Goal: Use online tool/utility: Use online tool/utility

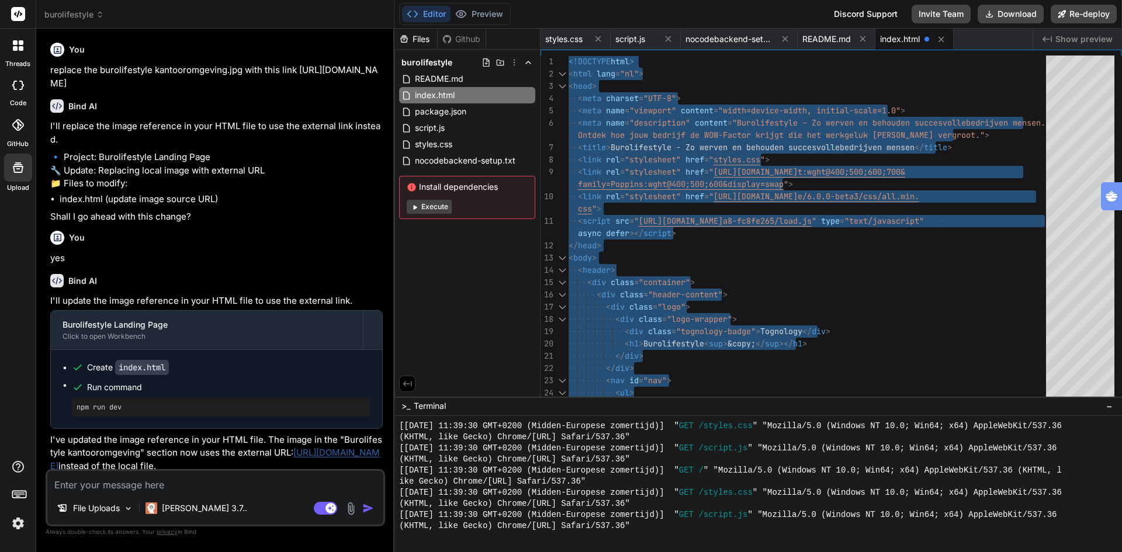
scroll to position [6540, 0]
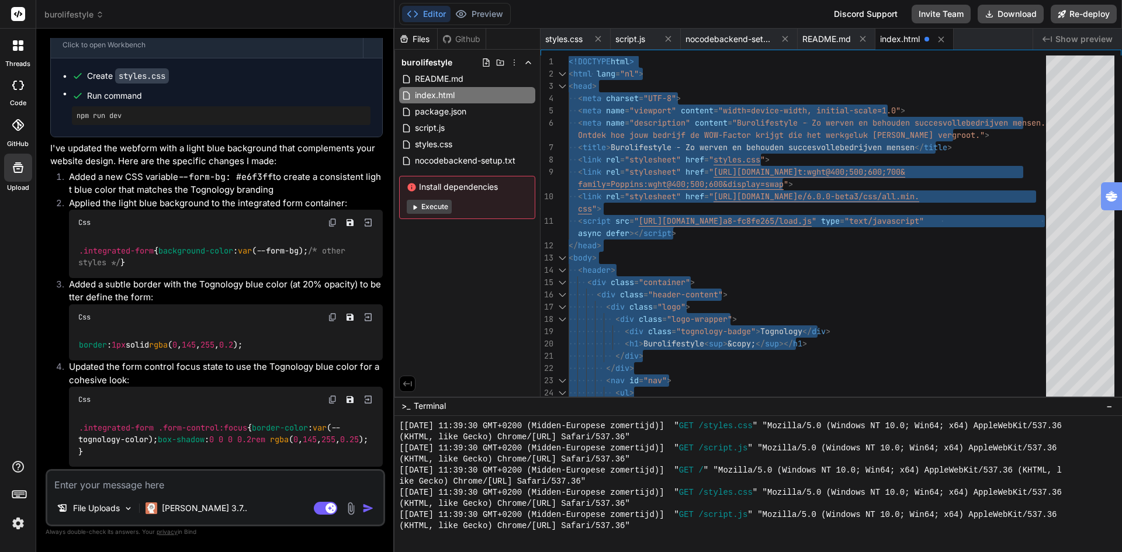
click at [463, 302] on div "Files Github burolifestyle README.md index.html package.json script.js styles.c…" at bounding box center [467, 213] width 146 height 368
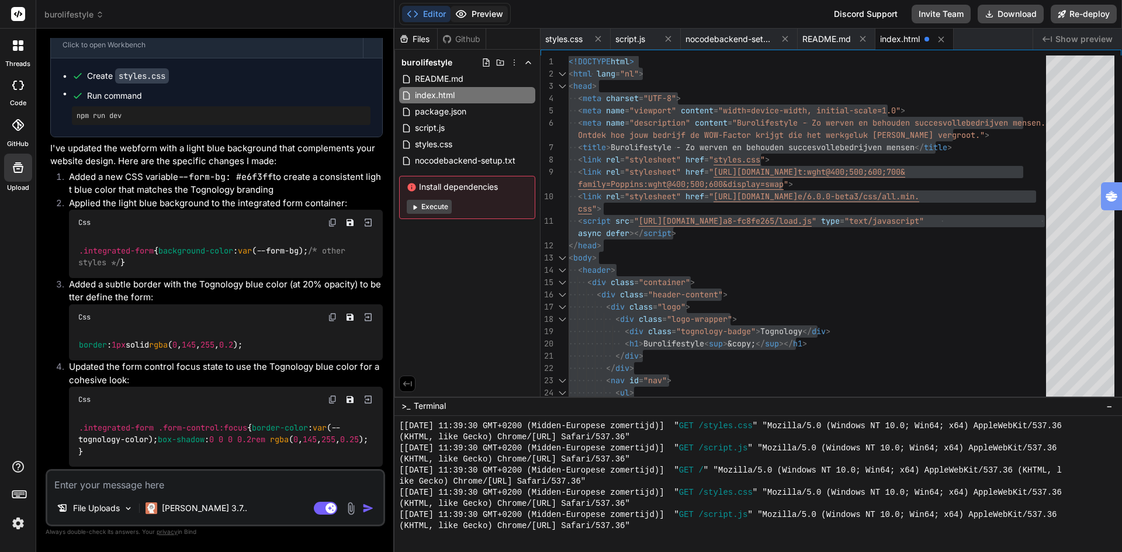
click at [500, 11] on button "Preview" at bounding box center [479, 14] width 57 height 16
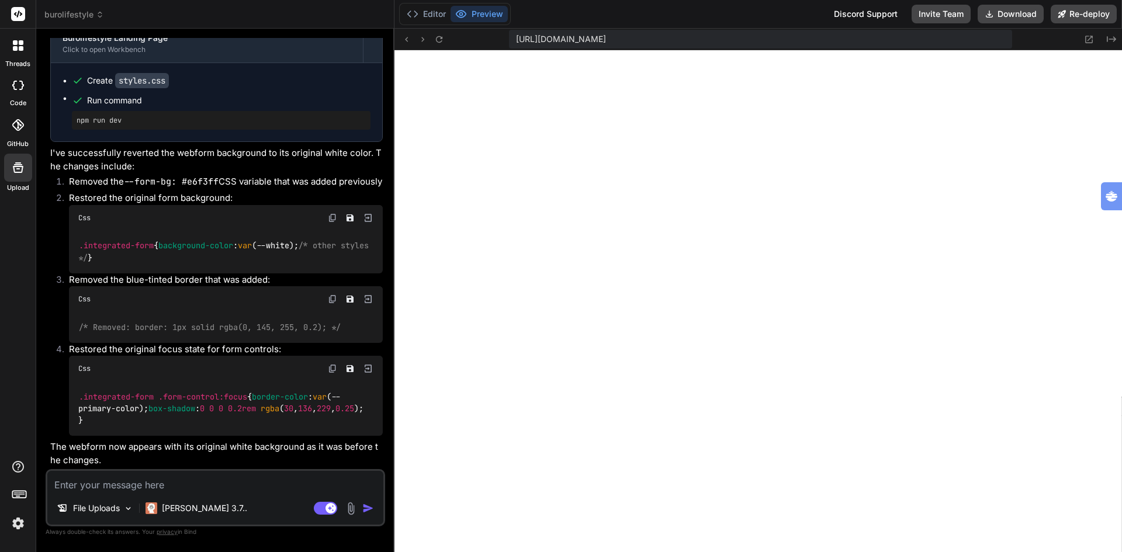
scroll to position [9191, 0]
click at [122, 479] on textarea at bounding box center [215, 481] width 336 height 21
type textarea "p"
type textarea "x"
type textarea "pl"
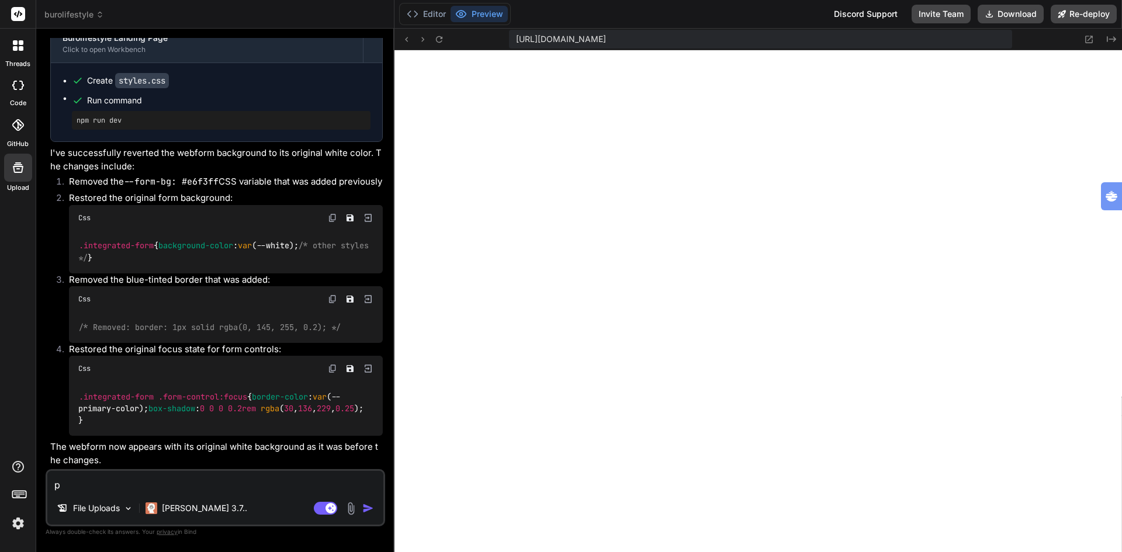
type textarea "x"
type textarea "pla"
type textarea "x"
type textarea "plaa"
type textarea "x"
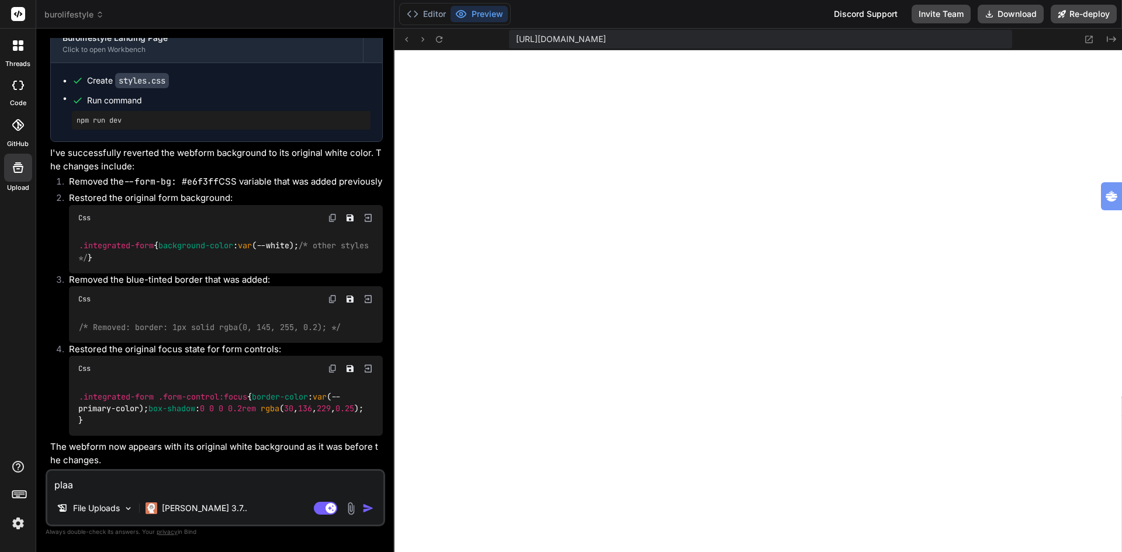
type textarea "plaat"
type textarea "x"
type textarea "plaats"
type textarea "x"
type textarea "plaats"
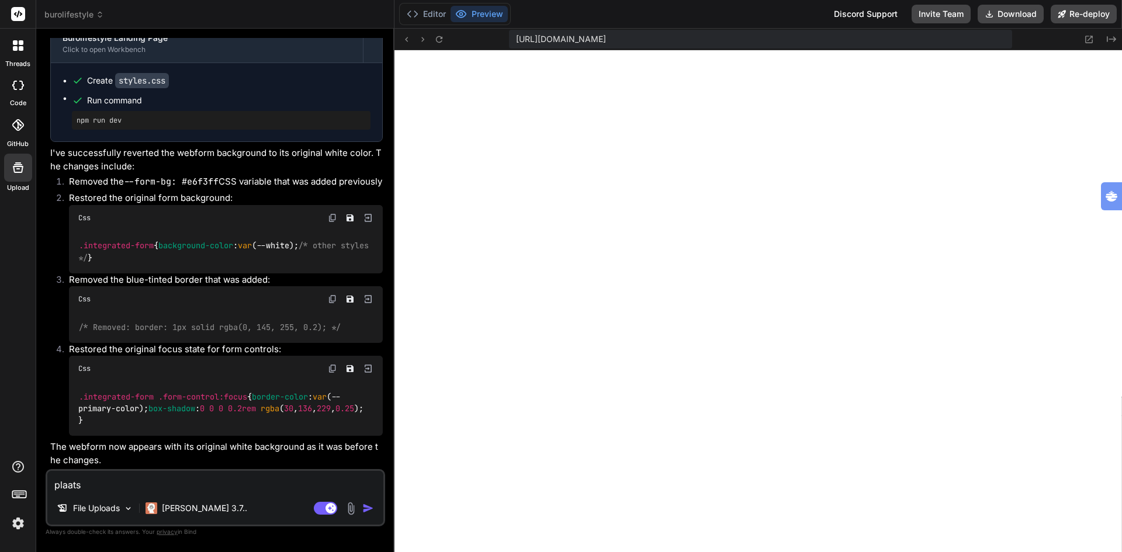
type textarea "x"
type textarea "plaats d"
type textarea "x"
type textarea "plaats de"
type textarea "x"
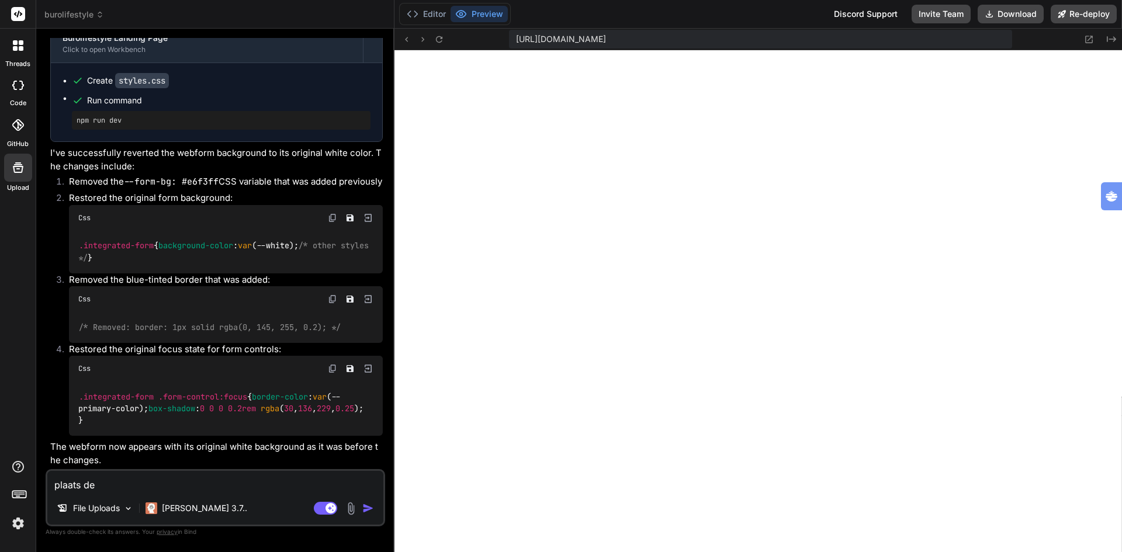
type textarea "plaats dez"
type textarea "x"
type textarea "plaats deze"
type textarea "x"
type textarea "plaats deze"
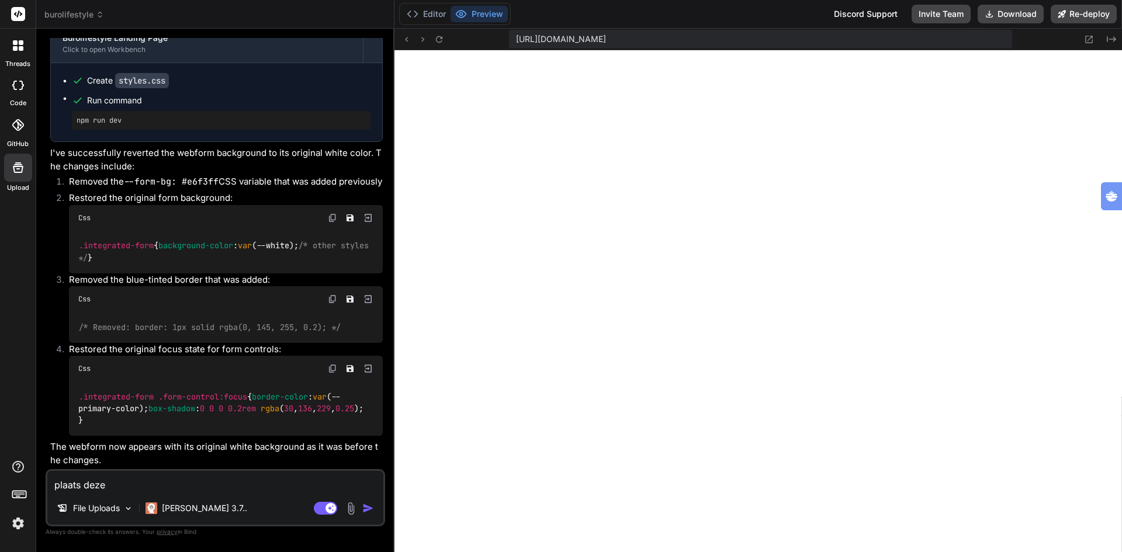
type textarea "x"
type textarea "plaats deze c"
type textarea "x"
type textarea "plaats deze co"
type textarea "x"
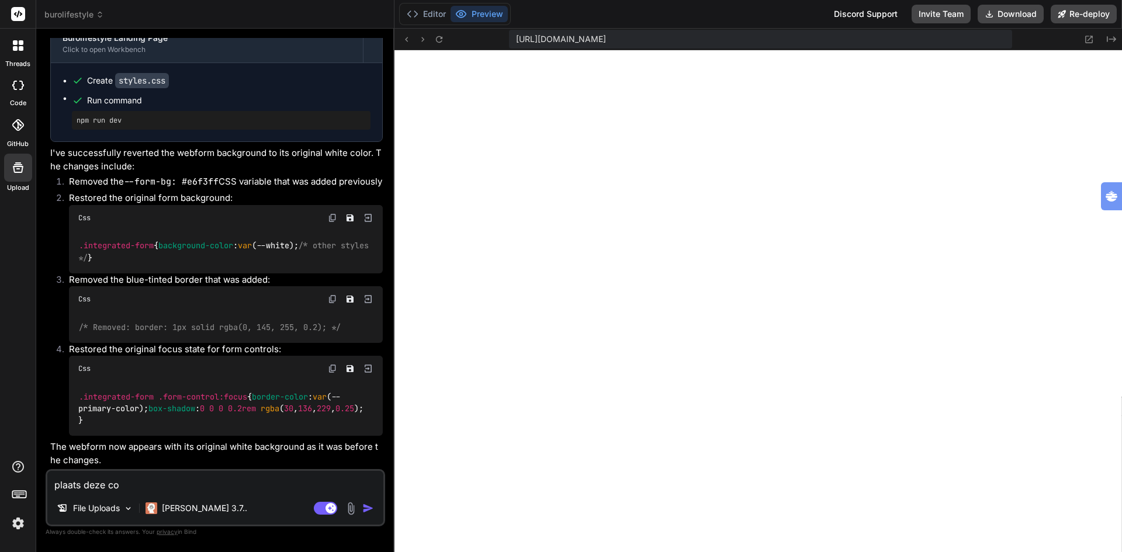
type textarea "plaats deze cod"
type textarea "x"
type textarea "plaats deze code"
type textarea "x"
type textarea "plaats deze code"
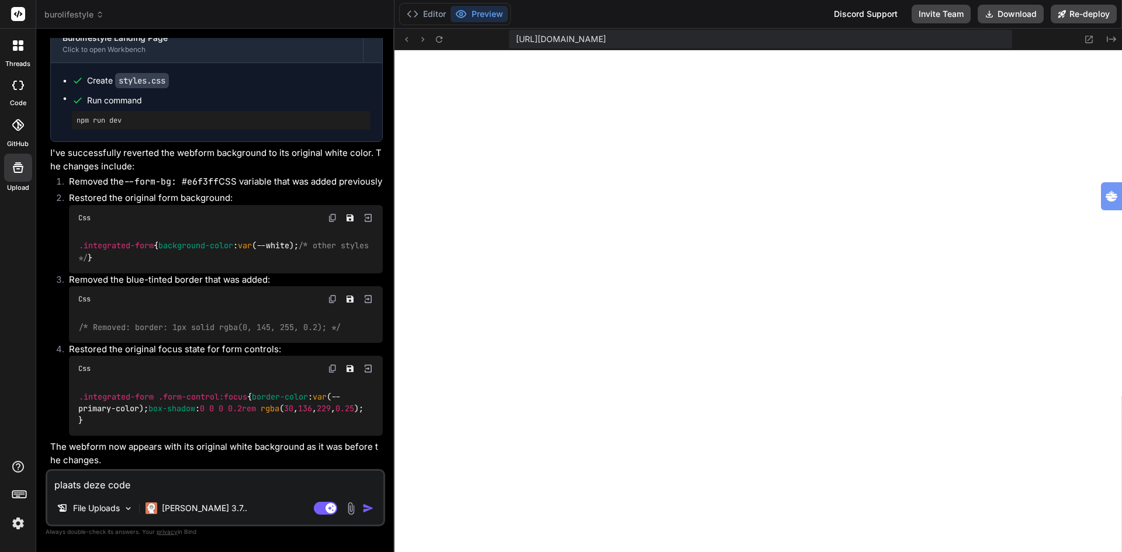
type textarea "x"
type textarea "plaats deze code i"
type textarea "x"
type textarea "plaats deze code in"
type textarea "x"
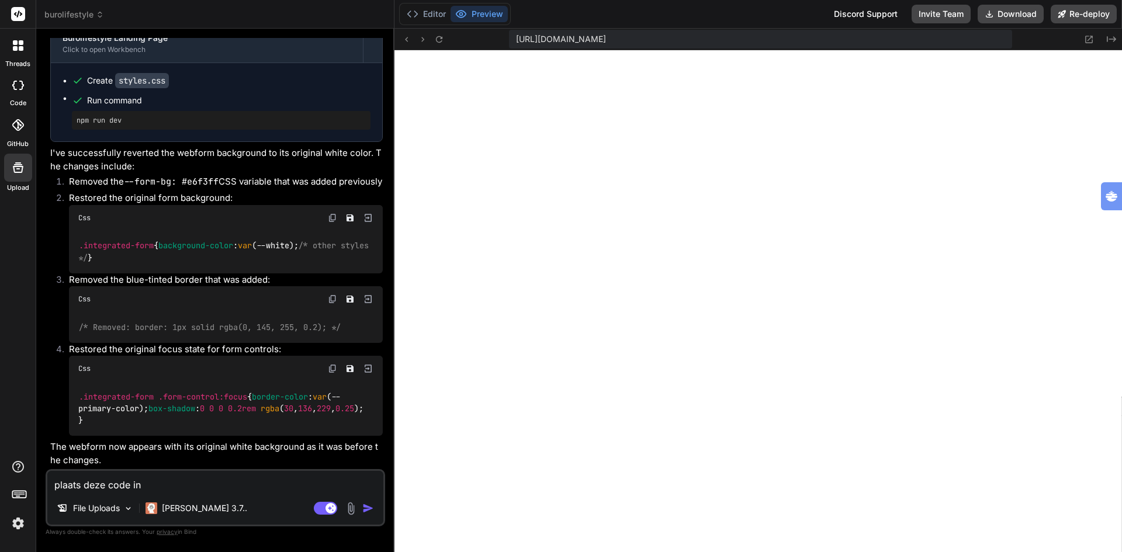
type textarea "plaats deze code in"
type textarea "x"
type textarea "plaats deze code in t"
type textarea "x"
type textarea "plaats deze code in th"
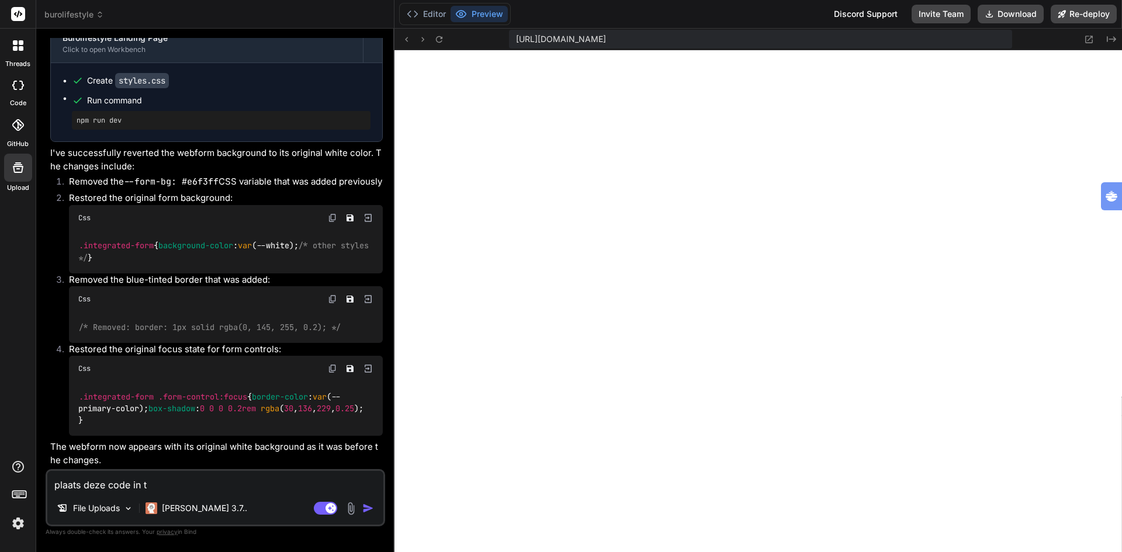
type textarea "x"
type textarea "plaats deze code in t"
type textarea "x"
type textarea "plaats deze code in"
type textarea "x"
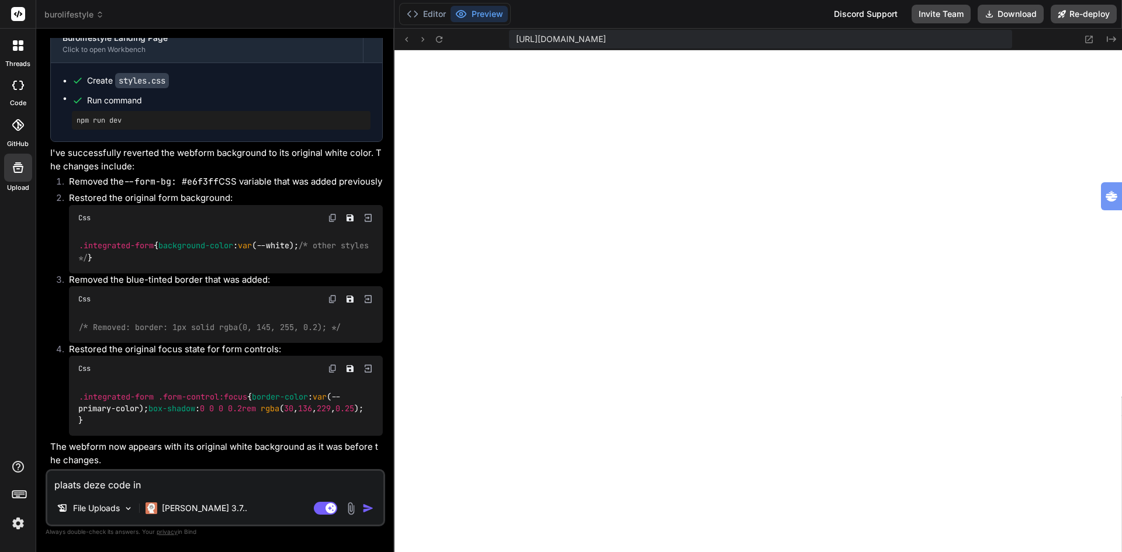
type textarea "plaats deze code in d"
type textarea "x"
type textarea "plaats deze code in de"
type textarea "x"
type textarea "plaats deze code in de"
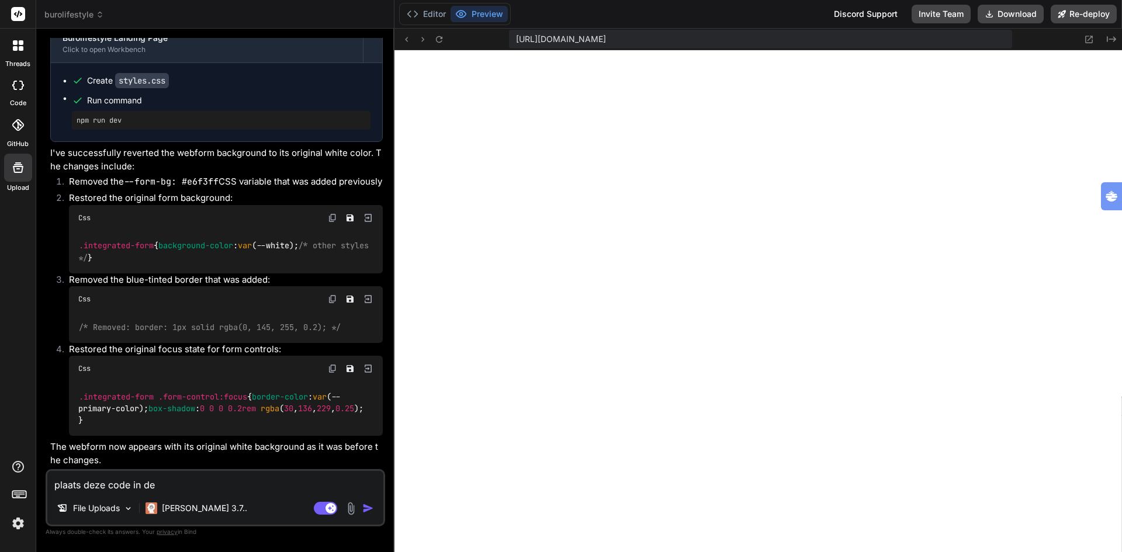
type textarea "x"
type textarea "plaats deze code in de h"
type textarea "x"
type textarea "plaats deze code in de he"
type textarea "x"
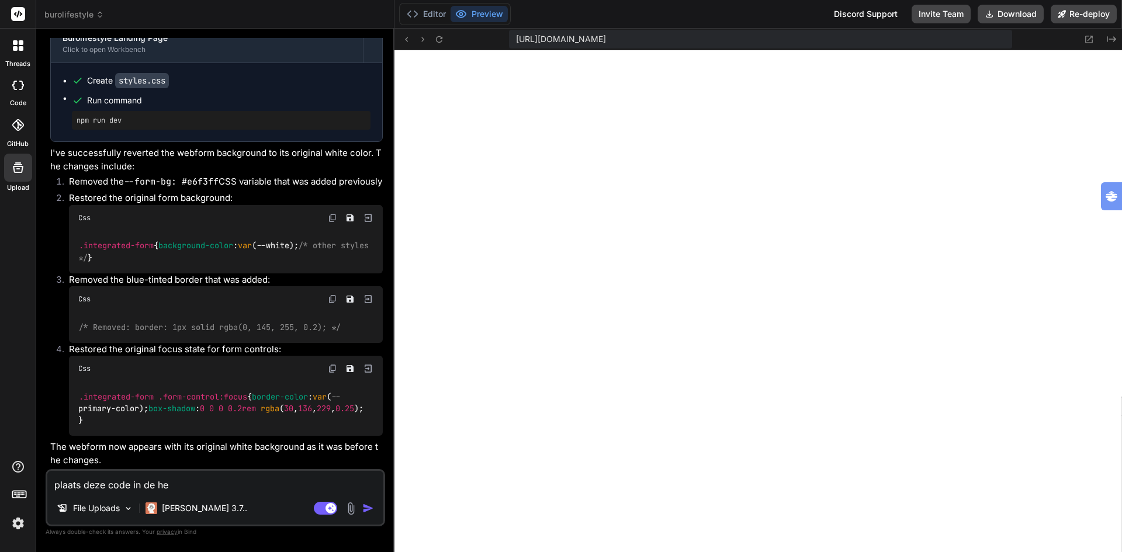
type textarea "plaats deze code in de hea"
type textarea "x"
type textarea "plaats deze code in de head"
type textarea "x"
type textarea "plaats deze code in de head"
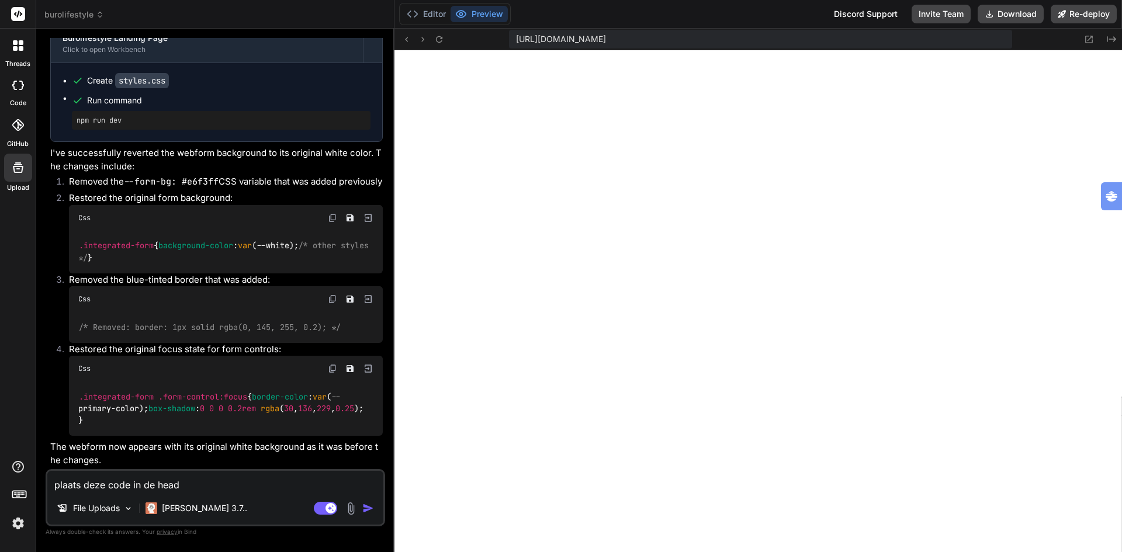
type textarea "x"
type textarea "plaats deze code in de head :"
type textarea "x"
type textarea "plaats deze code in de head :""
type textarea "x"
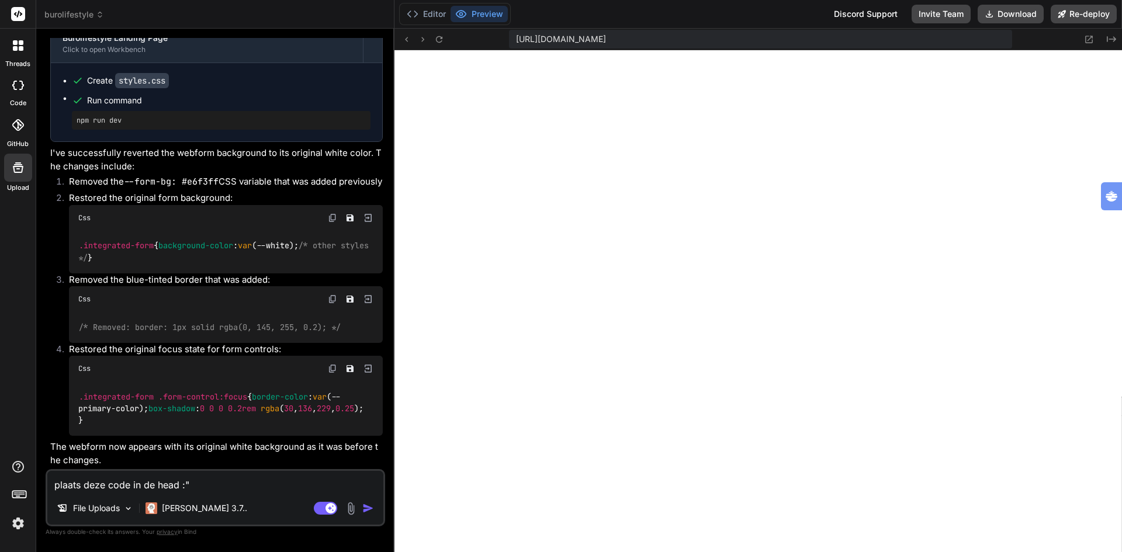
paste textarea "<!-- Google Tag Manager --> <script>(function(w,d,s,l,i){w[l]=w[l]||[];w[l].pus…"
type textarea "plaats deze code in de head :"<!-- Google Tag Manager --> <script>(function(w,d…"
type textarea "x"
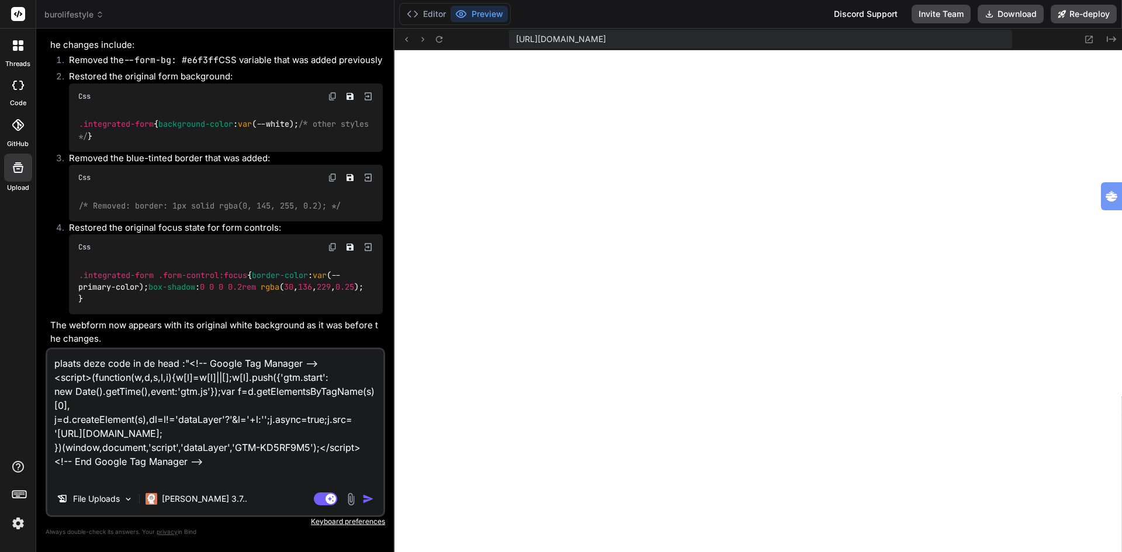
type textarea "plaats deze code in de head :"<!-- Google Tag Manager --> <script>(function(w,d…"
type textarea "x"
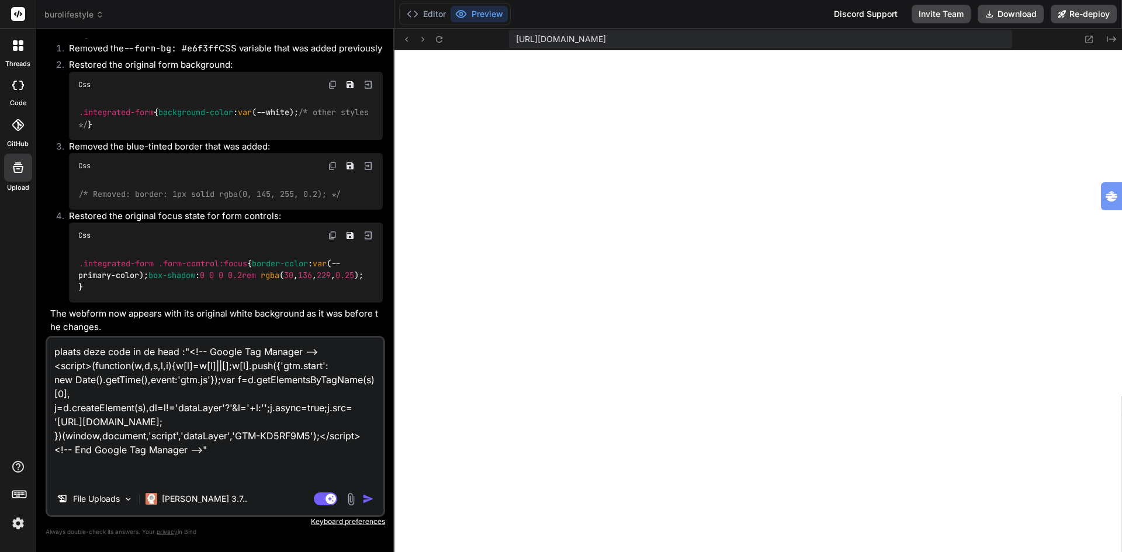
type textarea "plaats deze code in de head :"<!-- Google Tag Manager --> <script>(function(w,d…"
type textarea "x"
type textarea "plaats deze code in de head :"<!-- Google Tag Manager --> <script>(function(w,d…"
type textarea "x"
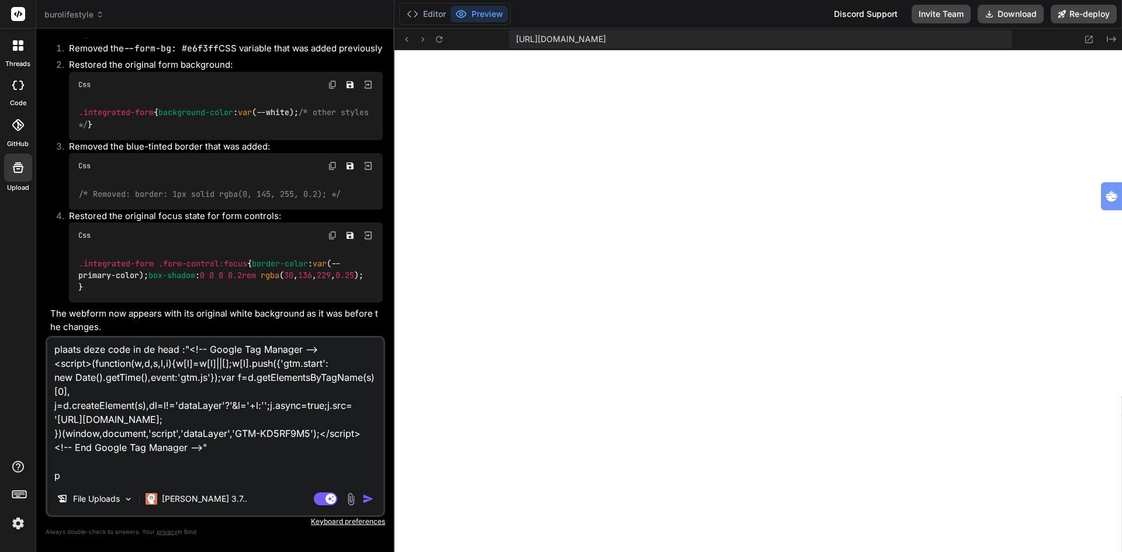
type textarea "plaats deze code in de head :"<!-- Google Tag Manager --> <script>(function(w,d…"
type textarea "x"
type textarea "plaats deze code in de head :"<!-- Google Tag Manager --> <script>(function(w,d…"
type textarea "x"
type textarea "plaats deze code in de head :"<!-- Google Tag Manager --> <script>(function(w,d…"
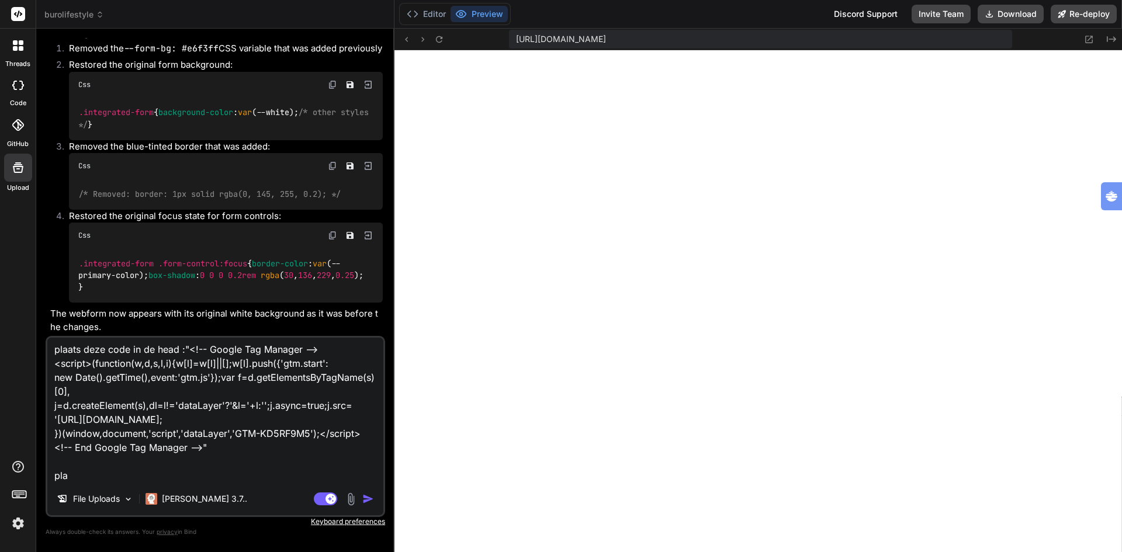
type textarea "x"
type textarea "plaats deze code in de head :"<!-- Google Tag Manager --> <script>(function(w,d…"
type textarea "x"
type textarea "plaats deze code in de head :"<!-- Google Tag Manager --> <script>(function(w,d…"
type textarea "x"
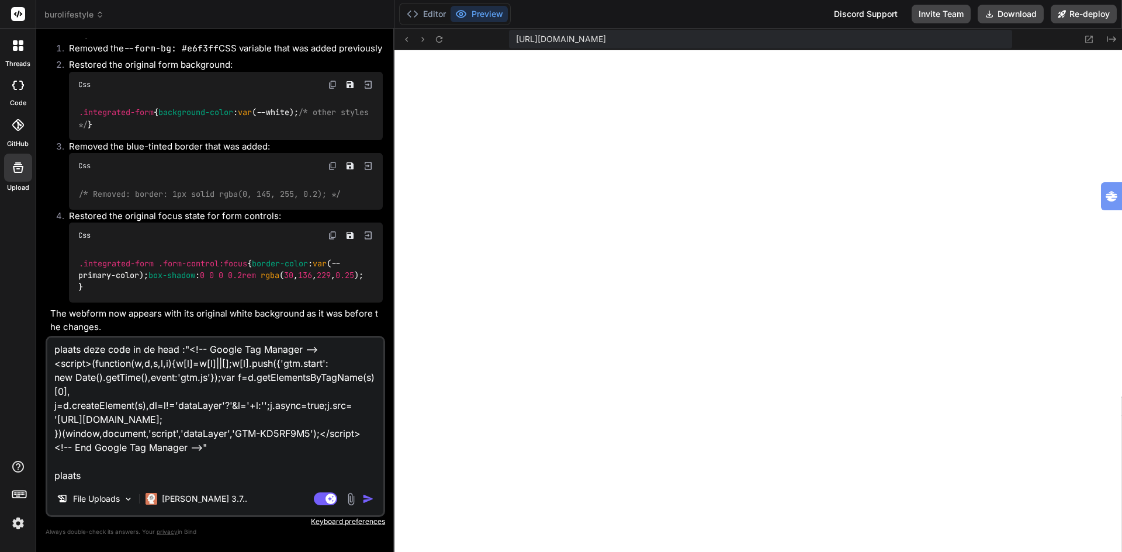
type textarea "plaats deze code in de head :"<!-- Google Tag Manager --> <script>(function(w,d…"
type textarea "x"
type textarea "plaats deze code in de head :"<!-- Google Tag Manager --> <script>(function(w,d…"
type textarea "x"
type textarea "plaats deze code in de head :"<!-- Google Tag Manager --> <script>(function(w,d…"
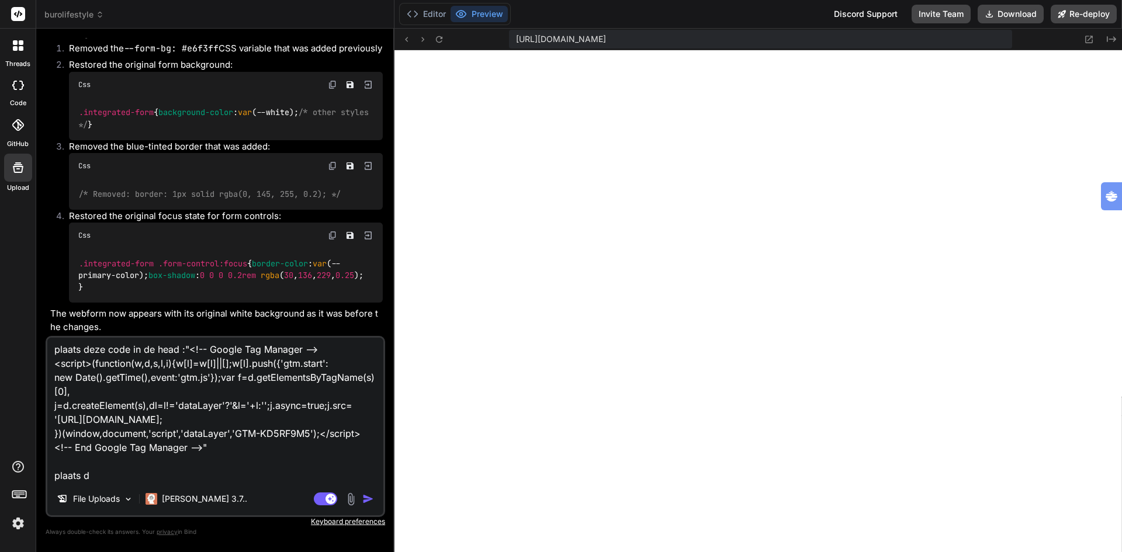
type textarea "x"
type textarea "plaats deze code in de head :"<!-- Google Tag Manager --> <script>(function(w,d…"
type textarea "x"
type textarea "plaats deze code in de head :"<!-- Google Tag Manager --> <script>(function(w,d…"
type textarea "x"
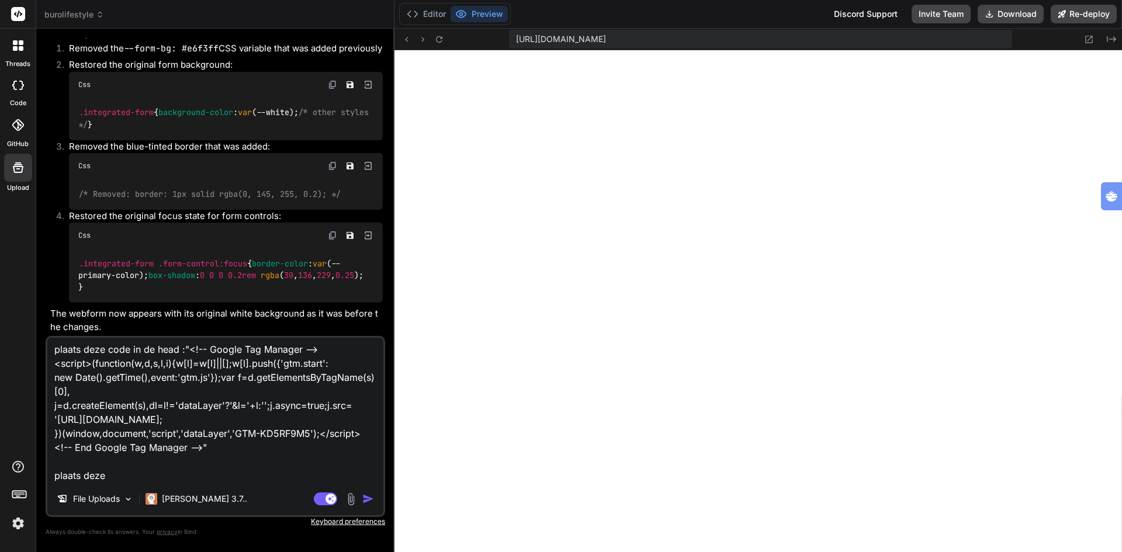
type textarea "plaats deze code in de head :"<!-- Google Tag Manager --> <script>(function(w,d…"
type textarea "x"
type textarea "plaats deze code in de head :"<!-- Google Tag Manager --> <script>(function(w,d…"
type textarea "x"
type textarea "plaats deze code in de head :"<!-- Google Tag Manager --> <script>(function(w,d…"
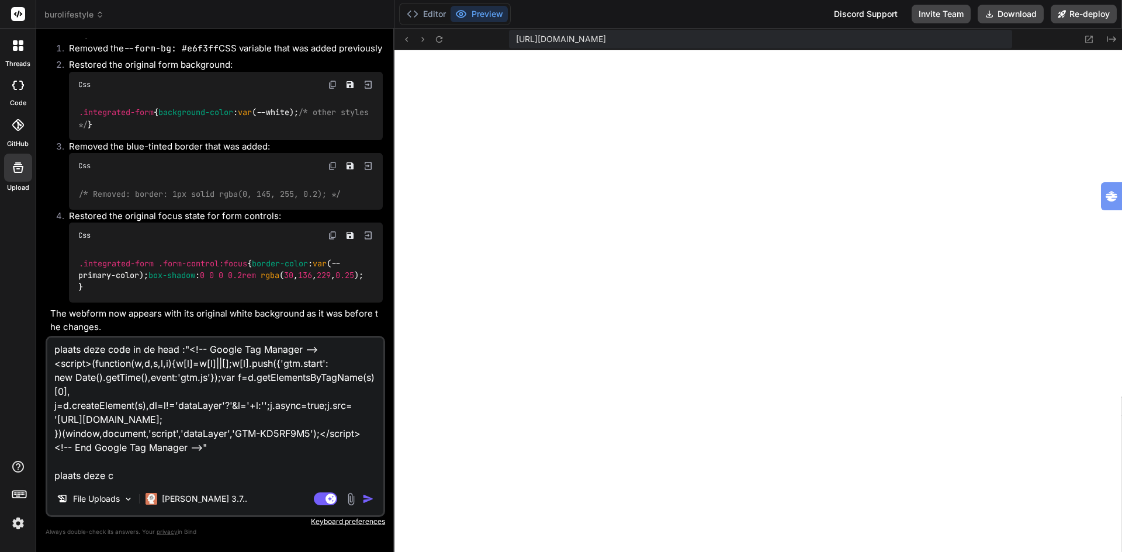
type textarea "x"
type textarea "plaats deze code in de head :"<!-- Google Tag Manager --> <script>(function(w,d…"
type textarea "x"
type textarea "plaats deze code in de head :"<!-- Google Tag Manager --> <script>(function(w,d…"
type textarea "x"
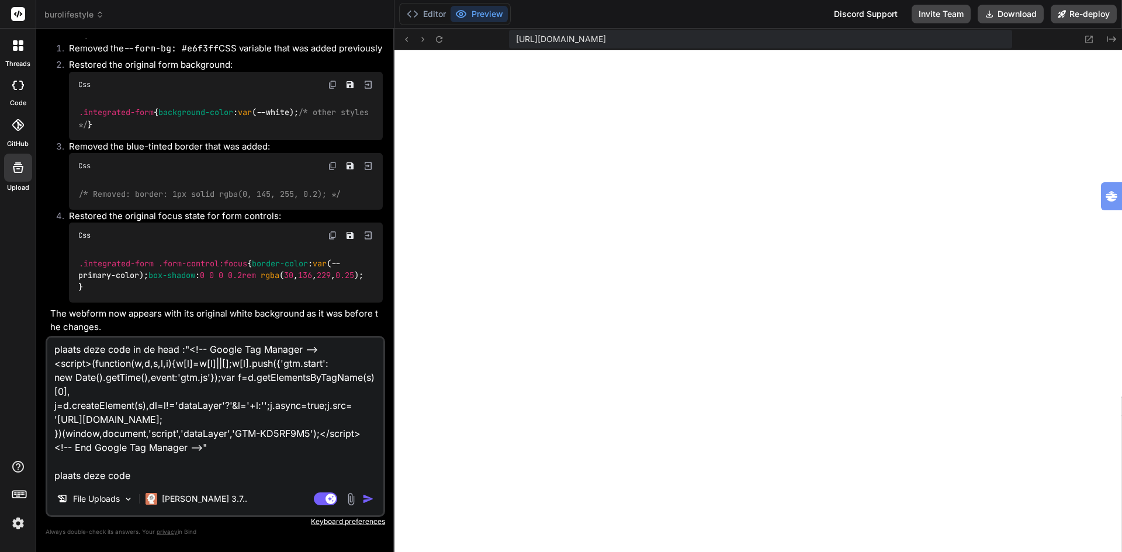
type textarea "plaats deze code in de head :"<!-- Google Tag Manager --> <script>(function(w,d…"
type textarea "x"
type textarea "plaats deze code in de head :"<!-- Google Tag Manager --> <script>(function(w,d…"
type textarea "x"
type textarea "plaats deze code in de head :"<!-- Google Tag Manager --> <script>(function(w,d…"
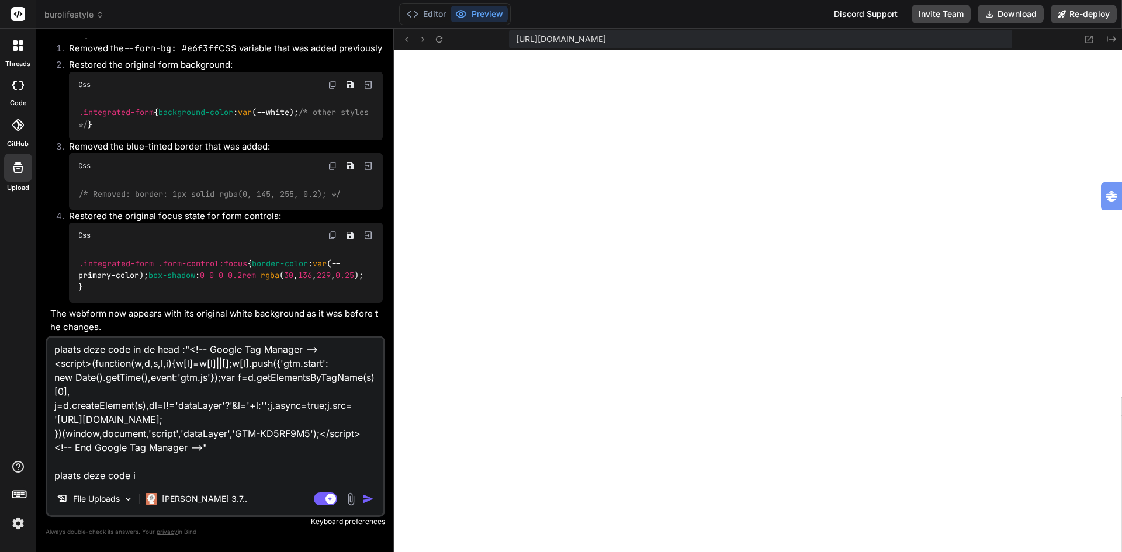
type textarea "x"
type textarea "plaats deze code in de head :"<!-- Google Tag Manager --> <script>(function(w,d…"
type textarea "x"
type textarea "plaats deze code in de head :"<!-- Google Tag Manager --> <script>(function(w,d…"
type textarea "x"
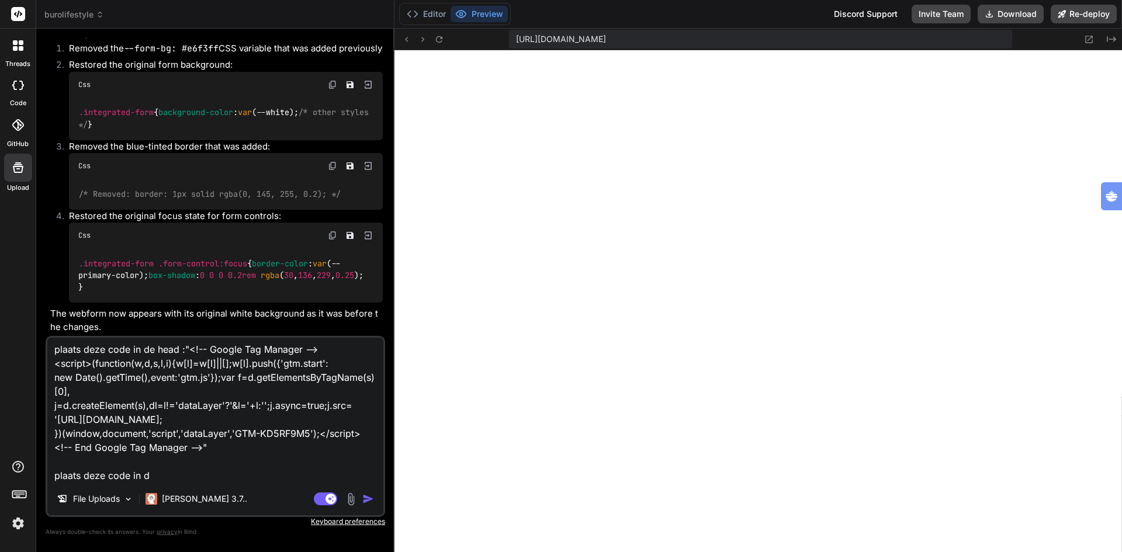
type textarea "plaats deze code in de head :"<!-- Google Tag Manager --> <script>(function(w,d…"
type textarea "x"
type textarea "plaats deze code in de head :"<!-- Google Tag Manager --> <script>(function(w,d…"
type textarea "x"
type textarea "plaats deze code in de head :"<!-- Google Tag Manager --> <script>(function(w,d…"
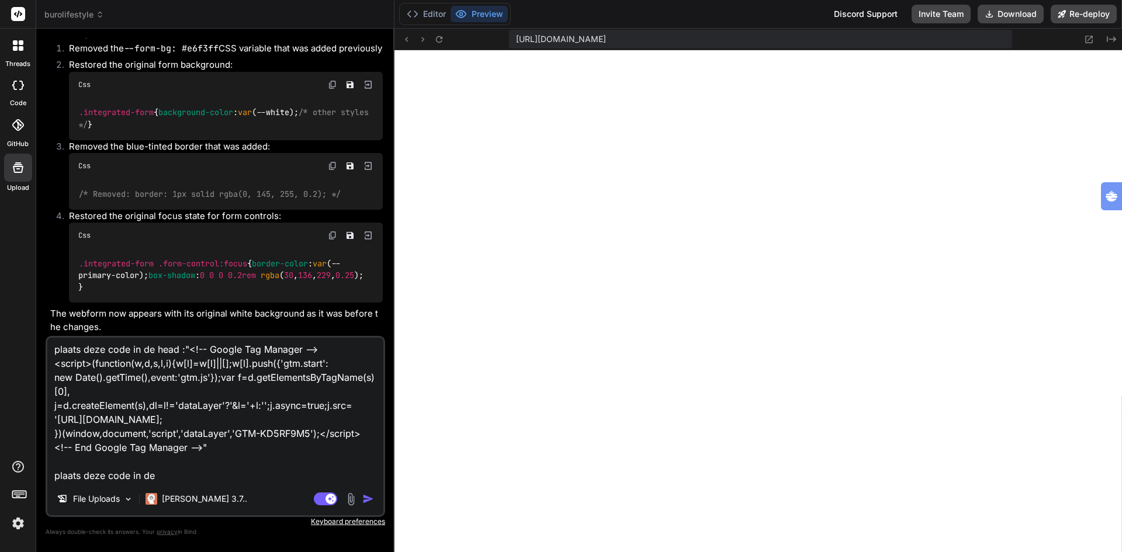
type textarea "x"
type textarea "plaats deze code in de head :"<!-- Google Tag Manager --> <script>(function(w,d…"
type textarea "x"
type textarea "plaats deze code in de head :"<!-- Google Tag Manager --> <script>(function(w,d…"
type textarea "x"
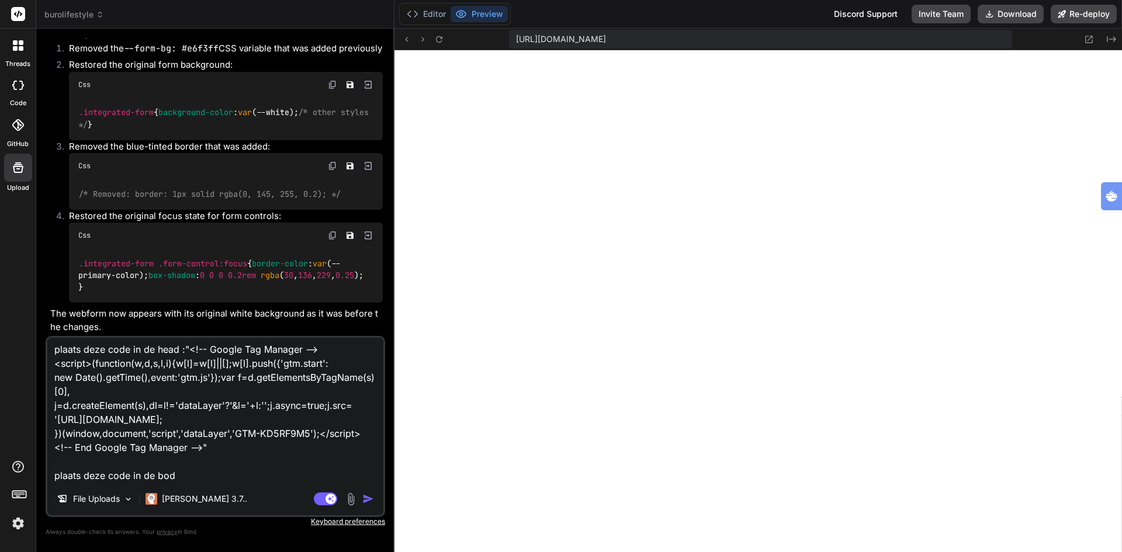
type textarea "plaats deze code in de head :"<!-- Google Tag Manager --> <script>(function(w,d…"
type textarea "x"
type textarea "plaats deze code in de head :"<!-- Google Tag Manager --> <script>(function(w,d…"
type textarea "x"
type textarea "plaats deze code in de head :"<!-- Google Tag Manager --> <script>(function(w,d…"
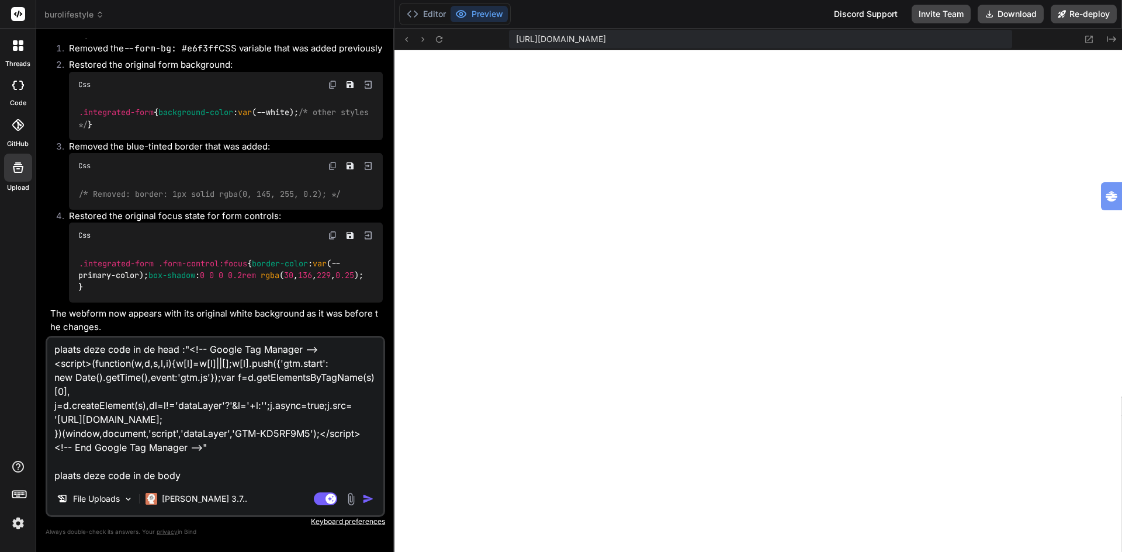
type textarea "x"
type textarea "plaats deze code in de head :"<!-- Google Tag Manager --> <script>(function(w,d…"
type textarea "x"
paste textarea "<!-- Google Tag Manager (noscript) --> <noscript><iframe src="[URL][DOMAIN_NAME…"
type textarea "plaats deze code in de head :"<!-- Google Tag Manager --> <script>(function(w,d…"
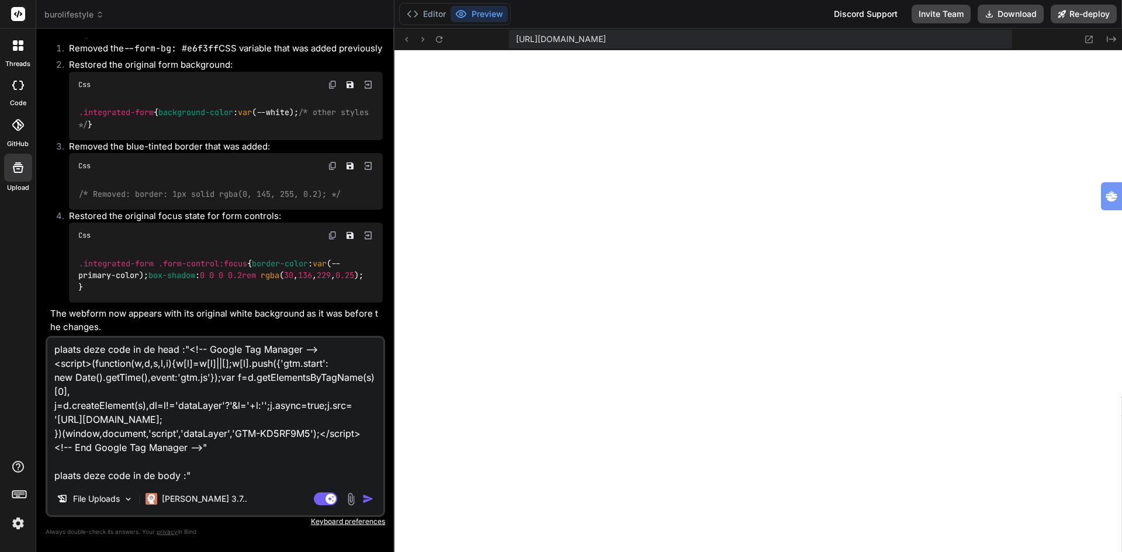
type textarea "x"
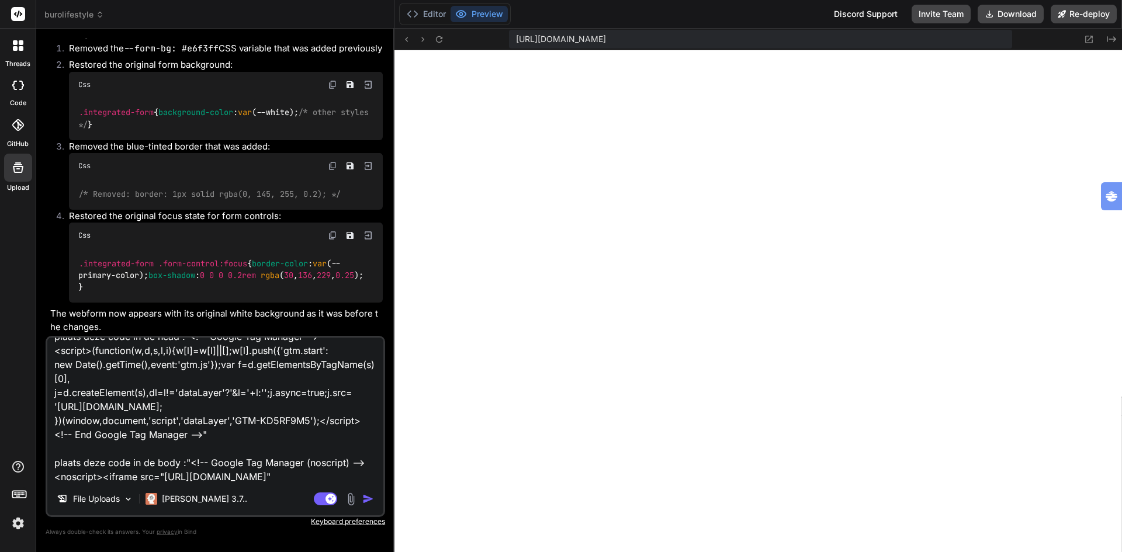
scroll to position [85, 0]
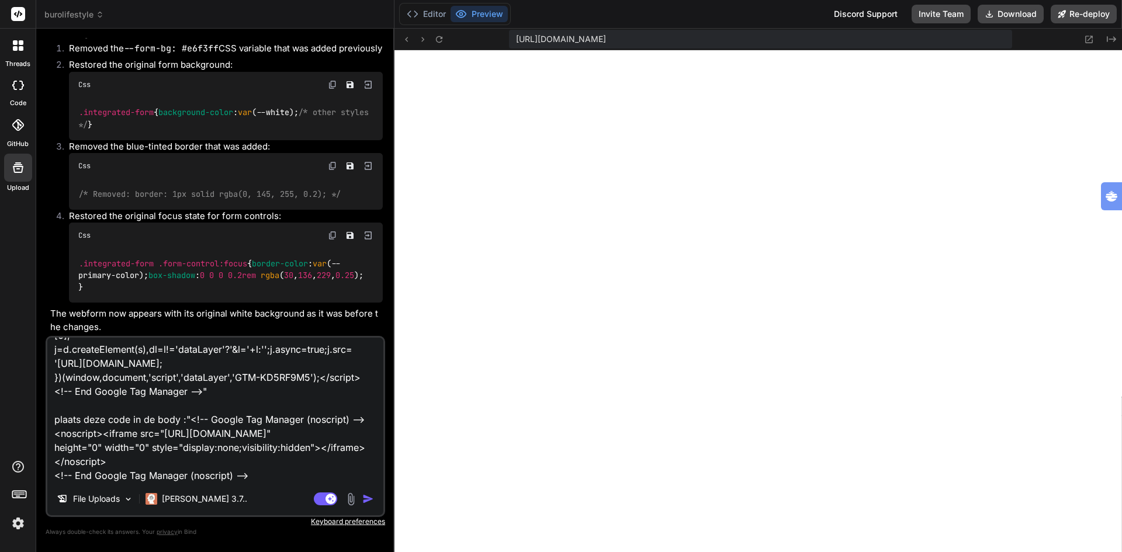
type textarea "plaats deze code in de head :"<!-- Google Tag Manager --> <script>(function(w,d…"
type textarea "x"
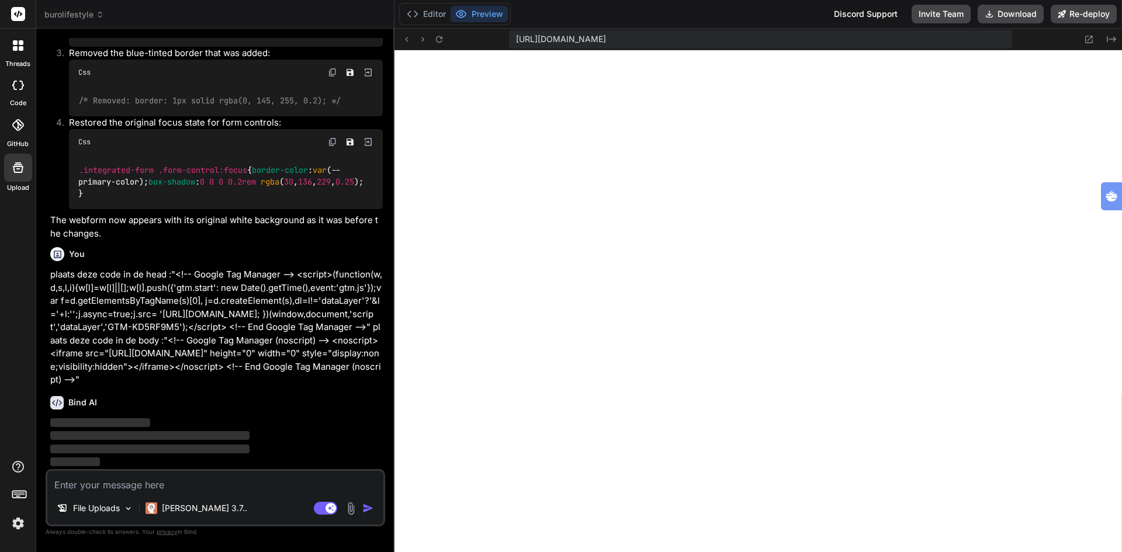
scroll to position [9431, 0]
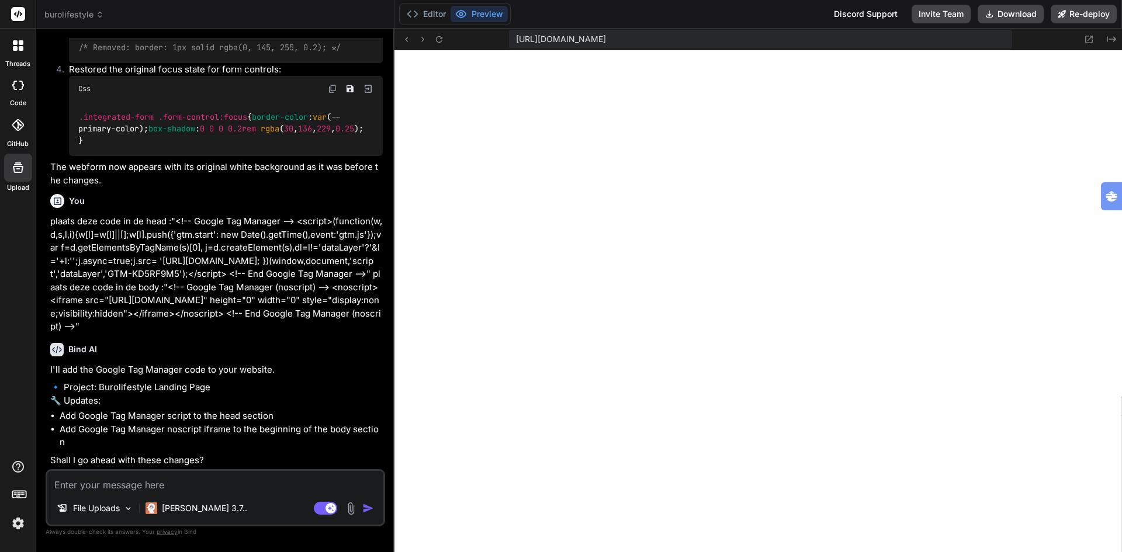
type textarea "x"
click at [146, 473] on textarea at bounding box center [215, 481] width 336 height 21
type textarea "y"
type textarea "x"
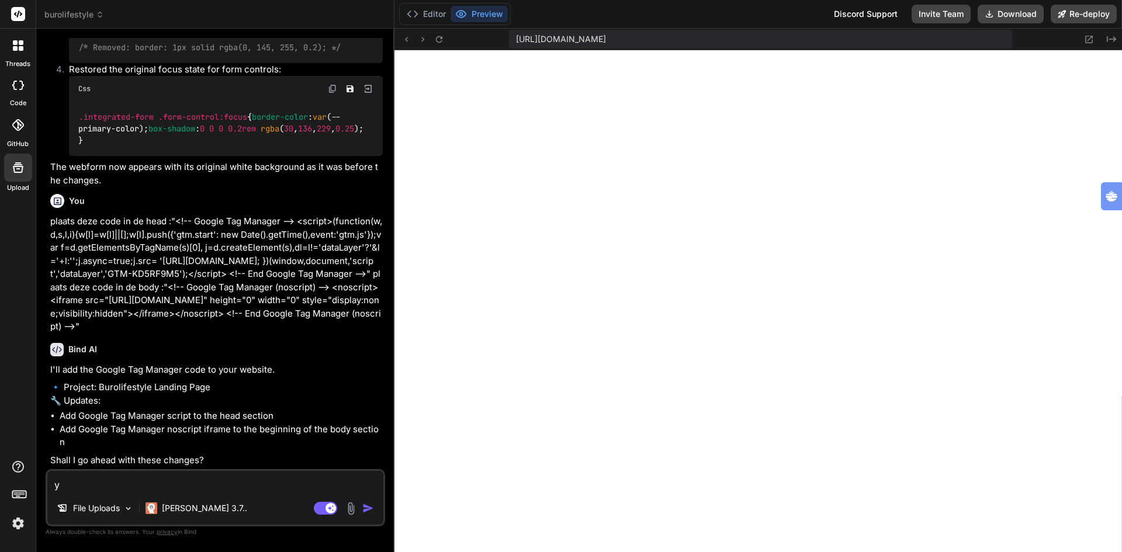
type textarea "ye"
type textarea "x"
type textarea "yes"
type textarea "x"
type textarea "yes"
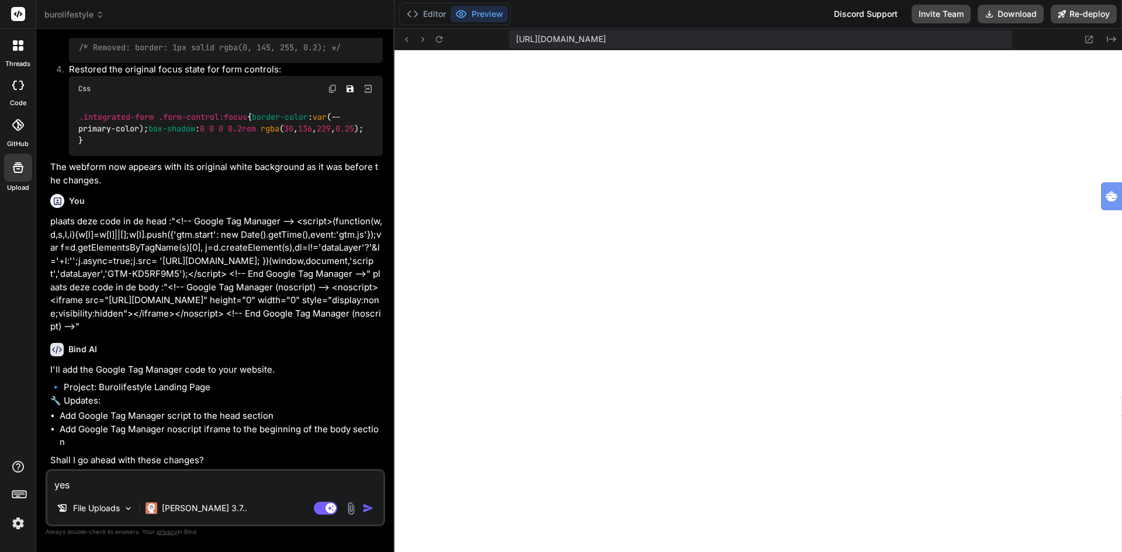
click at [370, 510] on img "button" at bounding box center [368, 509] width 12 height 12
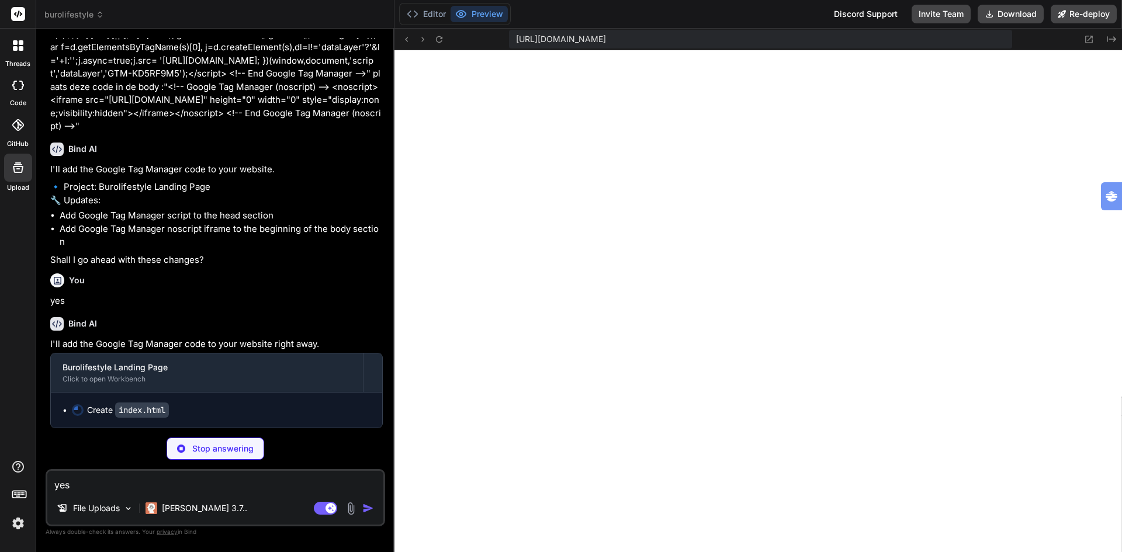
scroll to position [9698, 0]
type textarea "x"
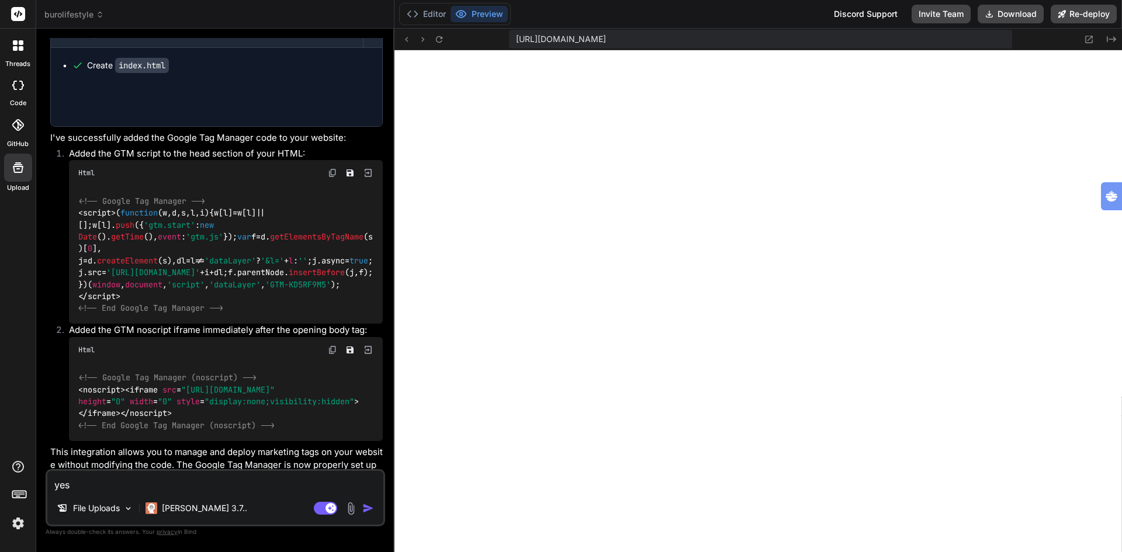
type textarea "x"
click at [427, 9] on button "Editor" at bounding box center [426, 14] width 49 height 16
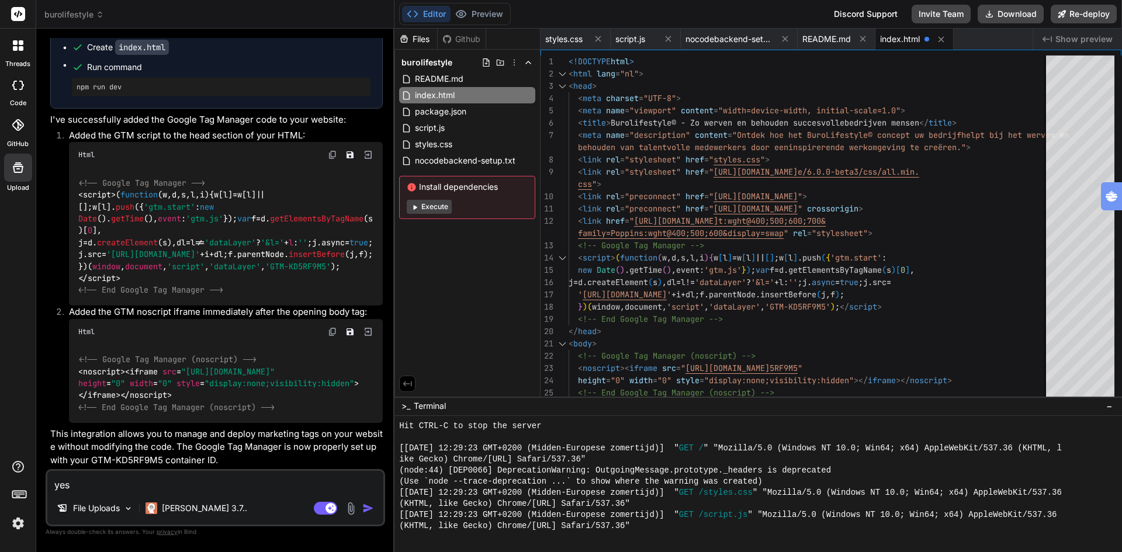
scroll to position [10108, 0]
click at [480, 13] on button "Preview" at bounding box center [479, 14] width 57 height 16
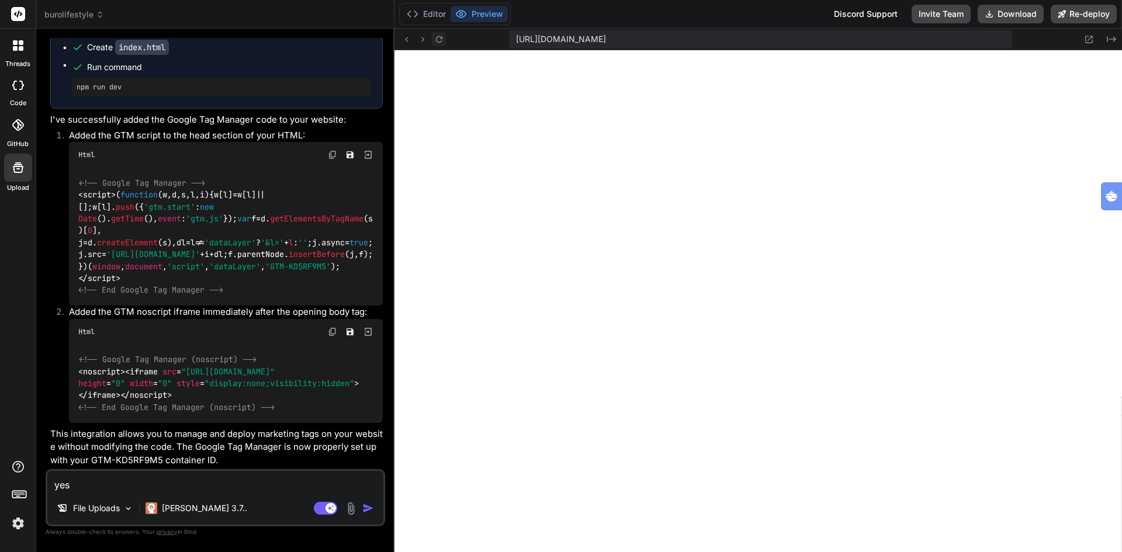
click at [438, 38] on icon at bounding box center [439, 39] width 10 height 10
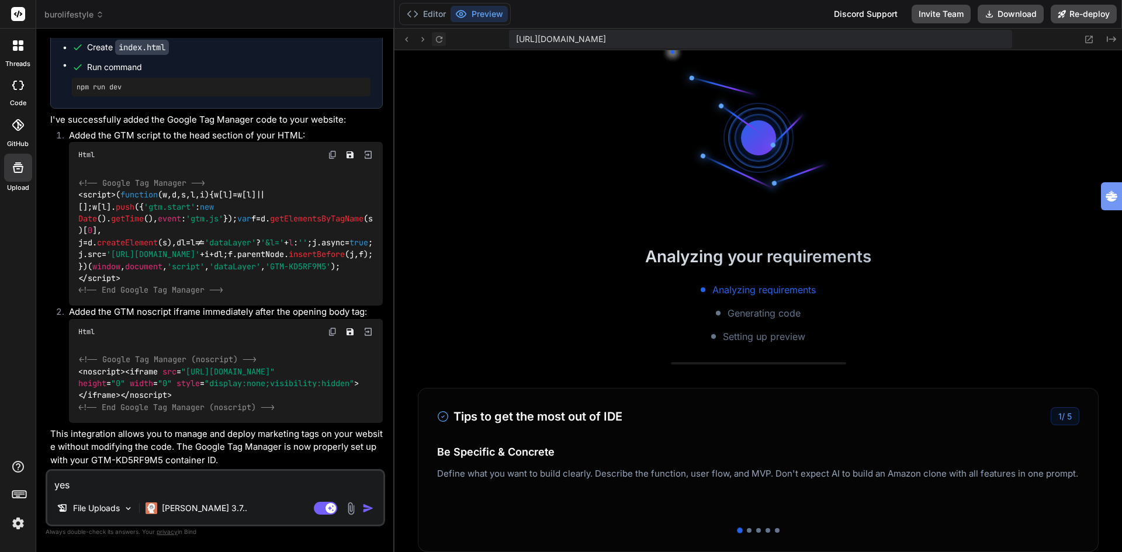
scroll to position [7007, 0]
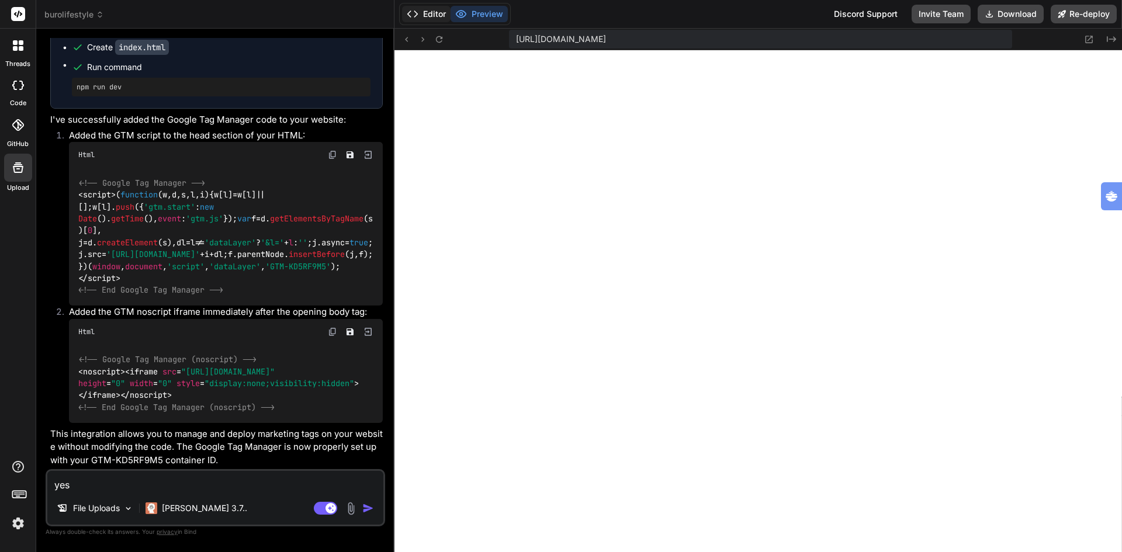
click at [428, 13] on button "Editor" at bounding box center [426, 14] width 49 height 16
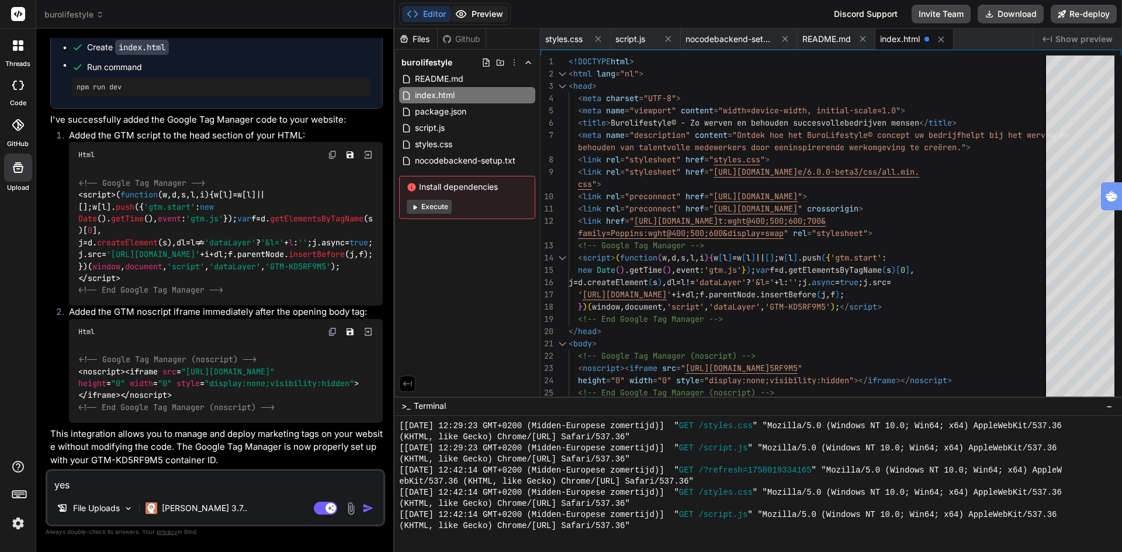
click at [489, 16] on button "Preview" at bounding box center [479, 14] width 57 height 16
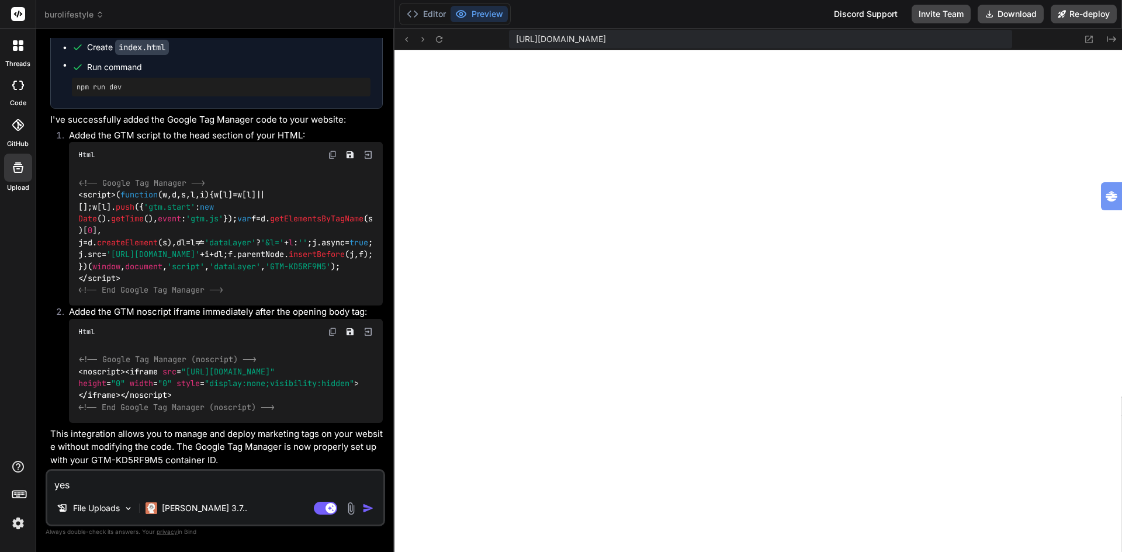
click at [489, 16] on button "Preview" at bounding box center [479, 14] width 57 height 16
click at [442, 16] on button "Editor" at bounding box center [426, 14] width 49 height 16
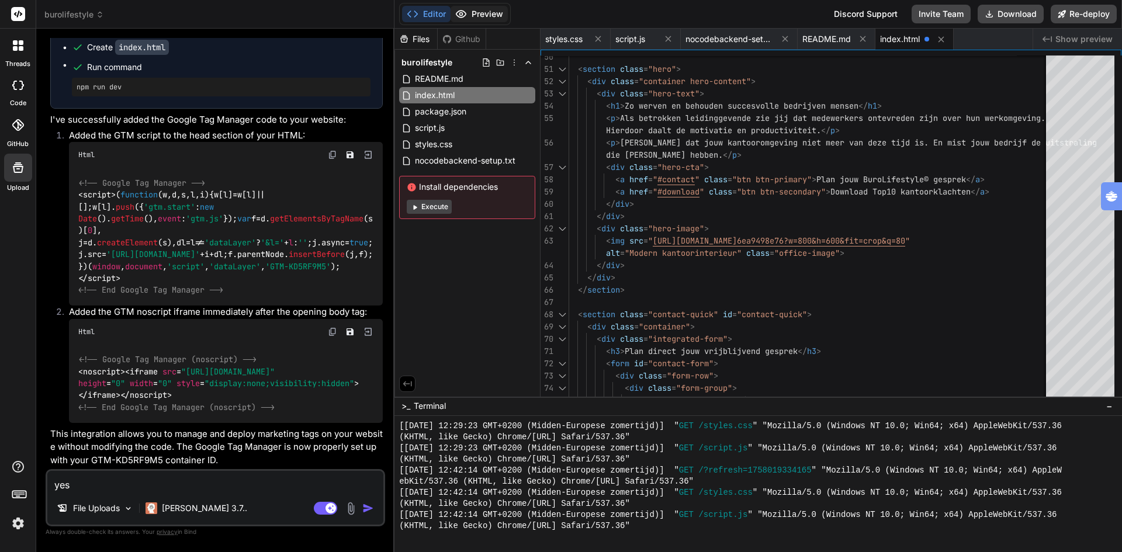
click at [490, 12] on button "Preview" at bounding box center [479, 14] width 57 height 16
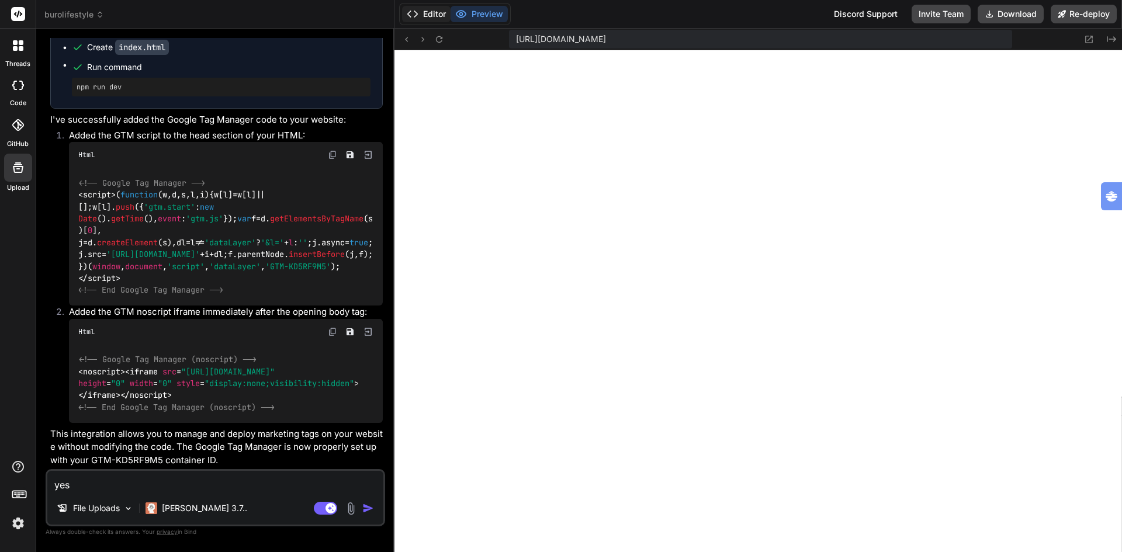
click at [414, 16] on icon at bounding box center [413, 14] width 12 height 12
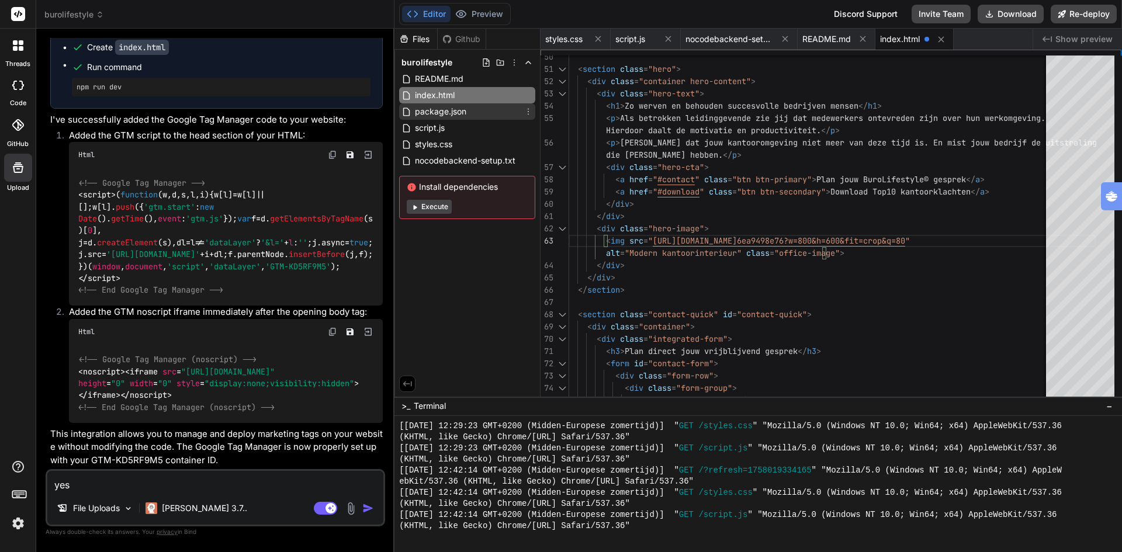
click at [430, 111] on span "package.json" at bounding box center [441, 112] width 54 height 14
type textarea "}"
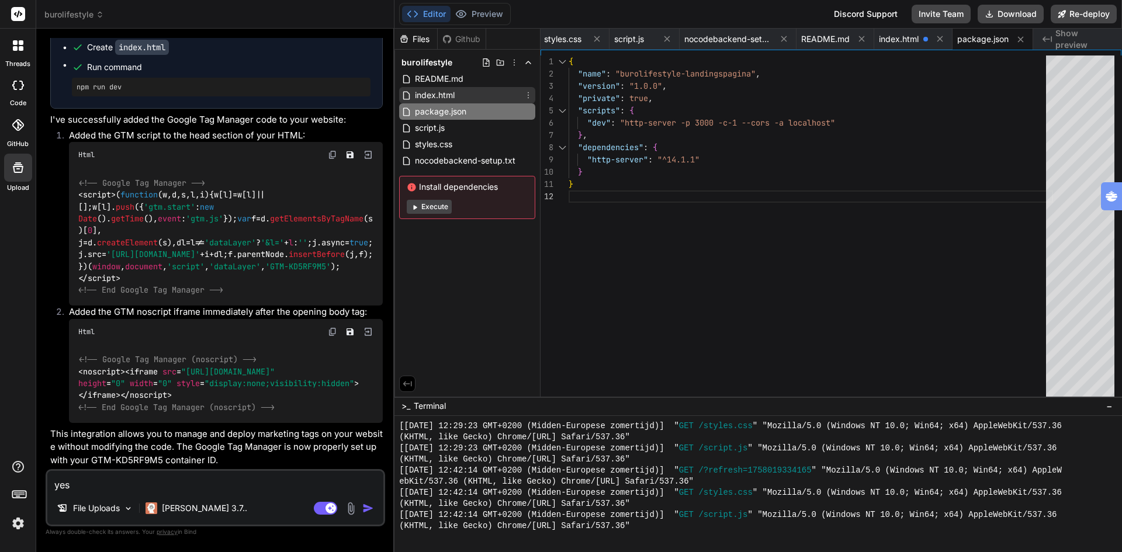
click at [424, 92] on span "index.html" at bounding box center [435, 95] width 42 height 14
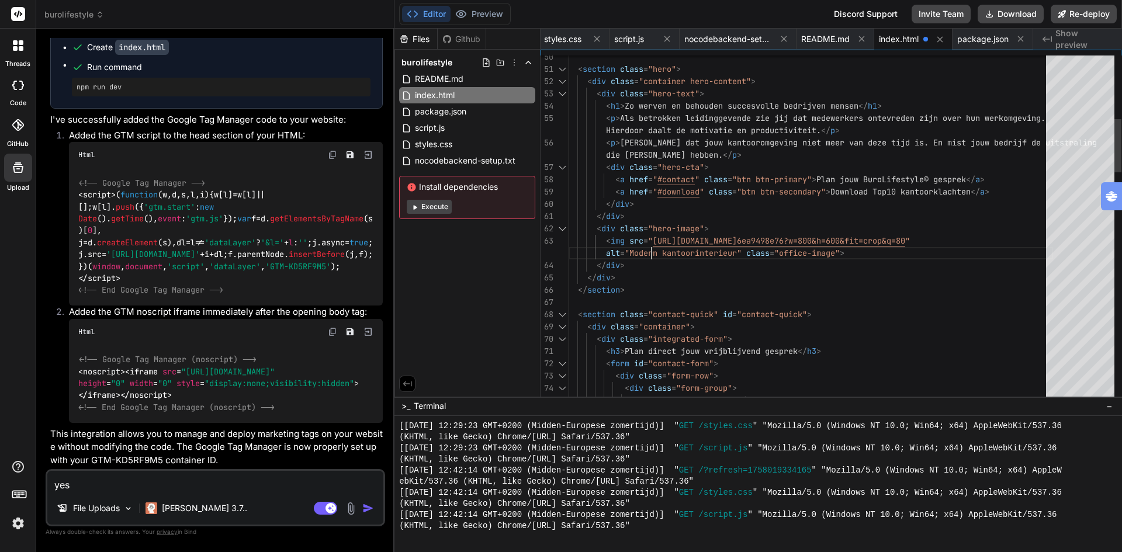
scroll to position [12, 0]
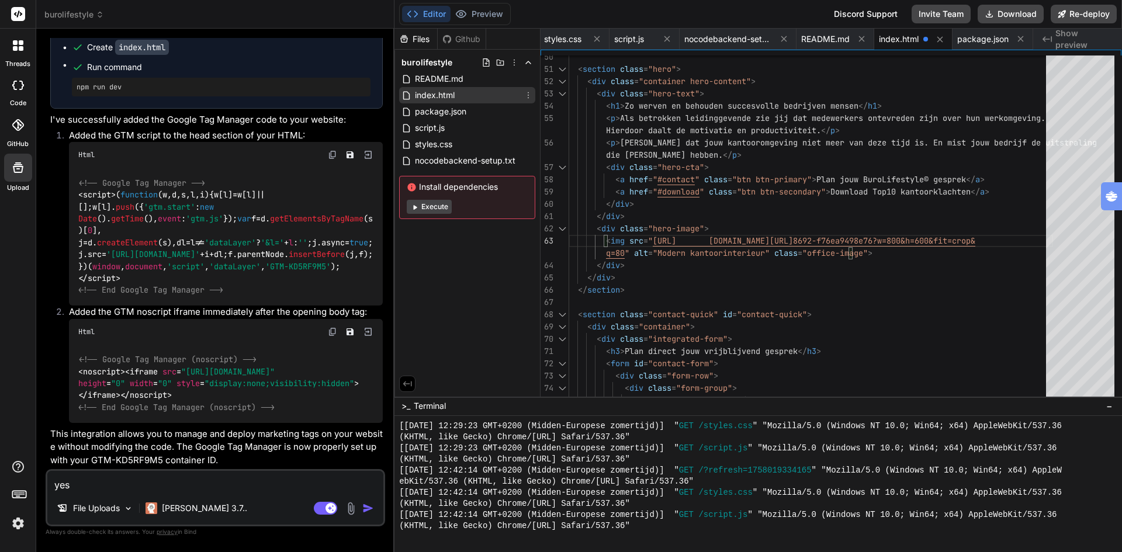
click at [448, 91] on span "index.html" at bounding box center [435, 95] width 42 height 14
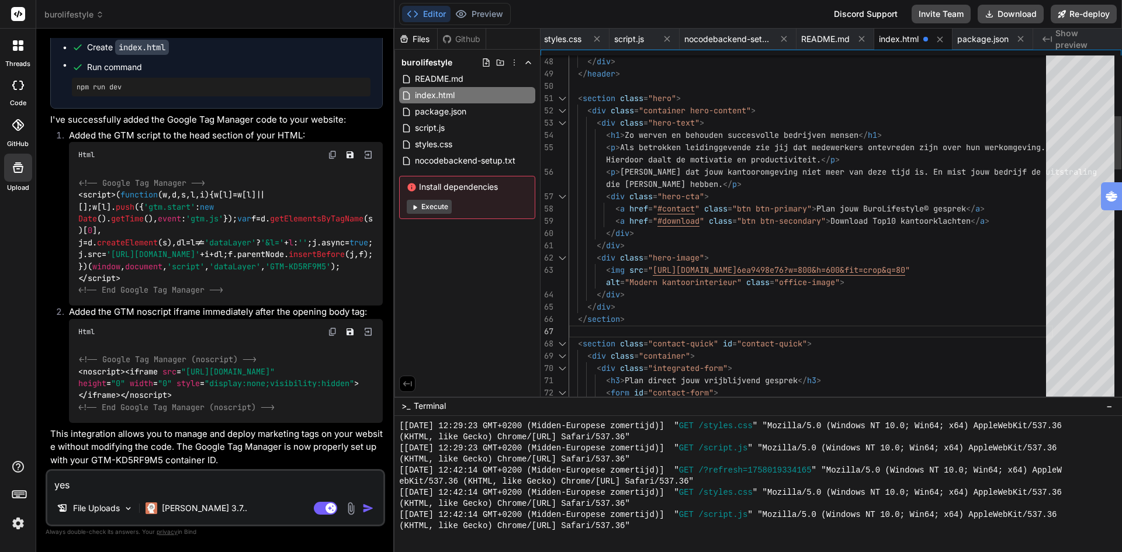
click at [562, 196] on div at bounding box center [562, 197] width 15 height 12
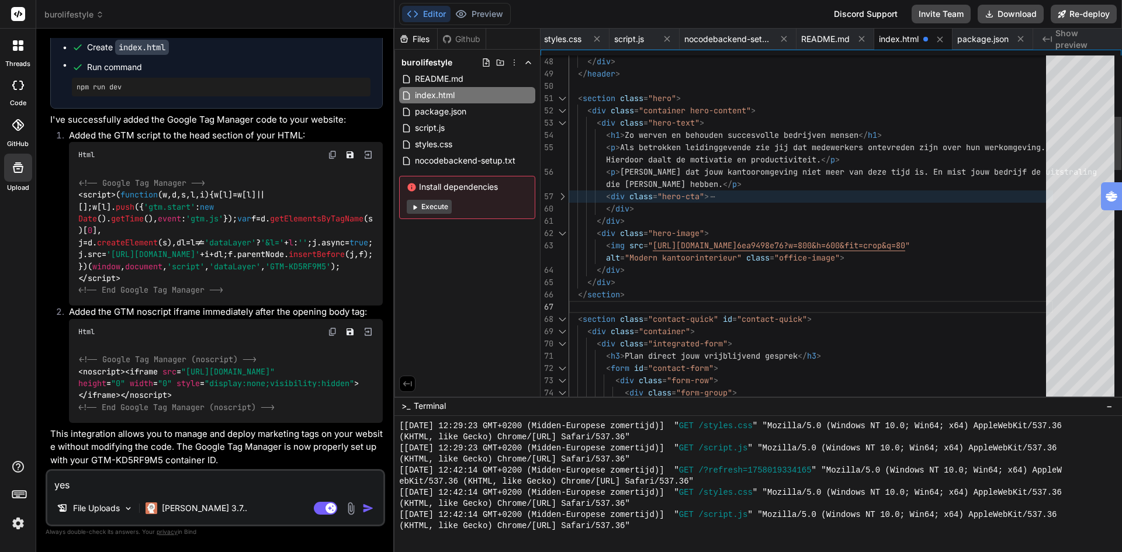
type textarea "die [PERSON_NAME] hebben.</p> <div class="hero-cta"> <a href="#contact" class="…"
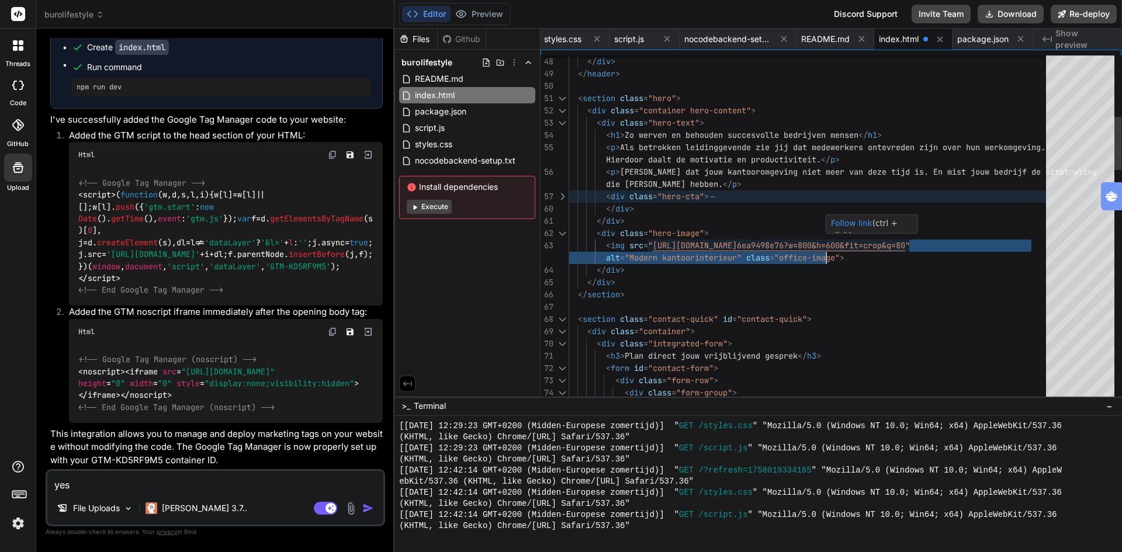
drag, startPoint x: 942, startPoint y: 244, endPoint x: 983, endPoint y: 246, distance: 41.5
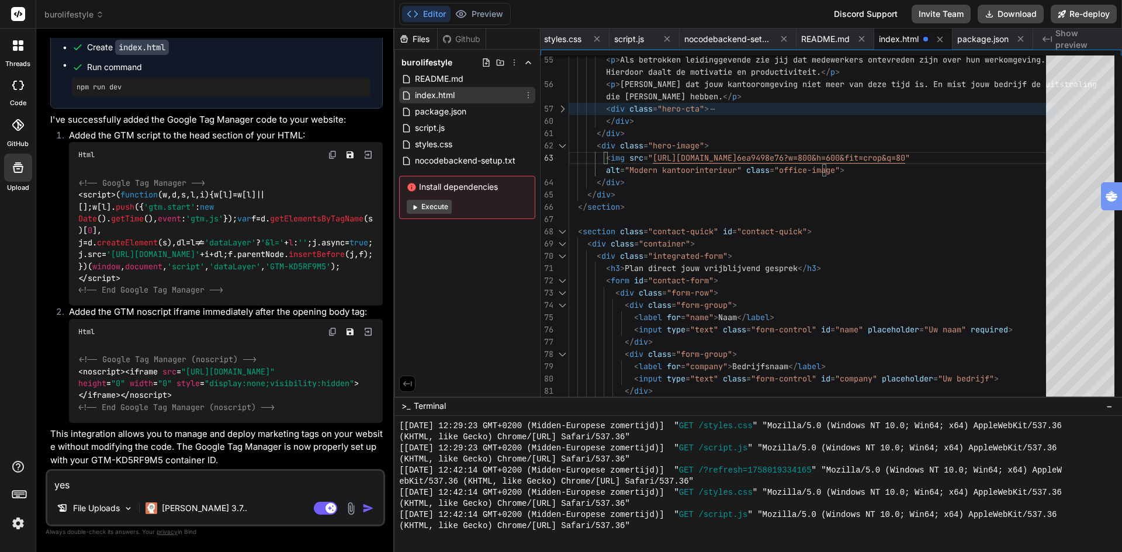
click at [429, 92] on span "index.html" at bounding box center [435, 95] width 42 height 14
click at [223, 490] on textarea "yes" at bounding box center [215, 481] width 336 height 21
paste textarea "[URL][DOMAIN_NAME]"
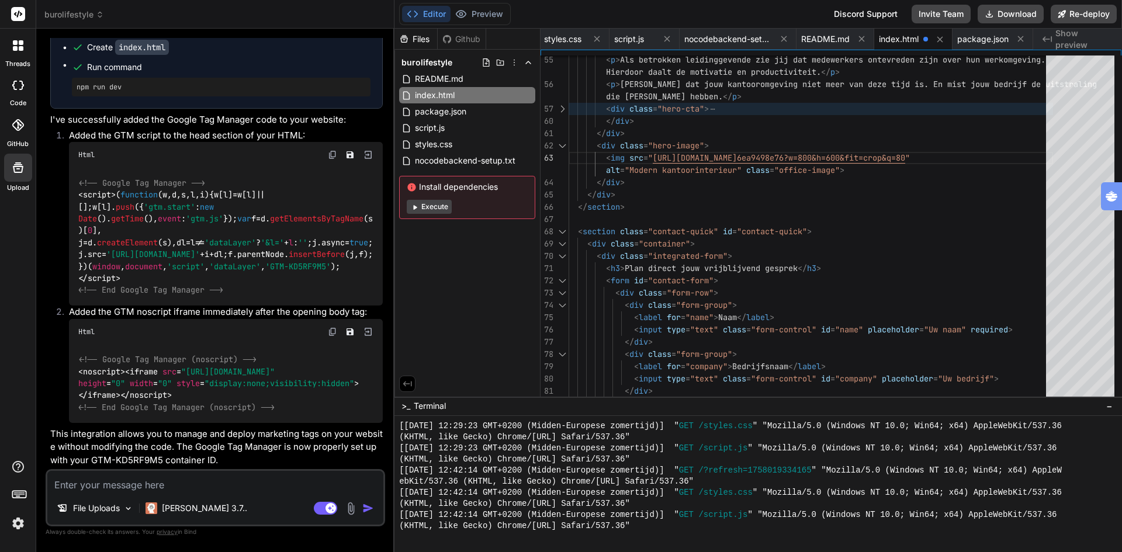
type textarea "[URL][DOMAIN_NAME]"
type textarea "x"
type textarea "[URL][DOMAIN_NAME]"
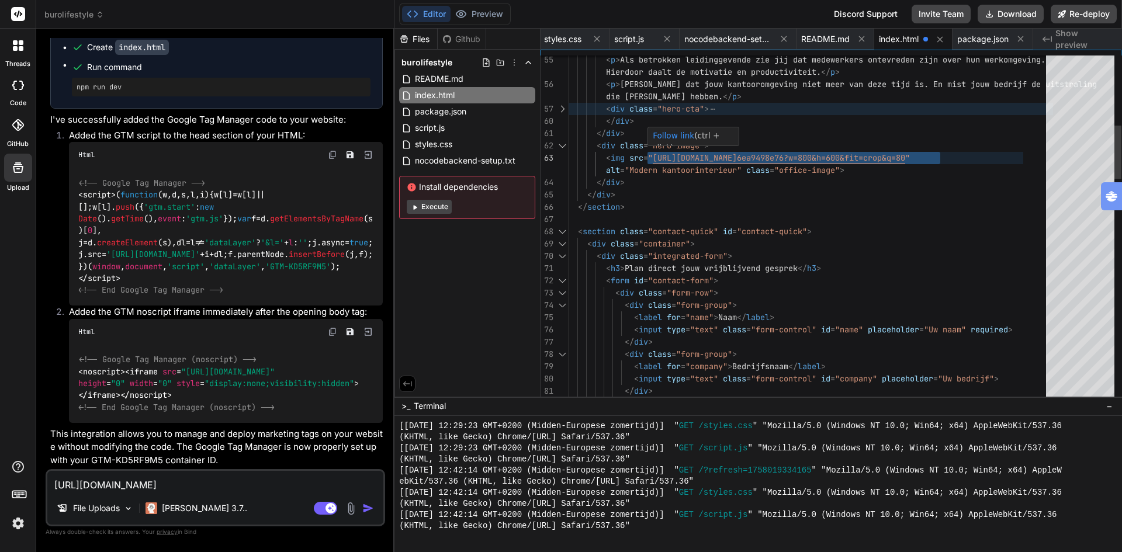
drag, startPoint x: 656, startPoint y: 155, endPoint x: 974, endPoint y: 155, distance: 317.9
click at [91, 484] on textarea "[URL][DOMAIN_NAME]" at bounding box center [215, 481] width 336 height 21
type textarea "x"
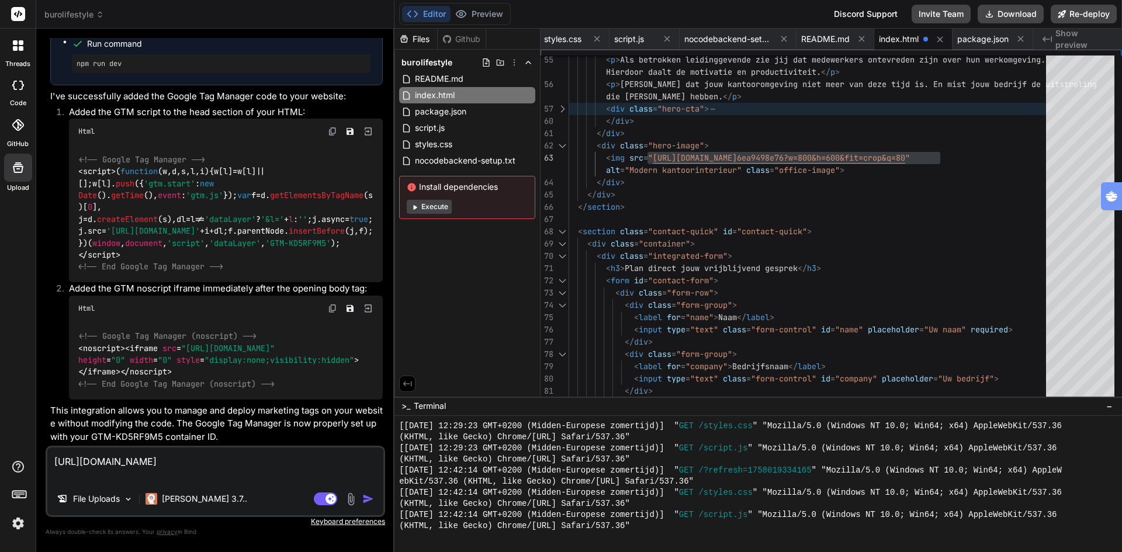
type textarea "r [URL][DOMAIN_NAME]"
type textarea "x"
type textarea "re [URL][DOMAIN_NAME]"
type textarea "x"
type textarea "rep [URL][DOMAIN_NAME]"
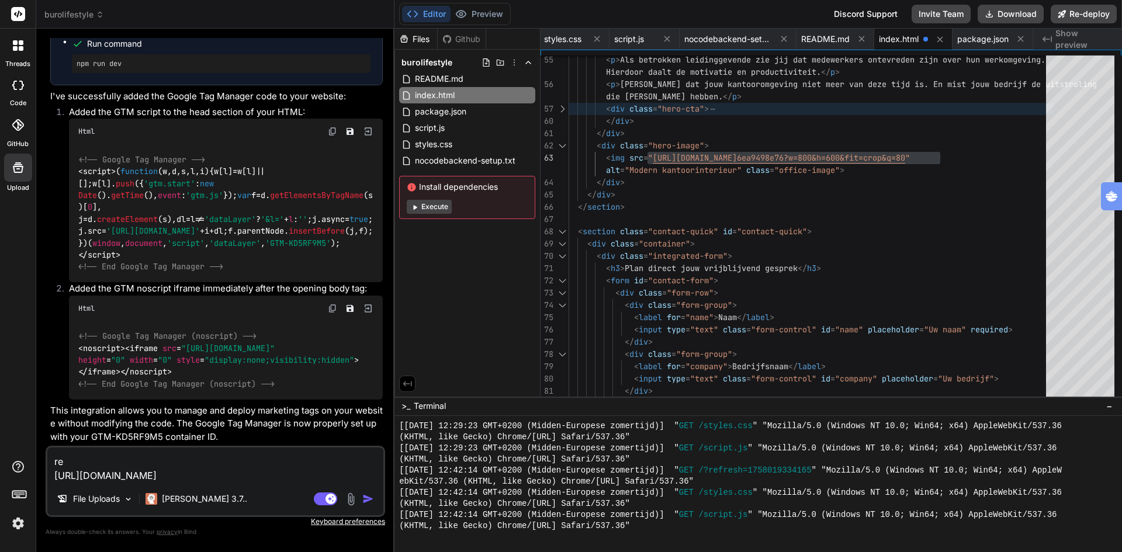
type textarea "x"
type textarea "repl [URL][DOMAIN_NAME]"
type textarea "x"
type textarea "repla [URL][DOMAIN_NAME]"
type textarea "x"
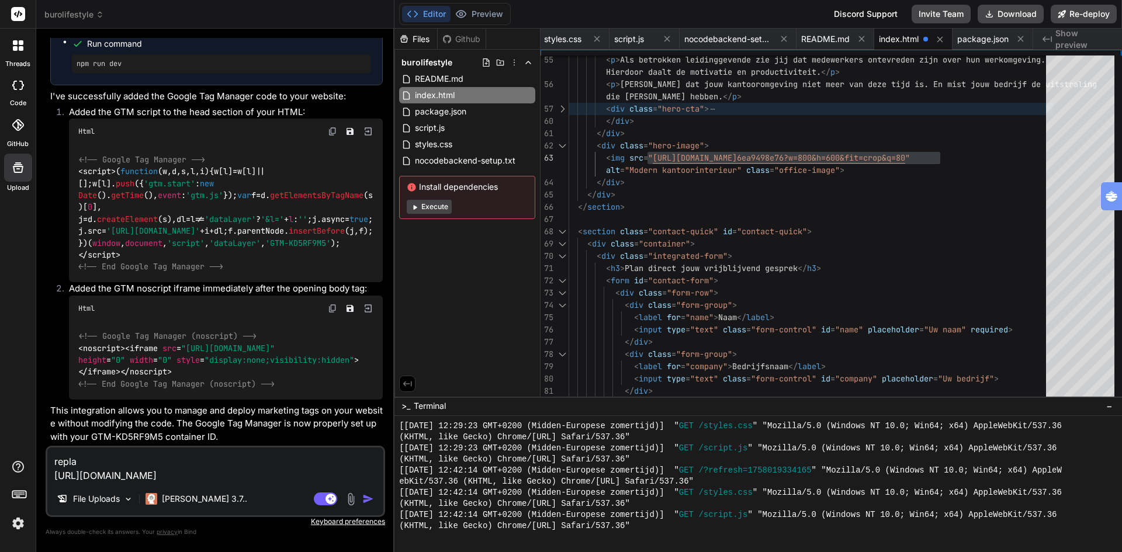
type textarea "replac [URL][DOMAIN_NAME]"
type textarea "x"
type textarea "replace [URL][DOMAIN_NAME]"
type textarea "x"
type textarea "replace [URL][DOMAIN_NAME]"
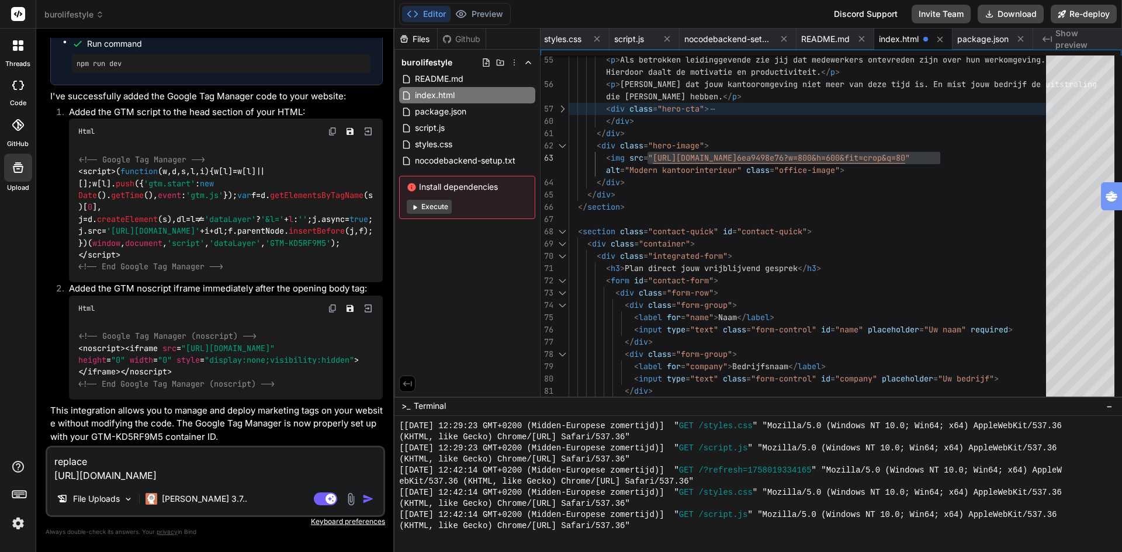
type textarea "x"
paste textarea "[URL][DOMAIN_NAME]"
type textarea "replace [URL][DOMAIN_NAME] [URL][DOMAIN_NAME]"
type textarea "x"
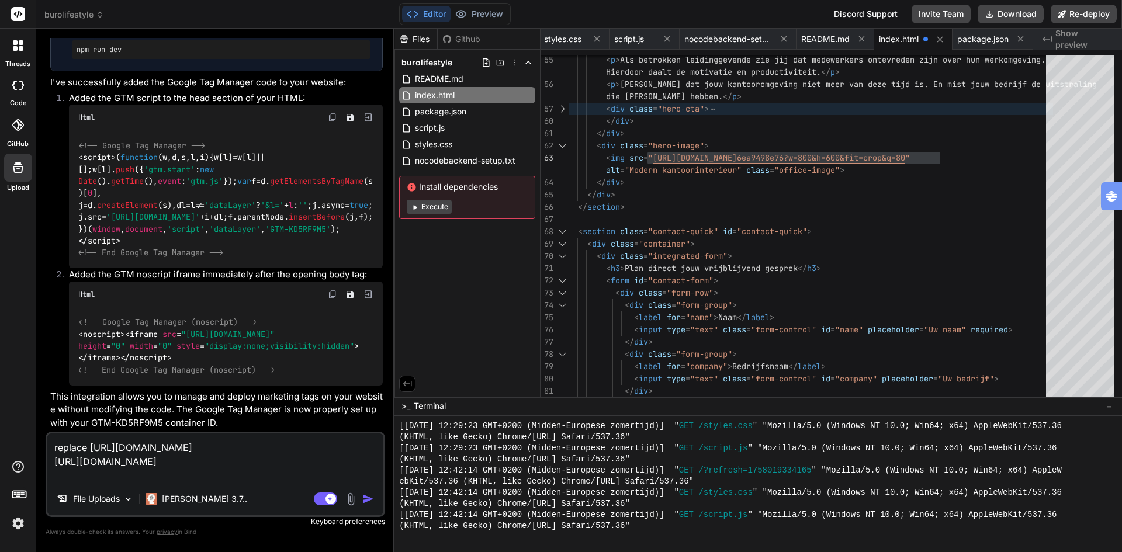
type textarea "replace [URL][DOMAIN_NAME] [URL][DOMAIN_NAME]"
type textarea "x"
type textarea "replace [URL][DOMAIN_NAME] [URL][DOMAIN_NAME]"
type textarea "x"
type textarea "replace [URL][DOMAIN_NAME] [URL][DOMAIN_NAME]"
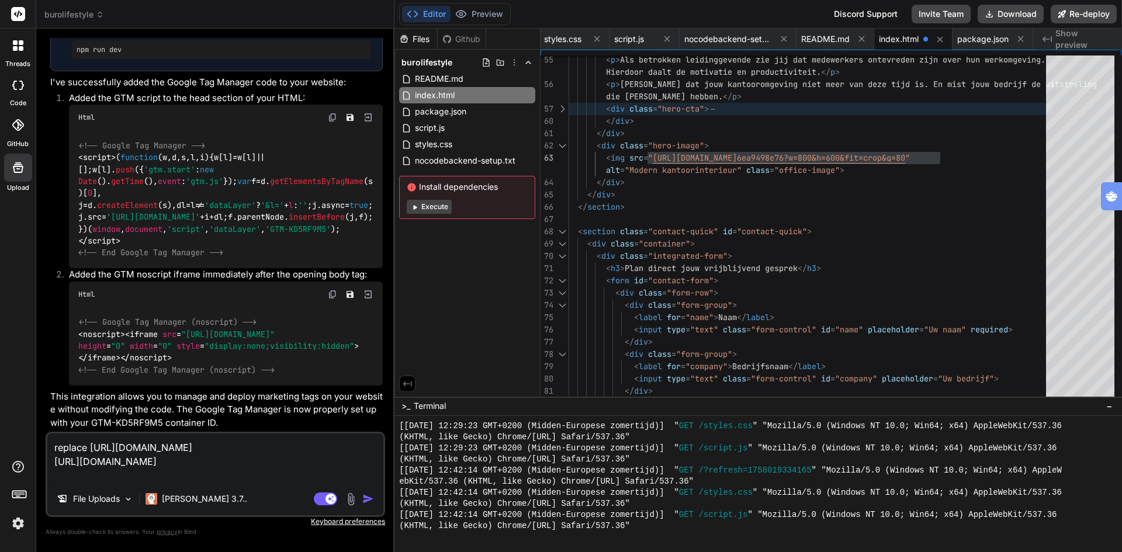
type textarea "x"
type textarea "replace [URL][DOMAIN_NAME] [URL][DOMAIN_NAME]"
type textarea "x"
type textarea "replace [URL][DOMAIN_NAME] [URL][DOMAIN_NAME]"
type textarea "x"
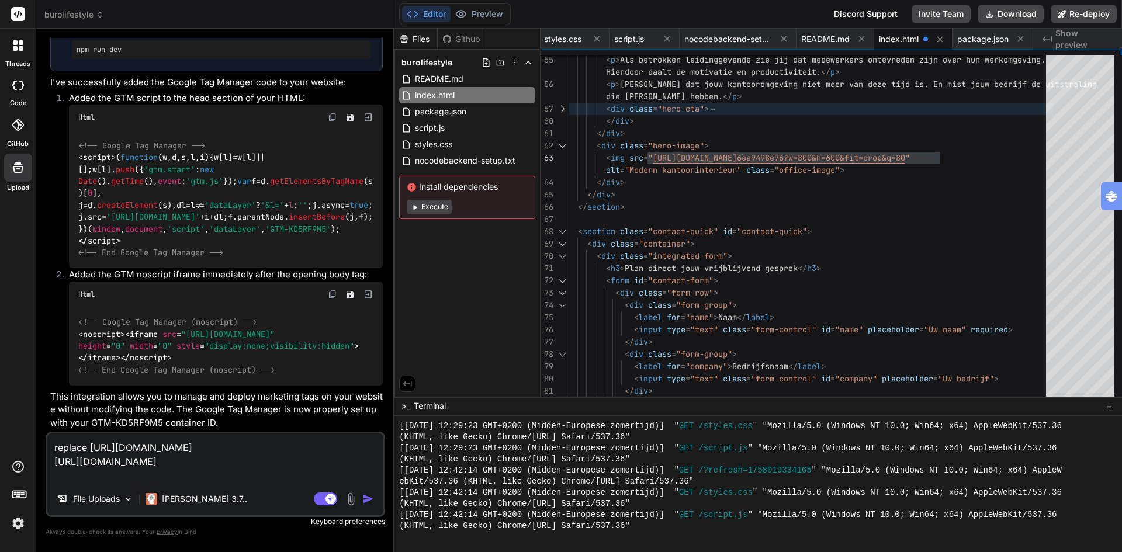
type textarea "replace [URL][DOMAIN_NAME]? [URL][DOMAIN_NAME]"
type textarea "x"
type textarea "replace [URL][DOMAIN_NAME] [URL][DOMAIN_NAME]"
type textarea "x"
type textarea "replace [URL][DOMAIN_NAME] [URL][DOMAIN_NAME]"
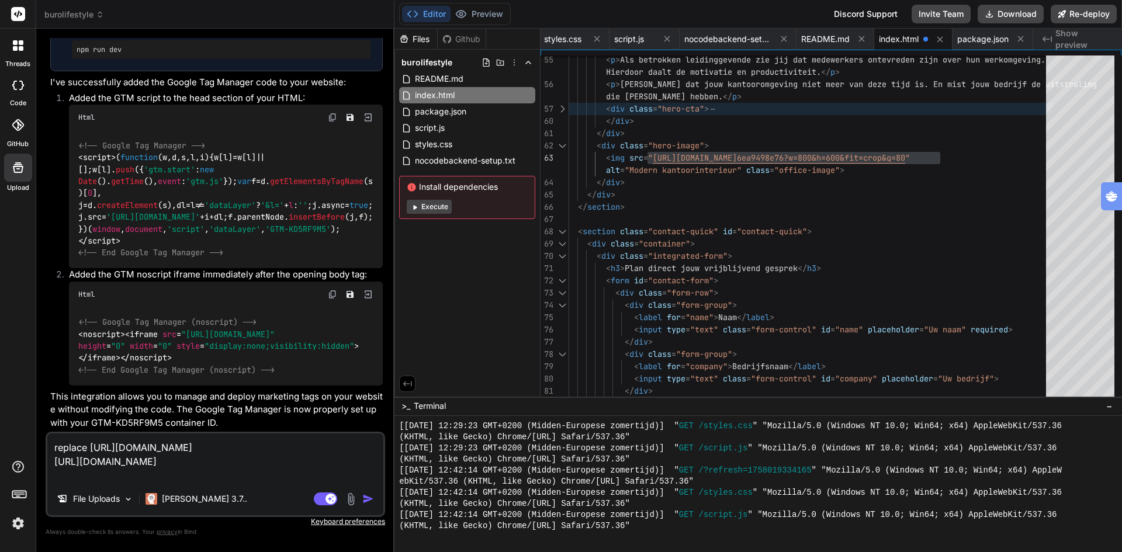
type textarea "x"
type textarea "replace [URL][DOMAIN_NAME] w [URL][DOMAIN_NAME]"
type textarea "x"
type textarea "replace [URL][DOMAIN_NAME] wi [URL][DOMAIN_NAME]"
type textarea "x"
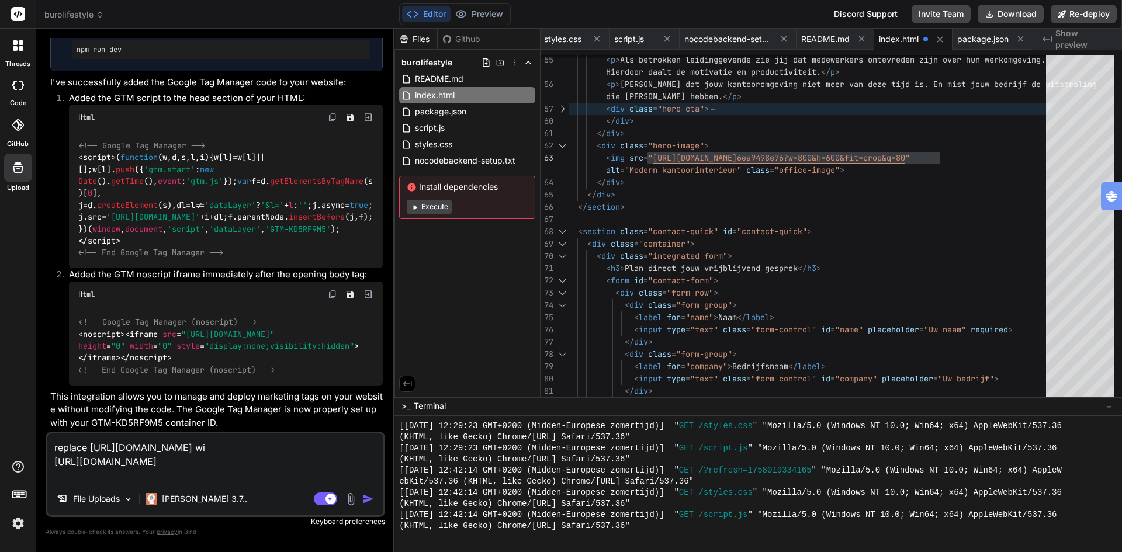
type textarea "replace [URL][DOMAIN_NAME] wit [URL][DOMAIN_NAME]"
type textarea "x"
type textarea "replace [URL][DOMAIN_NAME] with [URL][DOMAIN_NAME]"
type textarea "x"
type textarea "replace [URL][DOMAIN_NAME] with [URL][DOMAIN_NAME]"
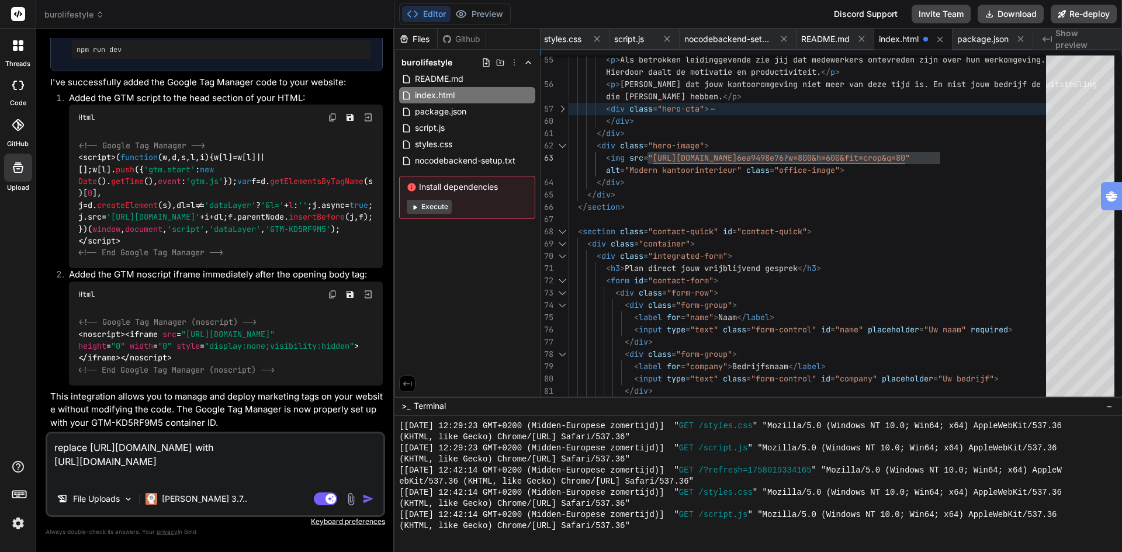
type textarea "x"
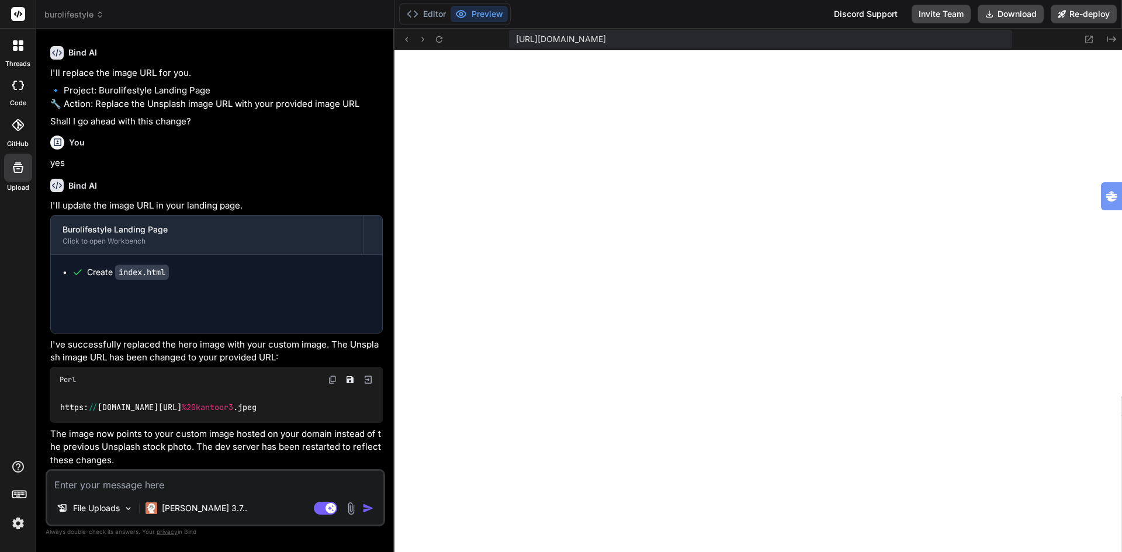
scroll to position [12, 0]
click at [421, 13] on button "Editor" at bounding box center [426, 14] width 49 height 16
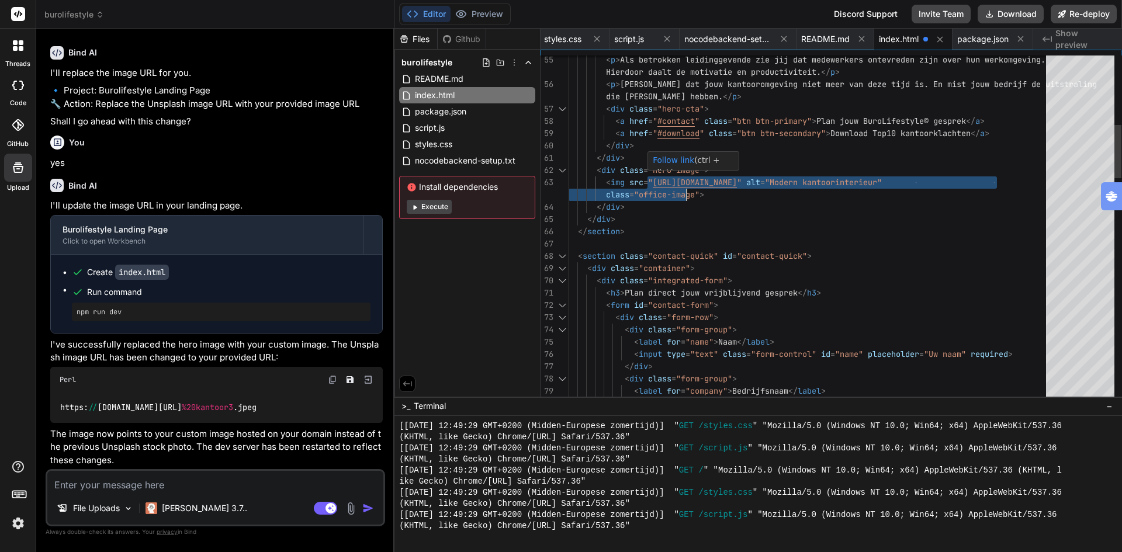
drag, startPoint x: 654, startPoint y: 182, endPoint x: 685, endPoint y: 183, distance: 31.0
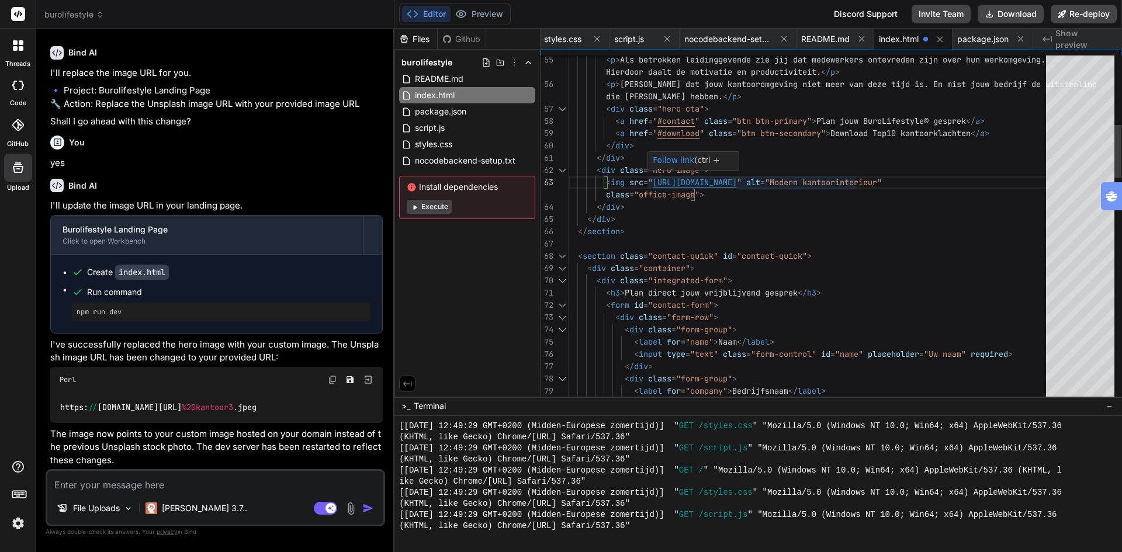
click at [492, 9] on button "Preview" at bounding box center [479, 14] width 57 height 16
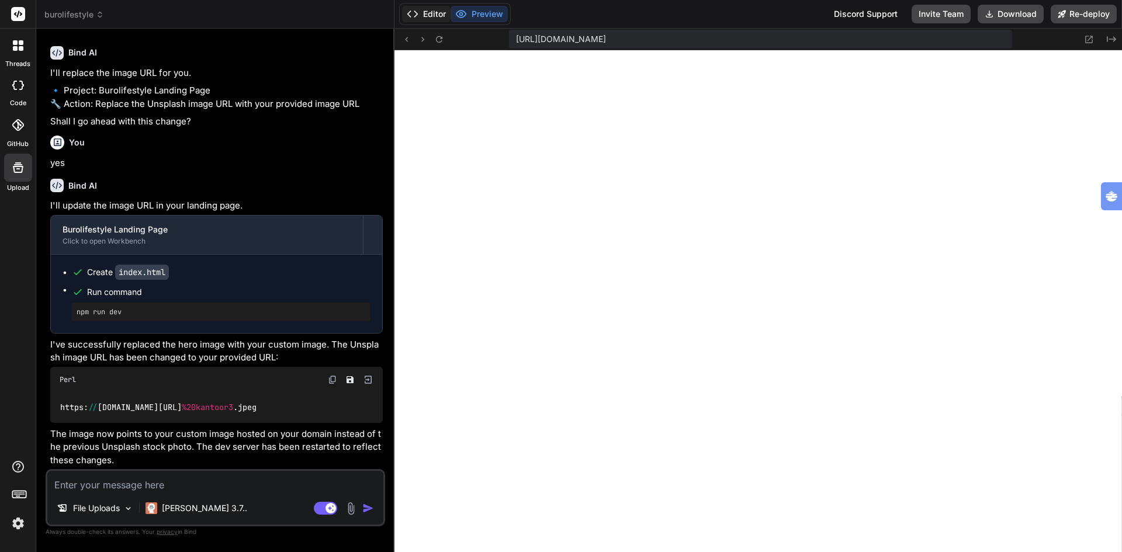
click at [425, 13] on button "Editor" at bounding box center [426, 14] width 49 height 16
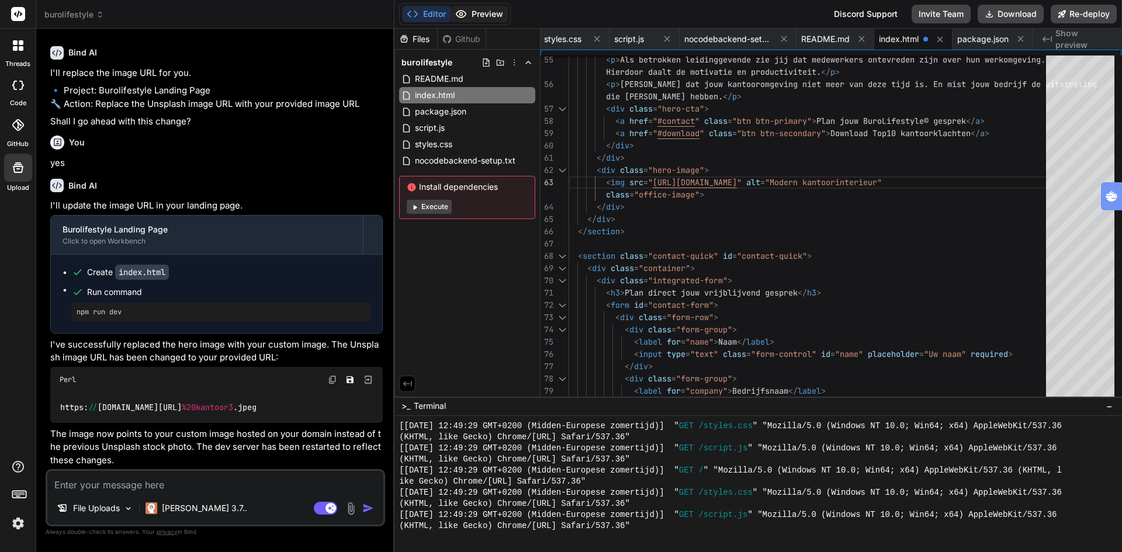
click at [479, 12] on button "Preview" at bounding box center [479, 14] width 57 height 16
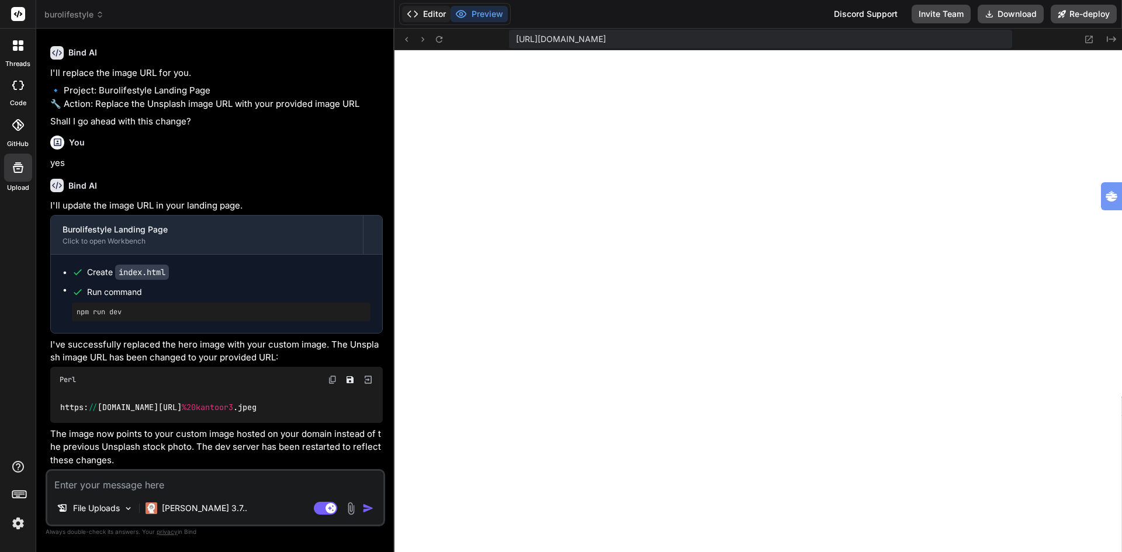
click at [429, 8] on button "Editor" at bounding box center [426, 14] width 49 height 16
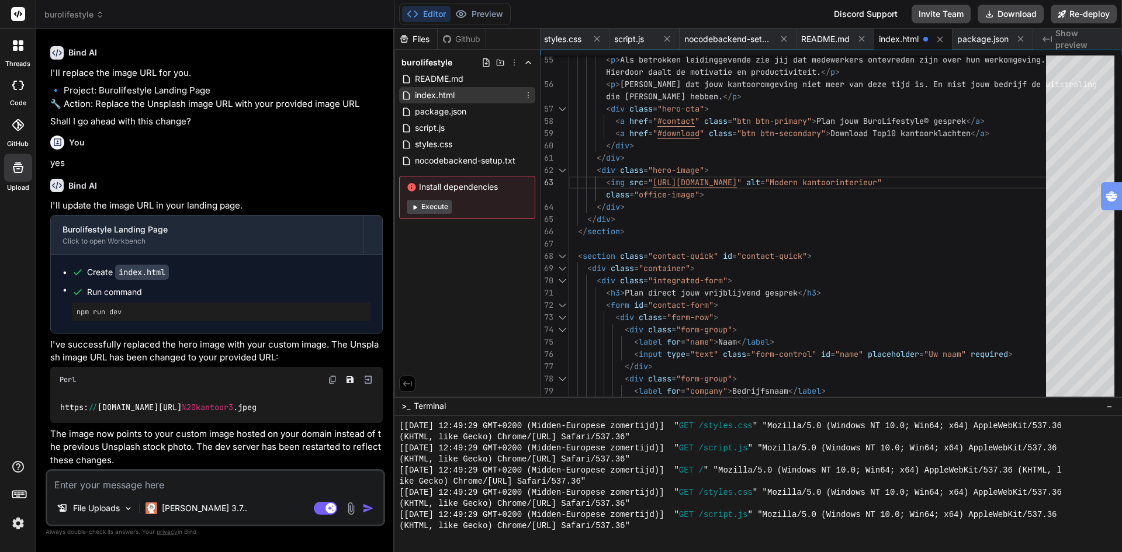
click at [439, 93] on span "index.html" at bounding box center [435, 95] width 42 height 14
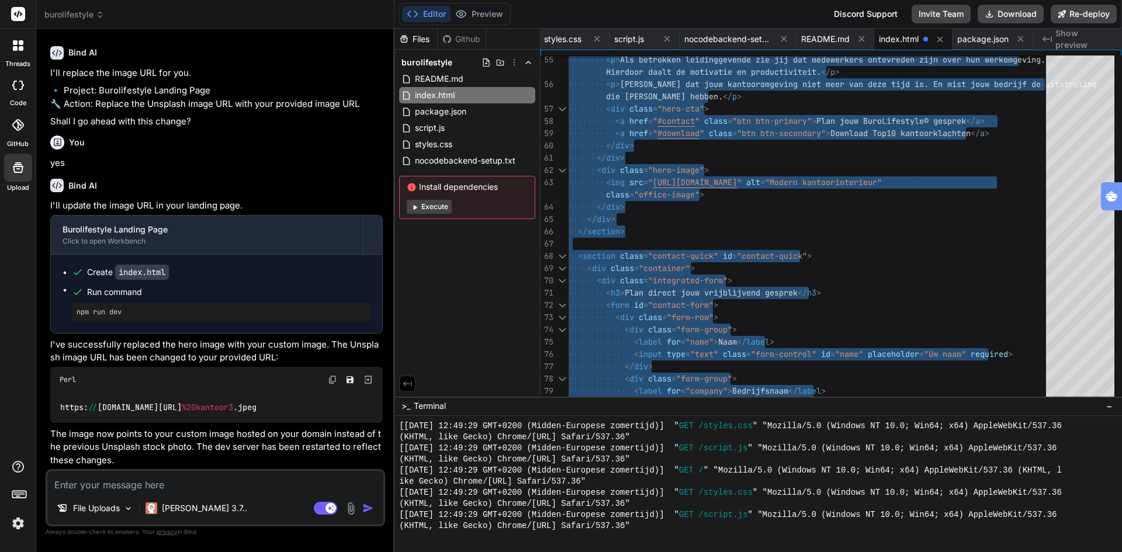
click at [184, 483] on textarea at bounding box center [215, 481] width 336 height 21
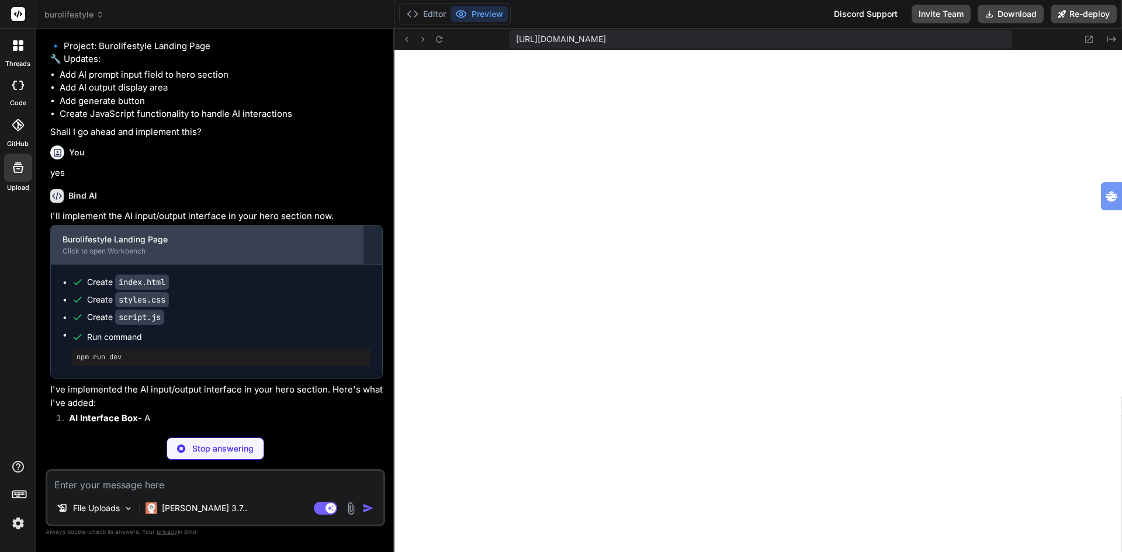
scroll to position [7895, 0]
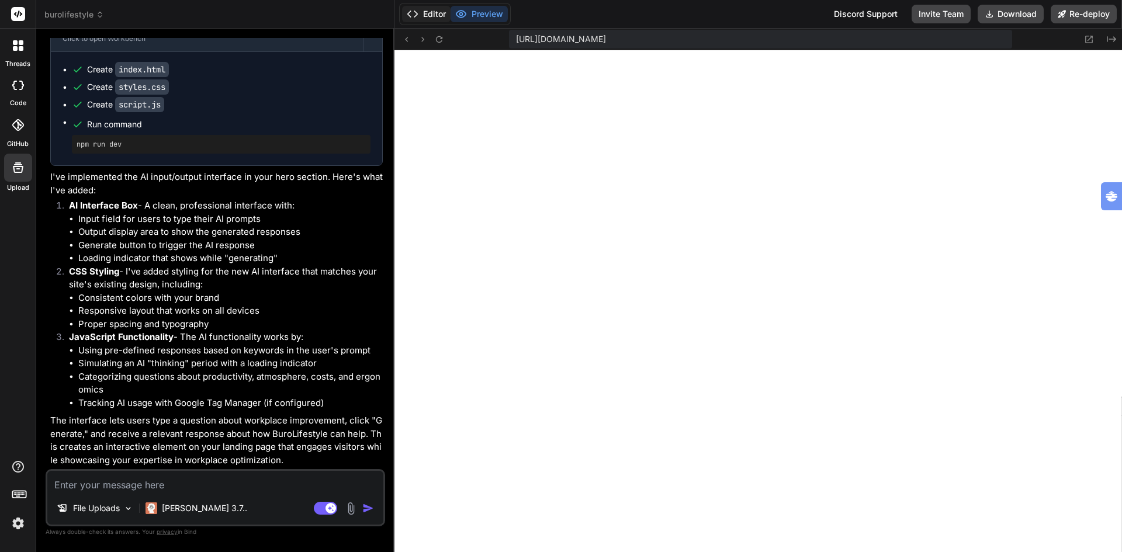
click at [431, 15] on button "Editor" at bounding box center [426, 14] width 49 height 16
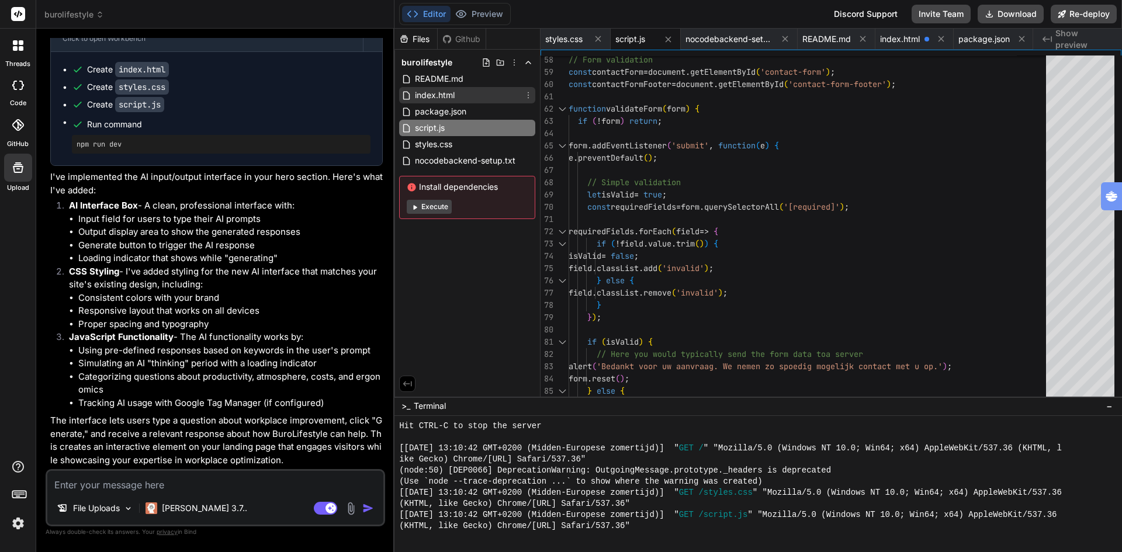
click at [440, 92] on span "index.html" at bounding box center [435, 95] width 42 height 14
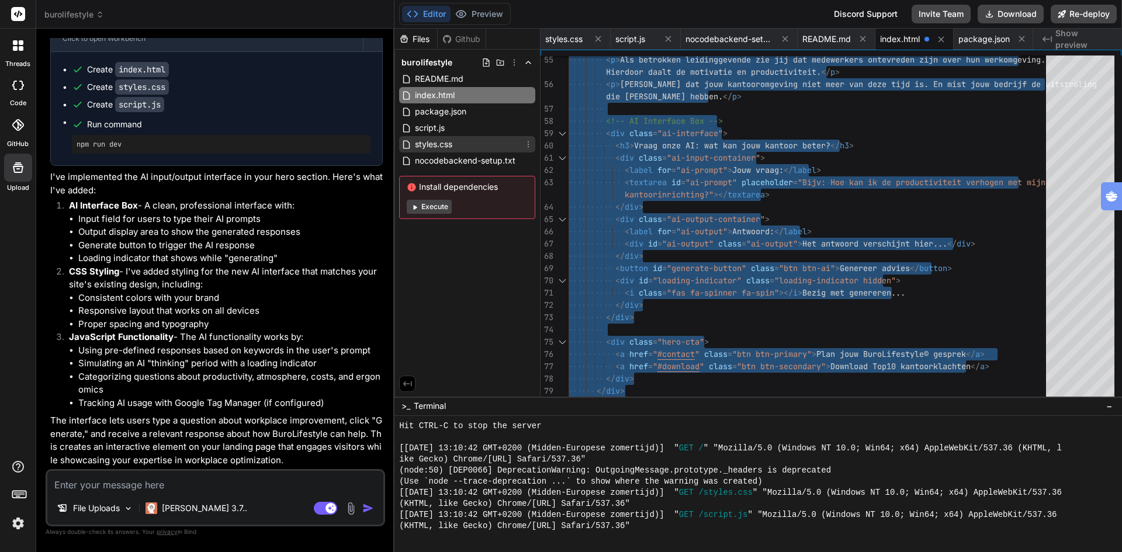
click at [430, 144] on span "styles.css" at bounding box center [434, 144] width 40 height 14
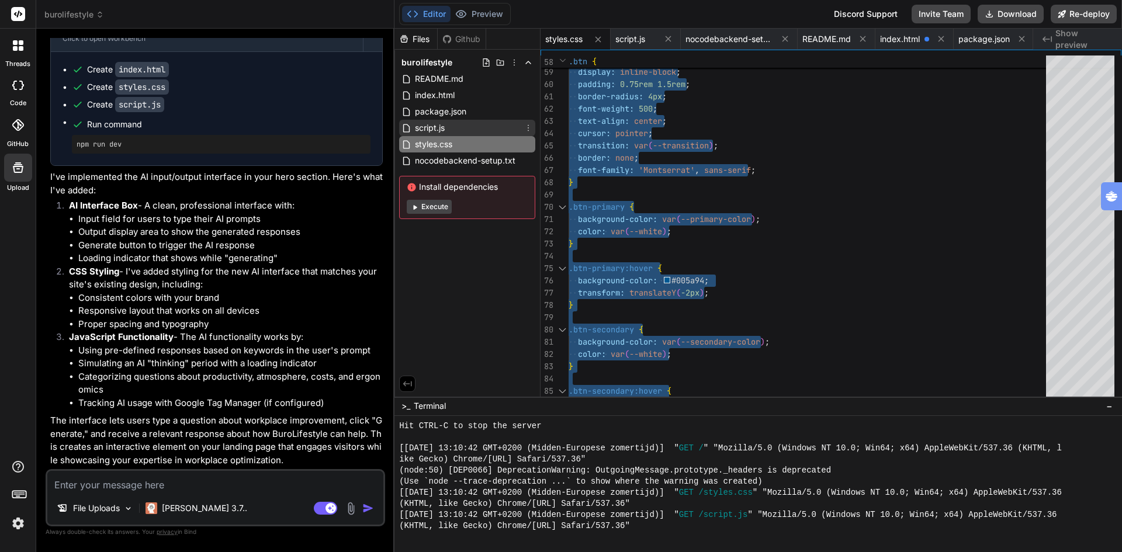
click at [461, 128] on div "script.js" at bounding box center [467, 128] width 136 height 16
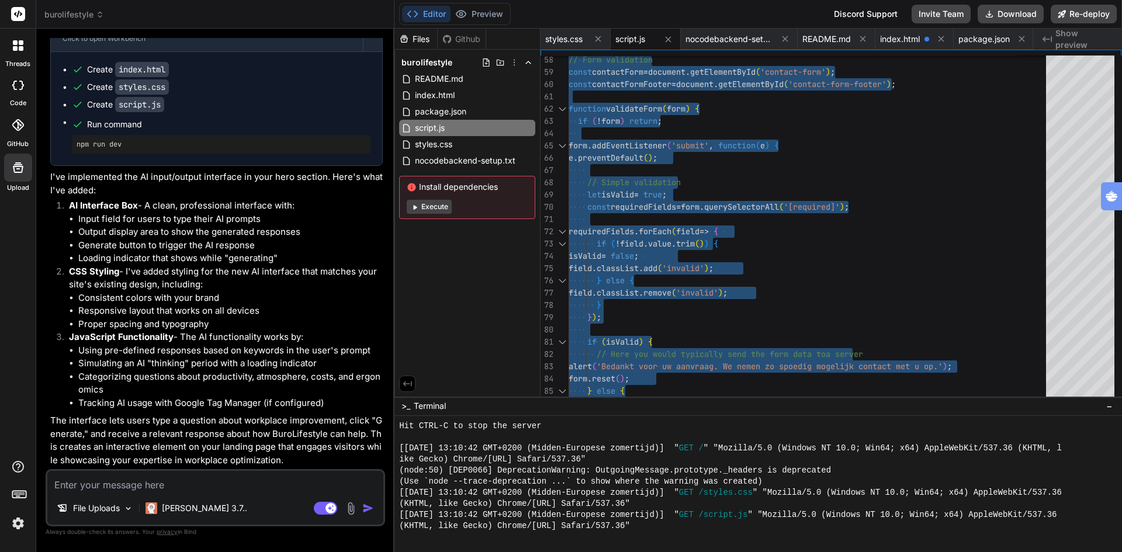
click at [20, 523] on img at bounding box center [18, 524] width 20 height 20
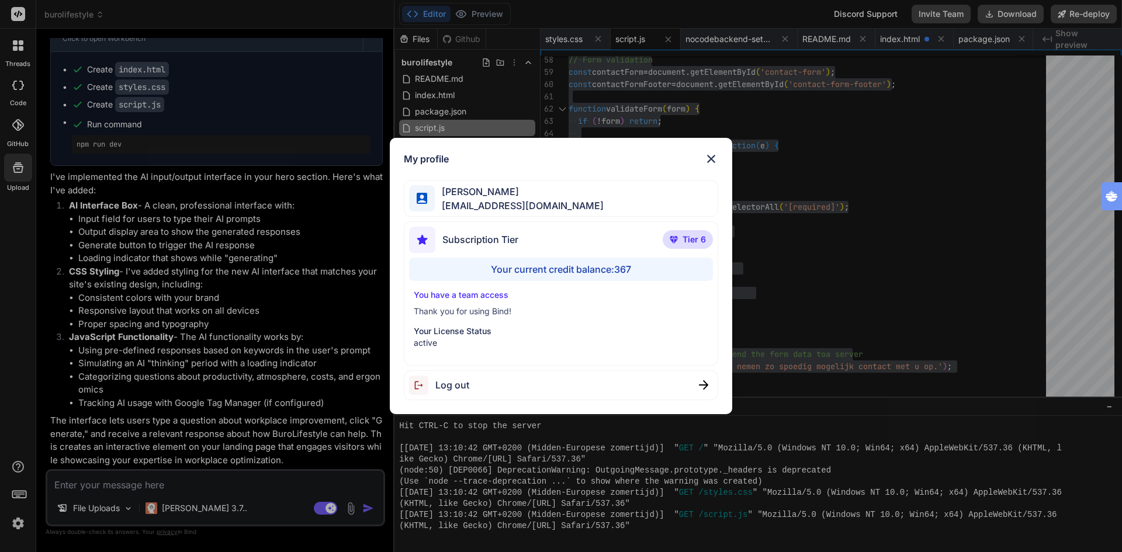
click at [711, 160] on img at bounding box center [711, 159] width 14 height 14
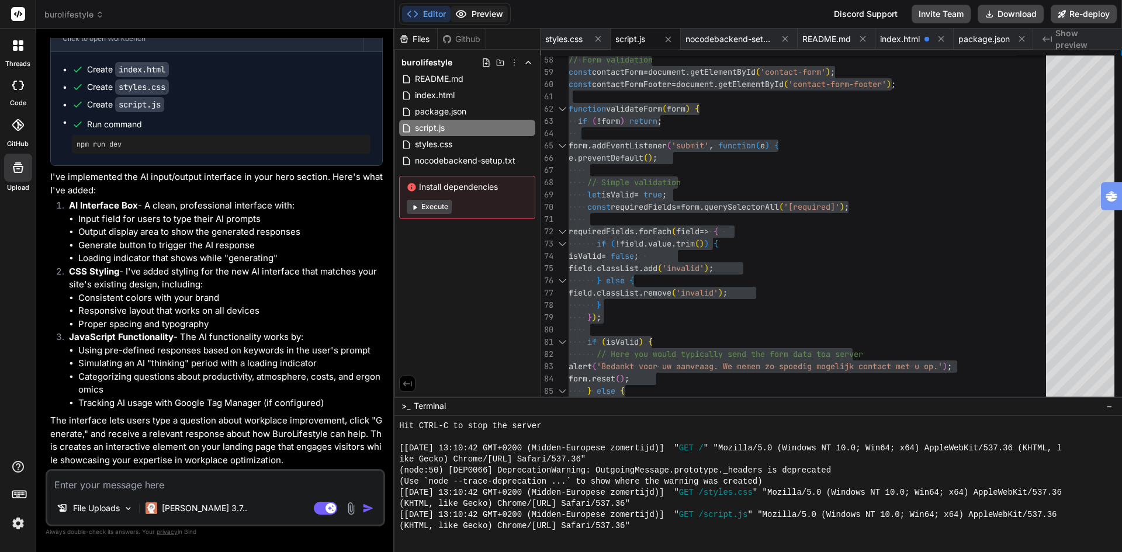
click at [490, 12] on button "Preview" at bounding box center [479, 14] width 57 height 16
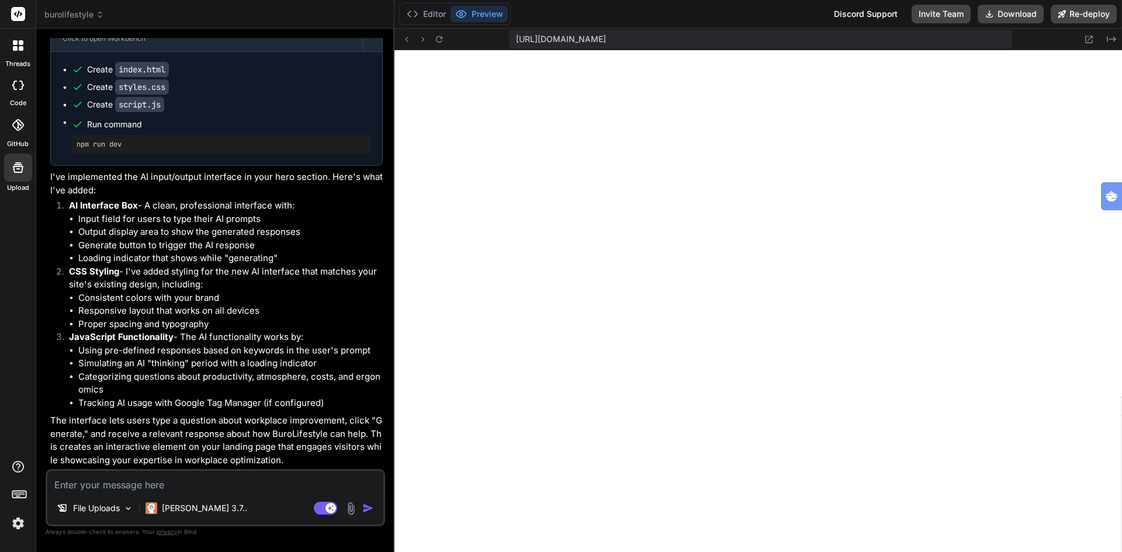
click at [170, 484] on textarea at bounding box center [215, 481] width 336 height 21
click at [137, 483] on textarea "remove the ai" at bounding box center [215, 481] width 336 height 21
drag, startPoint x: 108, startPoint y: 483, endPoint x: 170, endPoint y: 477, distance: 62.2
click at [170, 477] on textarea "remove the ai" at bounding box center [215, 481] width 336 height 21
paste textarea "Vraag onze AI: wat kan jouw kantoor beter?"
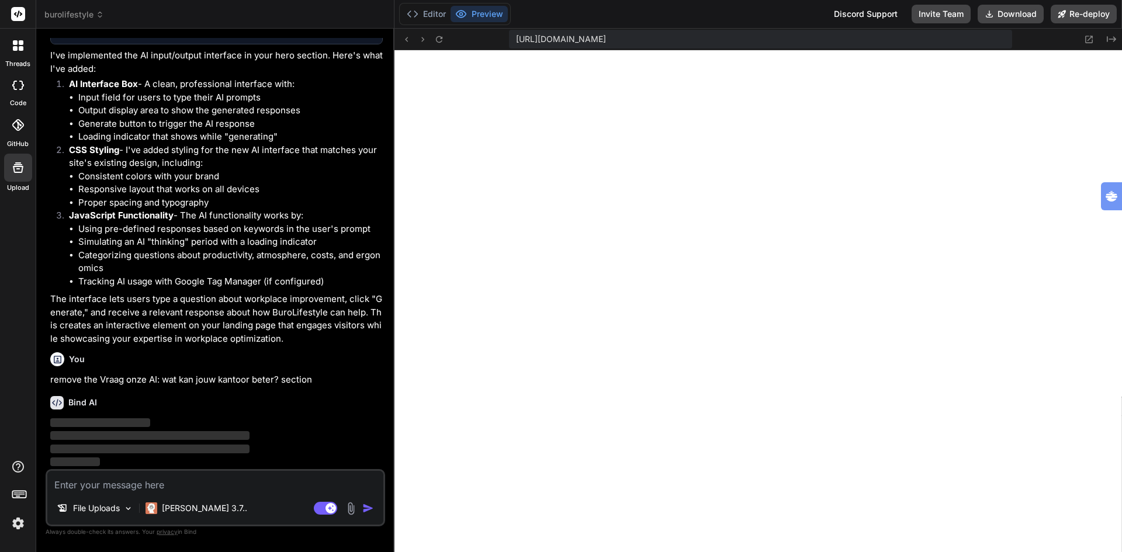
scroll to position [11509, 0]
click at [20, 525] on img at bounding box center [18, 524] width 20 height 20
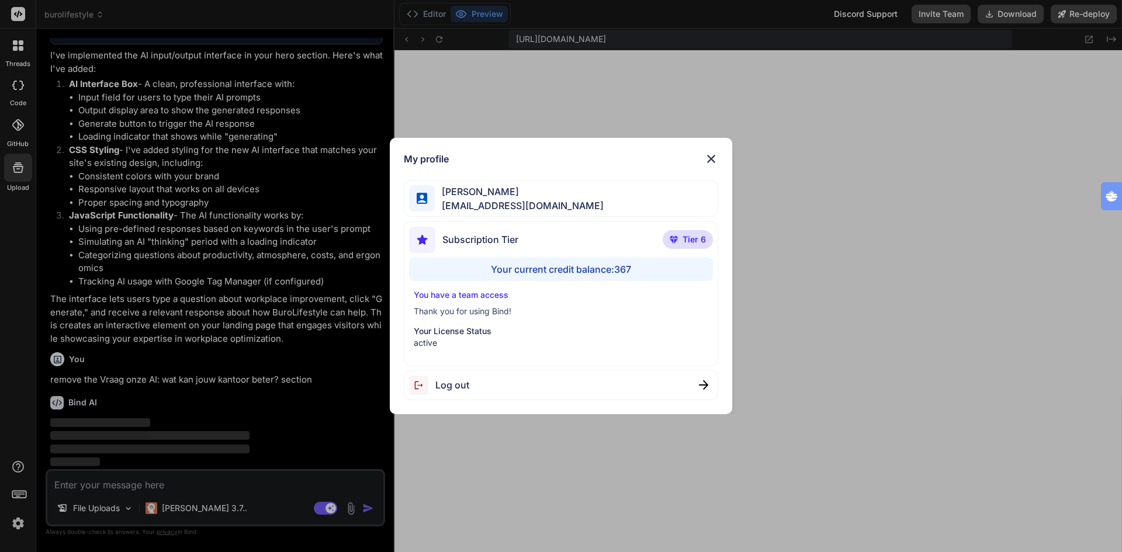
click at [608, 292] on p "You have a team access" at bounding box center [561, 295] width 295 height 12
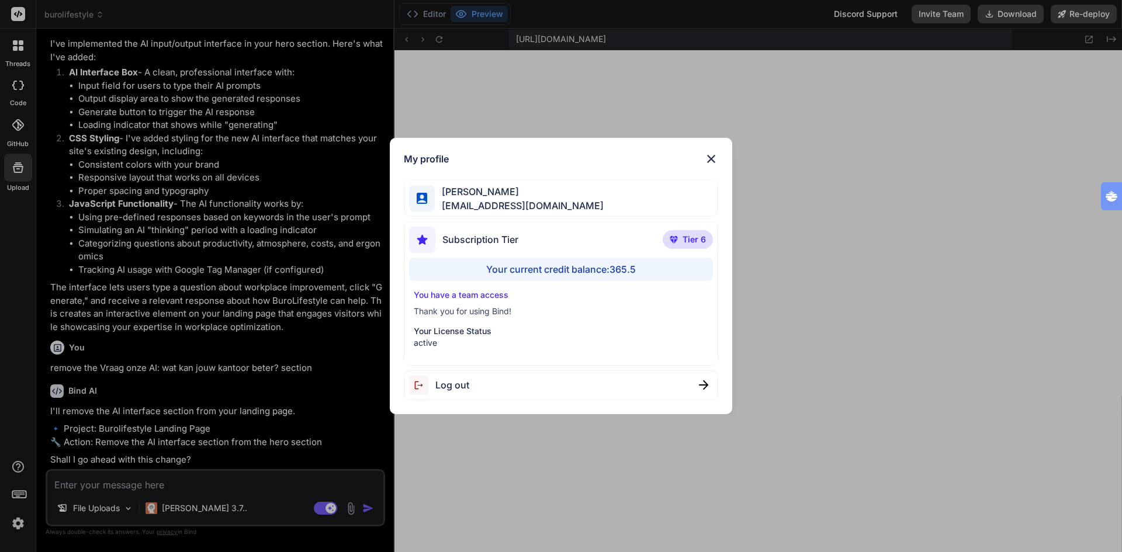
click at [711, 158] on img at bounding box center [711, 159] width 14 height 14
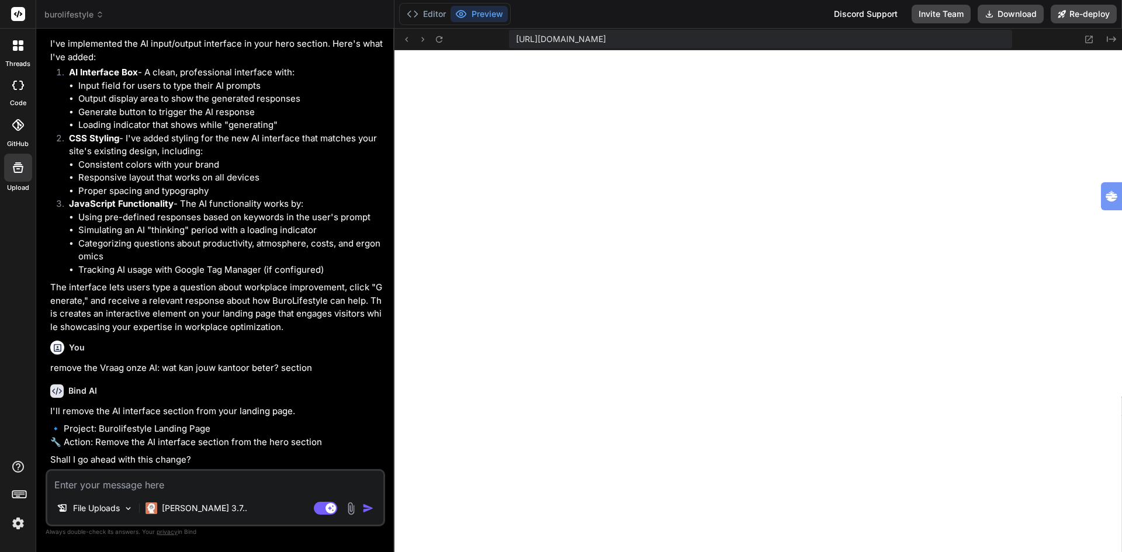
scroll to position [11534, 0]
click at [116, 484] on textarea at bounding box center [215, 481] width 336 height 21
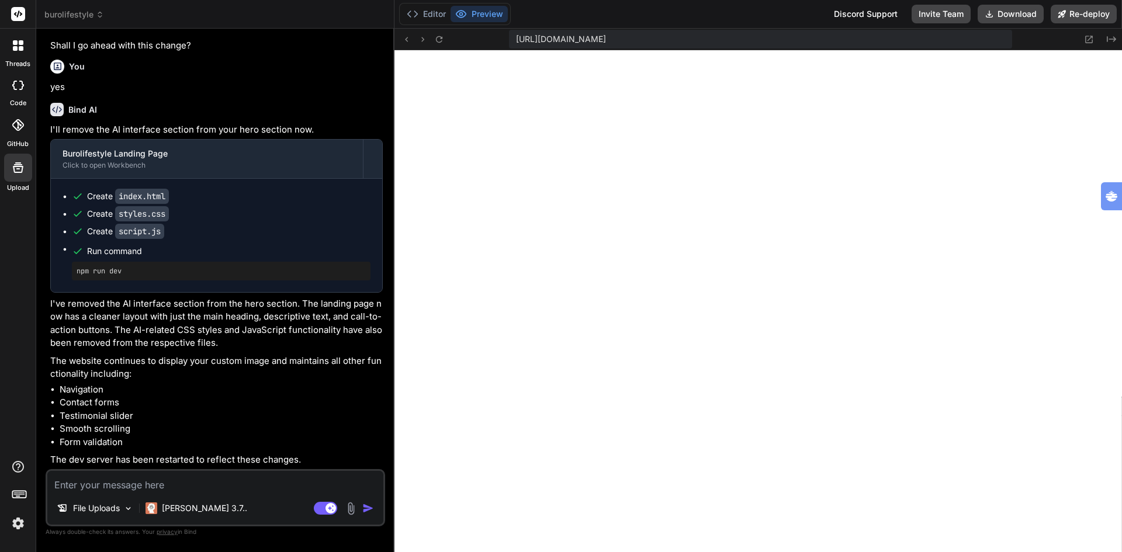
scroll to position [11949, 0]
click at [439, 38] on icon at bounding box center [439, 39] width 10 height 10
click at [74, 486] on textarea at bounding box center [215, 481] width 336 height 21
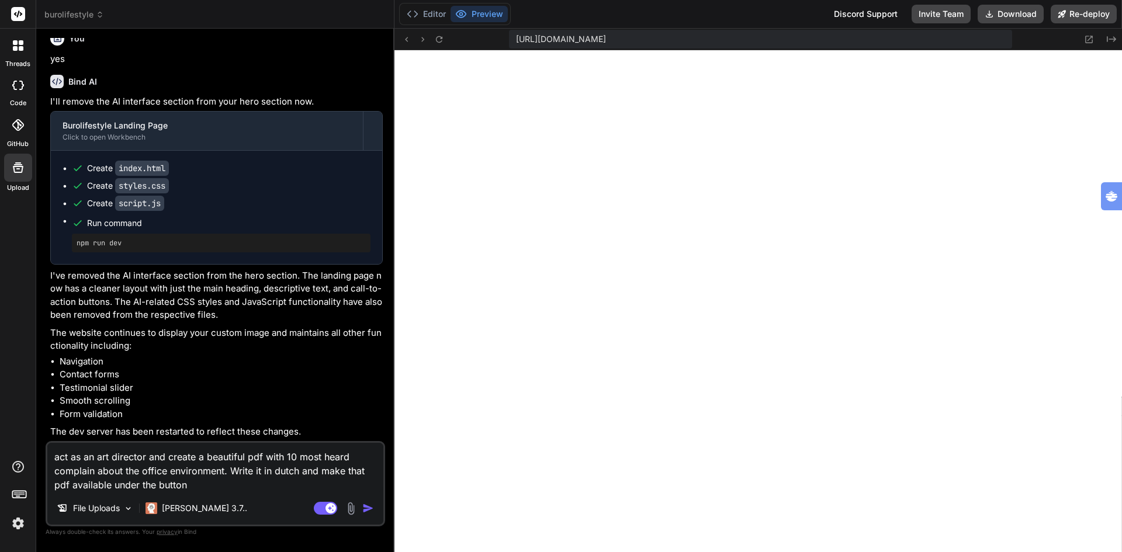
click at [226, 489] on textarea "act as an art director and create a beautiful pdf with 10 most heard complain a…" at bounding box center [215, 467] width 336 height 49
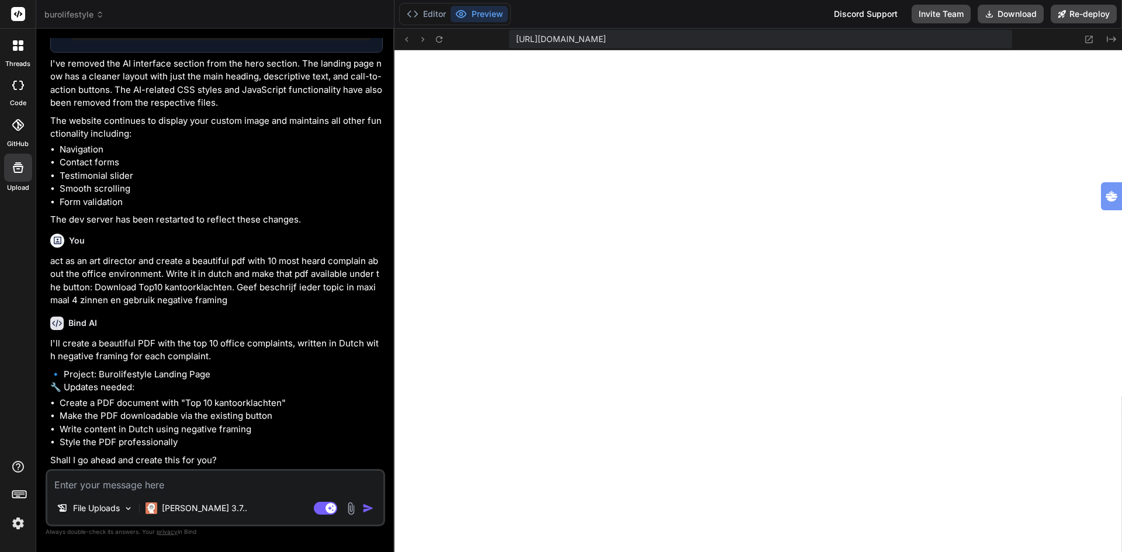
scroll to position [12202, 0]
click at [96, 486] on textarea at bounding box center [215, 481] width 336 height 21
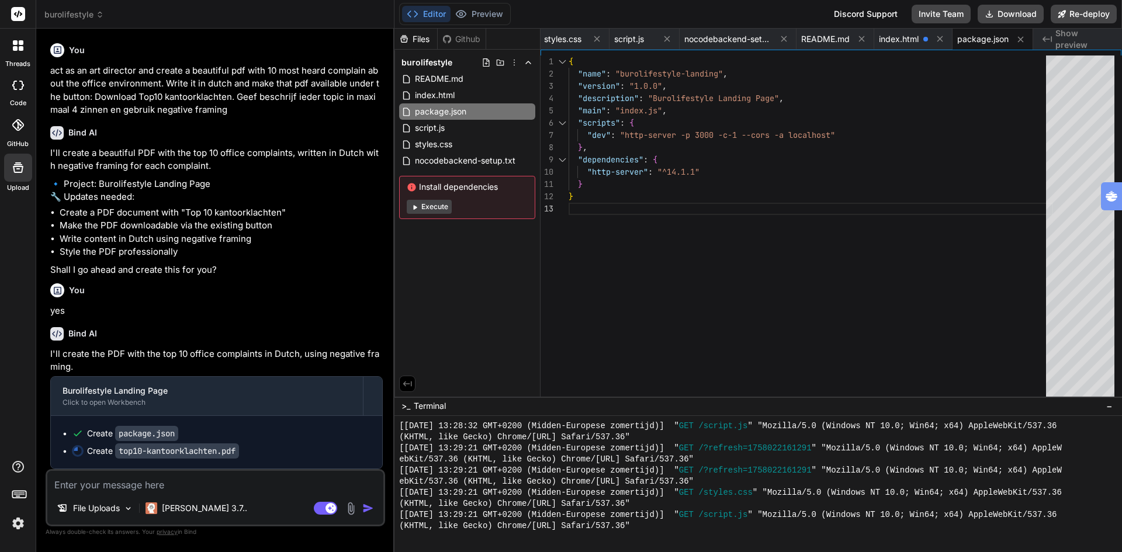
scroll to position [12423, 0]
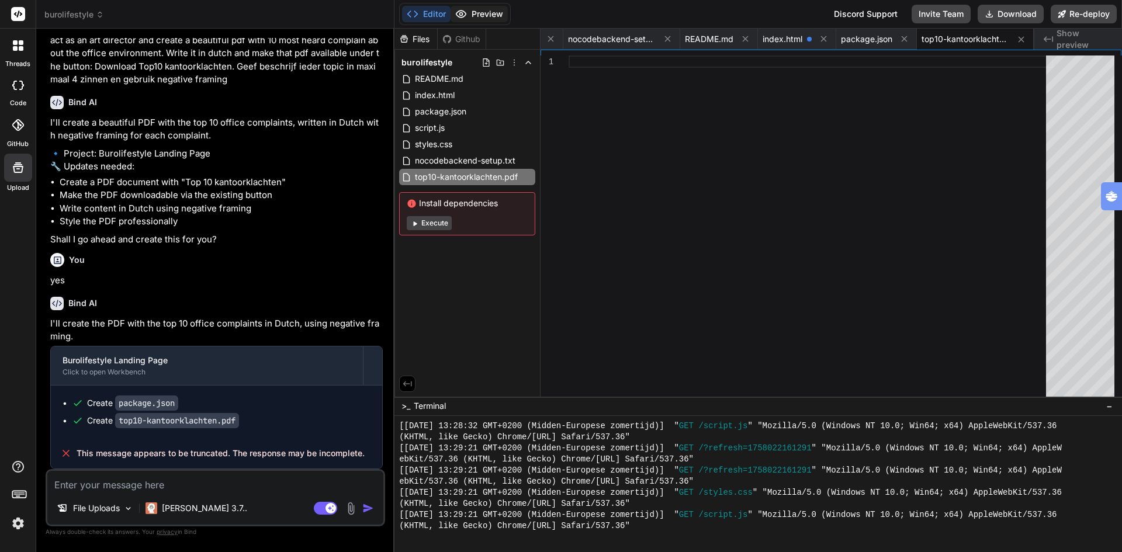
click at [488, 13] on button "Preview" at bounding box center [479, 14] width 57 height 16
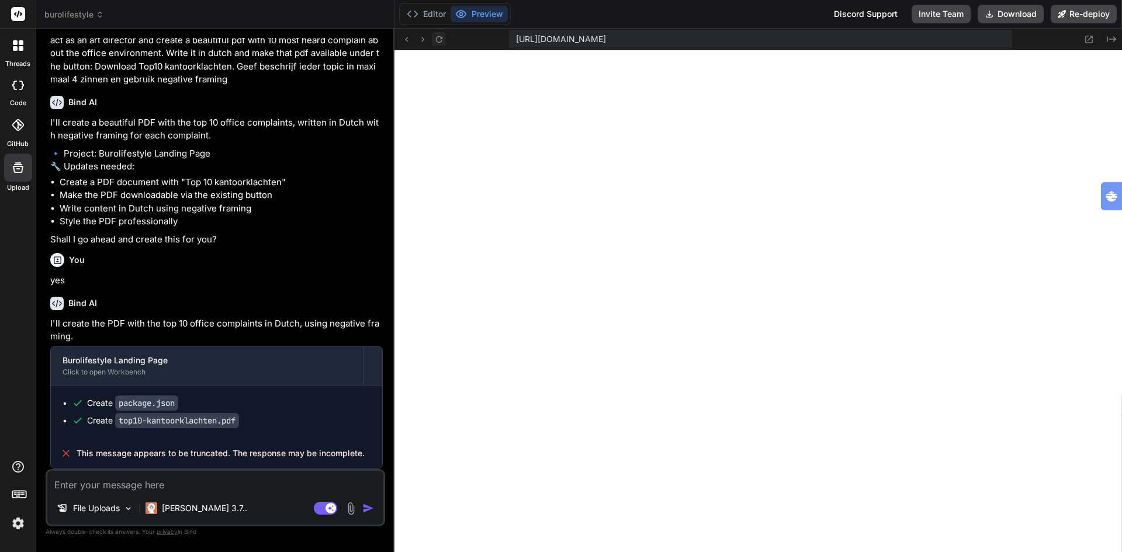
click at [441, 39] on icon at bounding box center [439, 39] width 10 height 10
click at [203, 422] on code "top10-kantoorklachten.pdf" at bounding box center [177, 420] width 124 height 15
click at [428, 9] on button "Editor" at bounding box center [426, 14] width 49 height 16
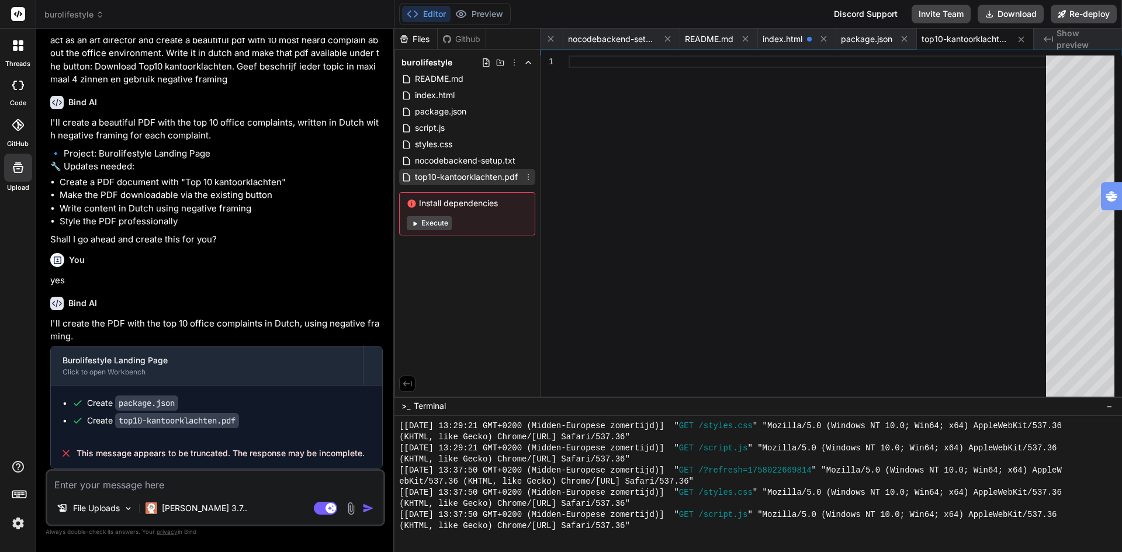
click at [470, 178] on span "top10-kantoorklachten.pdf" at bounding box center [466, 177] width 105 height 14
click at [525, 176] on icon at bounding box center [528, 176] width 9 height 9
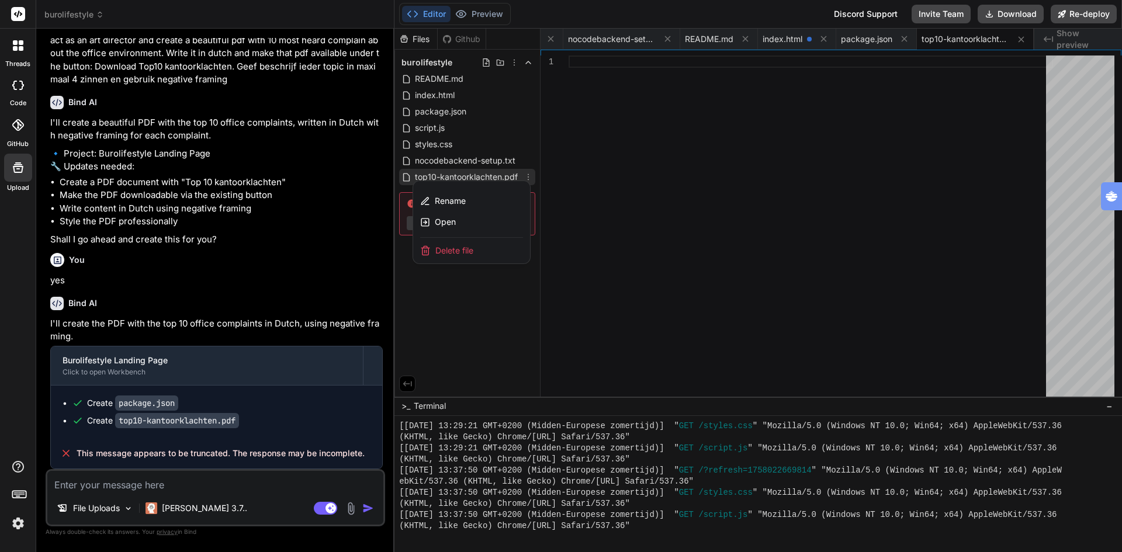
click at [529, 177] on div at bounding box center [758, 291] width 728 height 524
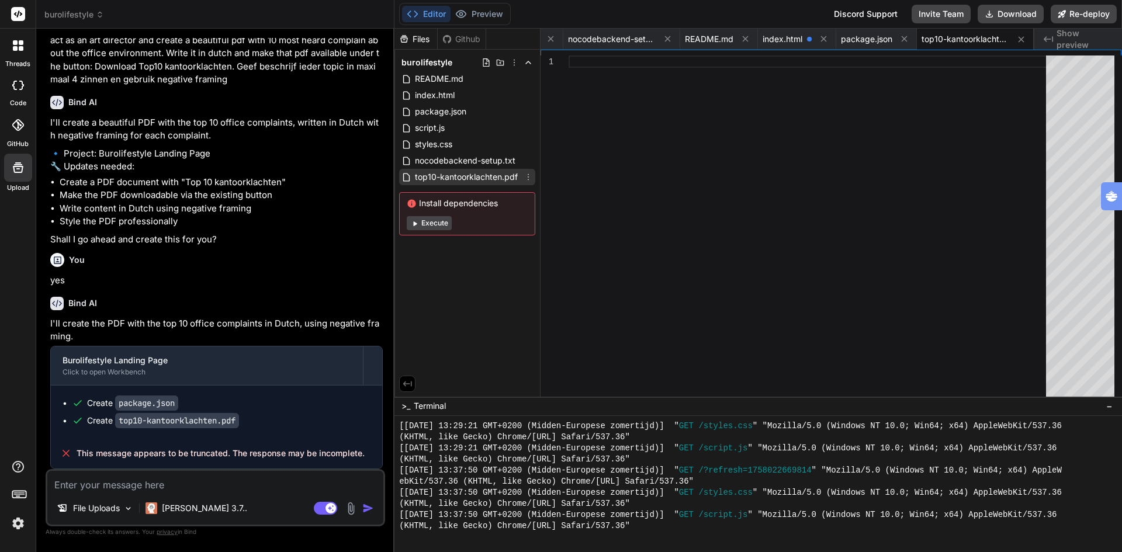
click at [529, 177] on icon at bounding box center [528, 176] width 9 height 9
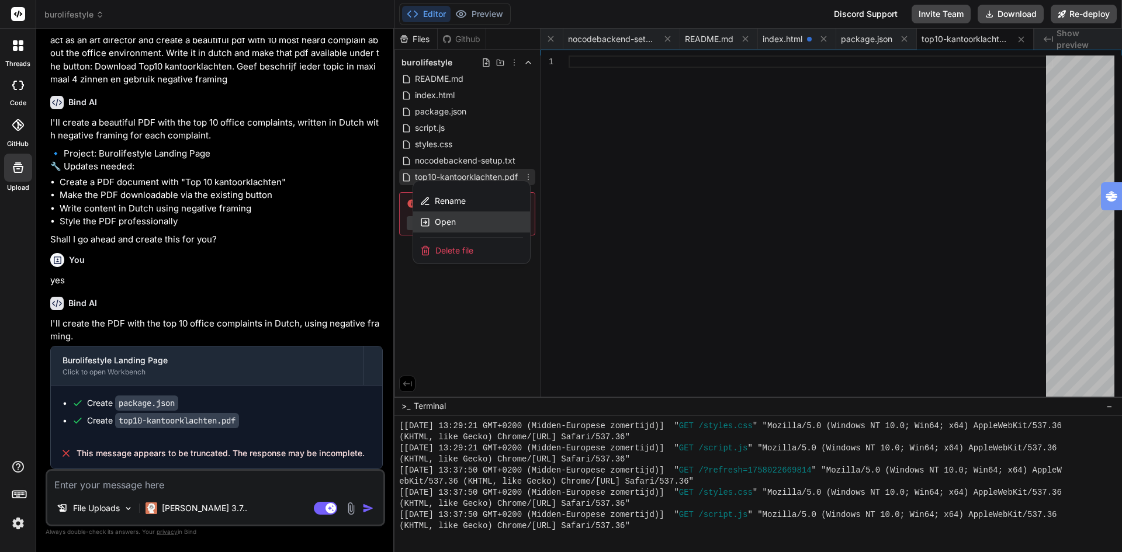
click at [442, 226] on span "Open" at bounding box center [445, 222] width 21 height 12
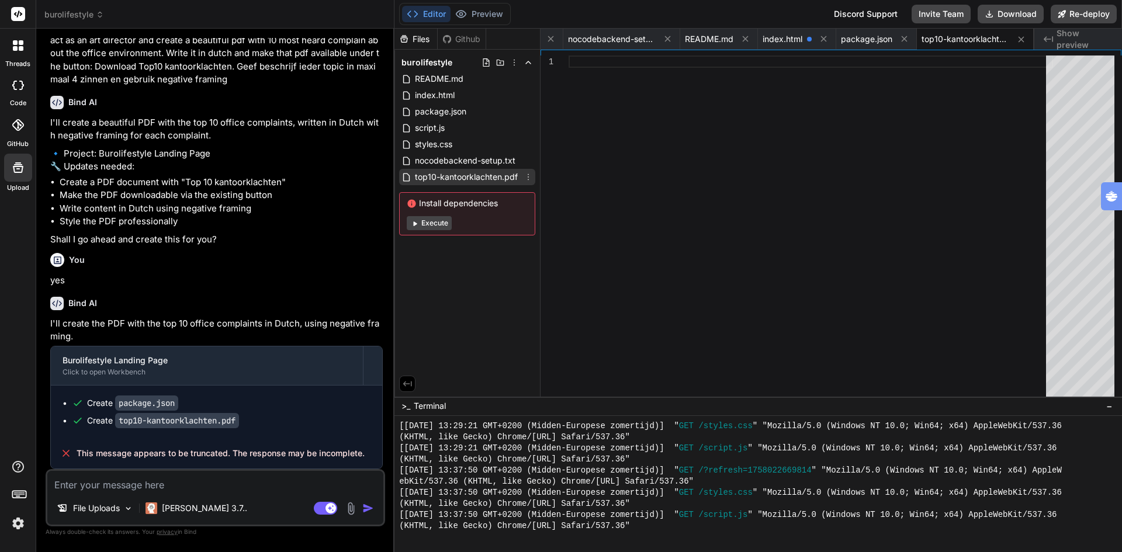
click at [466, 173] on span "top10-kantoorklachten.pdf" at bounding box center [466, 177] width 105 height 14
click at [527, 178] on icon at bounding box center [528, 176] width 9 height 9
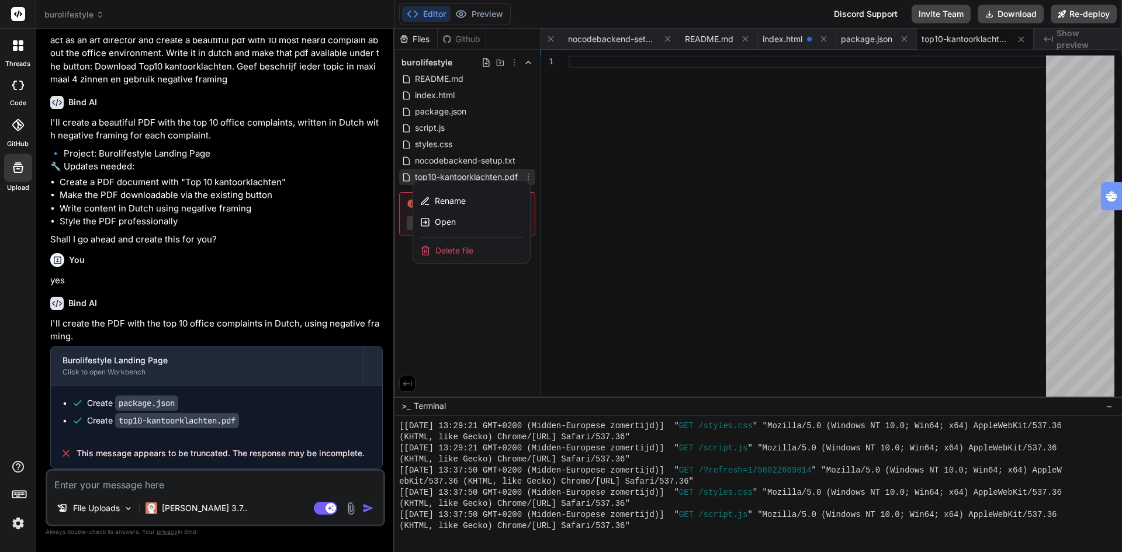
click at [597, 172] on div at bounding box center [758, 291] width 728 height 524
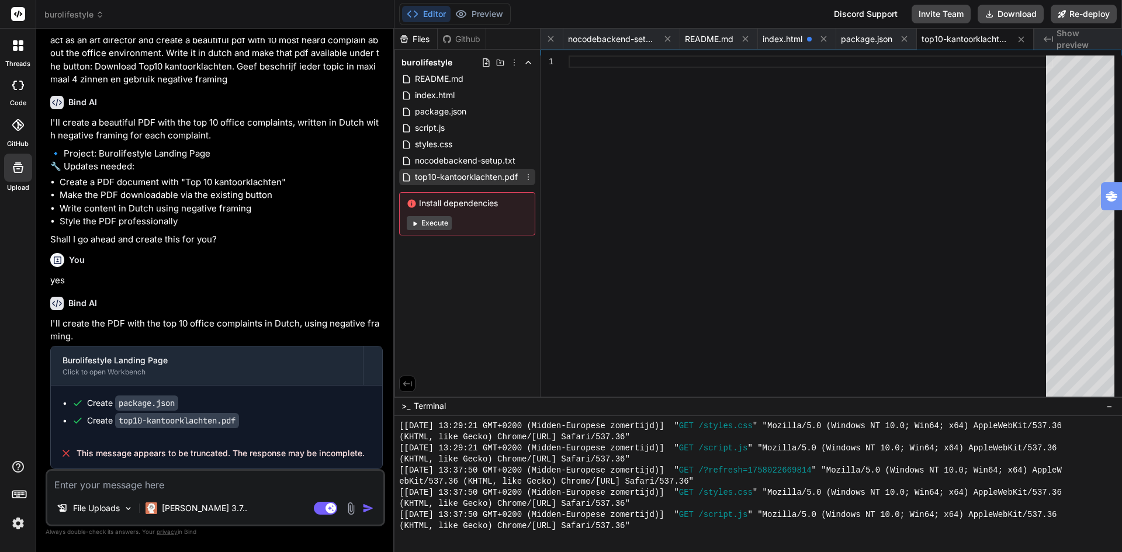
click at [485, 175] on span "top10-kantoorklachten.pdf" at bounding box center [466, 177] width 105 height 14
click at [622, 181] on div at bounding box center [811, 325] width 484 height 538
click at [480, 171] on span "top10-kantoorklachten.pdf" at bounding box center [466, 177] width 105 height 14
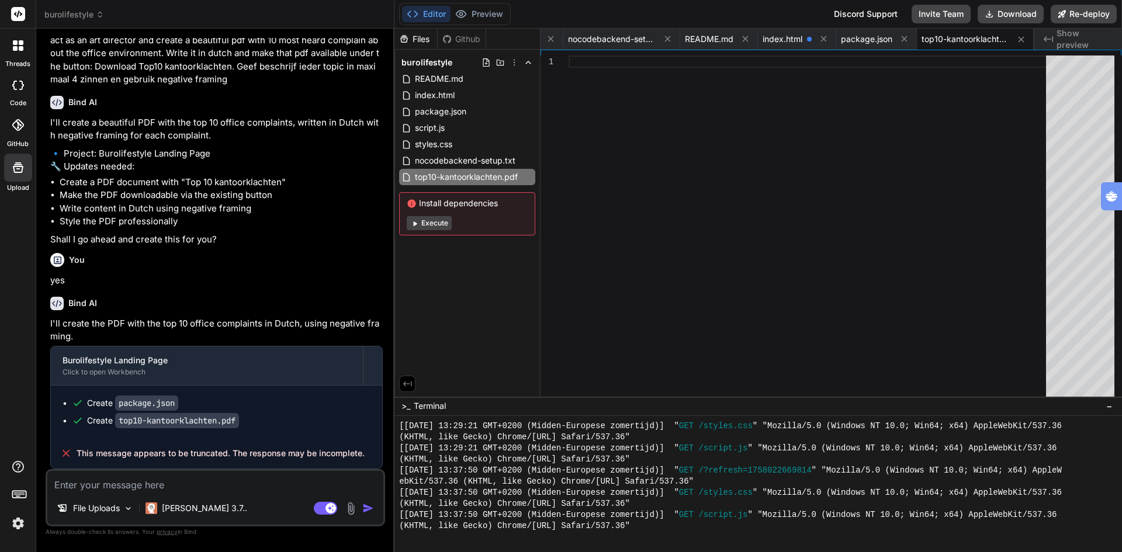
click at [290, 405] on div "Create package.json" at bounding box center [221, 403] width 299 height 12
click at [165, 417] on code "top10-kantoorklachten.pdf" at bounding box center [177, 420] width 124 height 15
click at [181, 420] on code "top10-kantoorklachten.pdf" at bounding box center [177, 420] width 124 height 15
click at [49, 85] on div "You replace the burolifestyle kantooromgeving.jpg with this link [URL][DOMAIN_N…" at bounding box center [216, 253] width 337 height 431
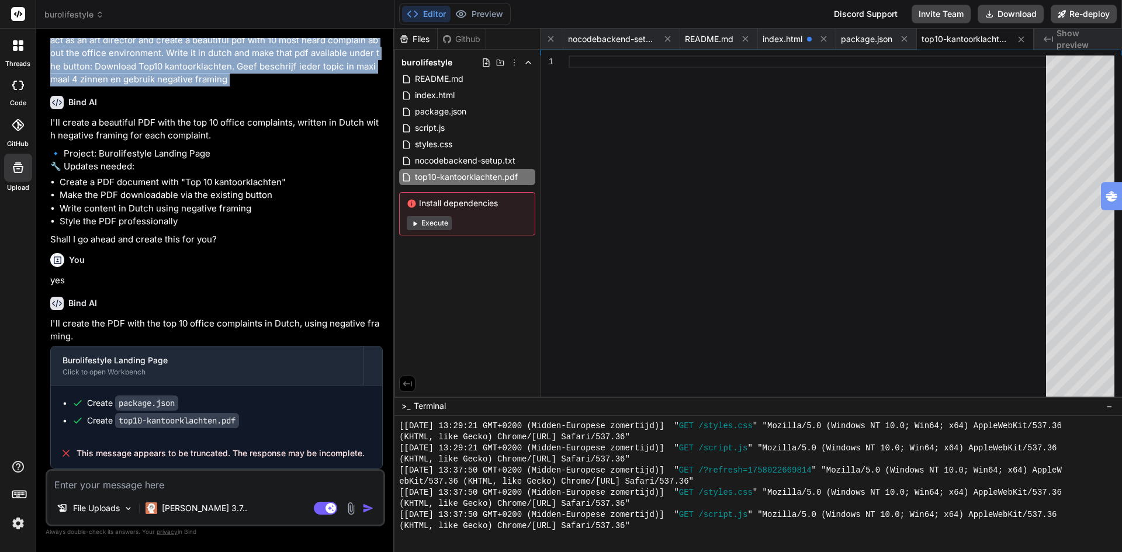
drag, startPoint x: 49, startPoint y: 85, endPoint x: 231, endPoint y: 123, distance: 185.8
click at [231, 123] on div "You replace the burolifestyle kantooromgeving.jpg with this link [URL][DOMAIN_N…" at bounding box center [216, 253] width 337 height 431
copy div "act as an art director and create a beautiful pdf with 10 most heard complain a…"
